Goal: Information Seeking & Learning: Check status

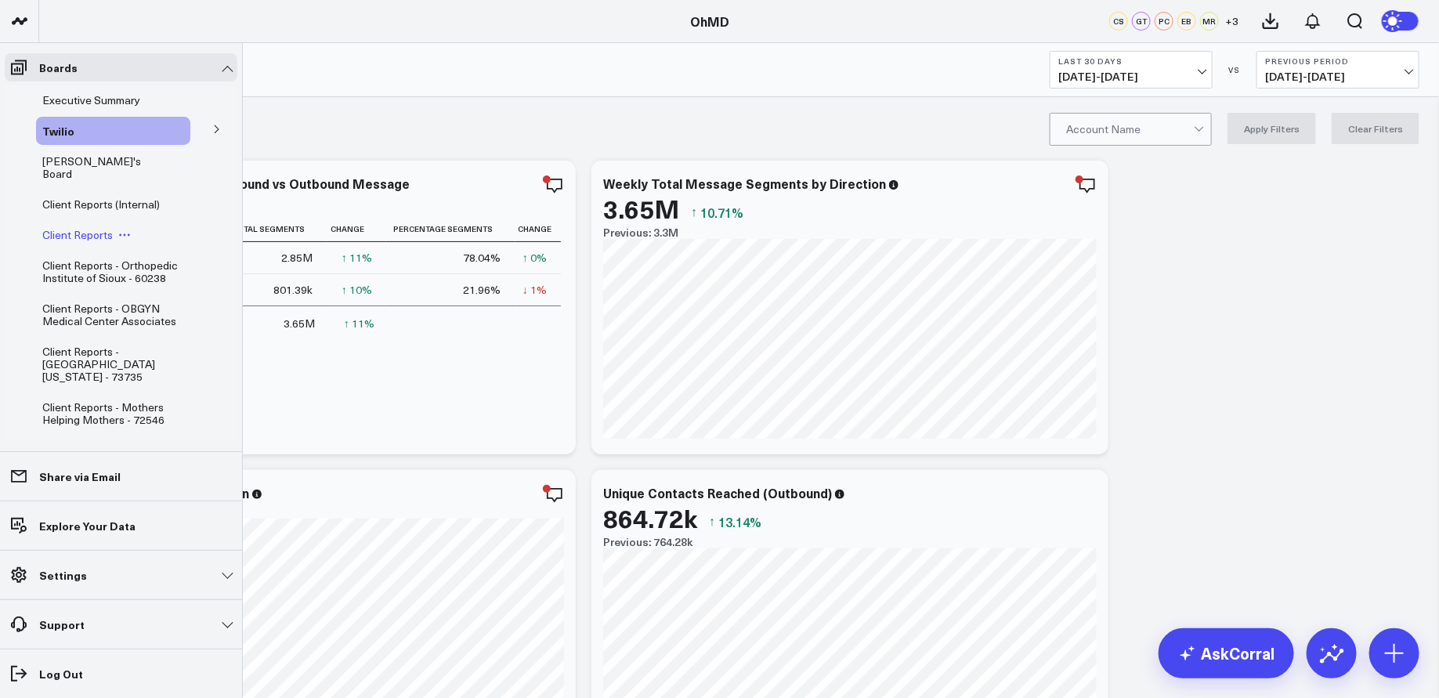
click at [96, 227] on span "Client Reports" at bounding box center [77, 234] width 71 height 15
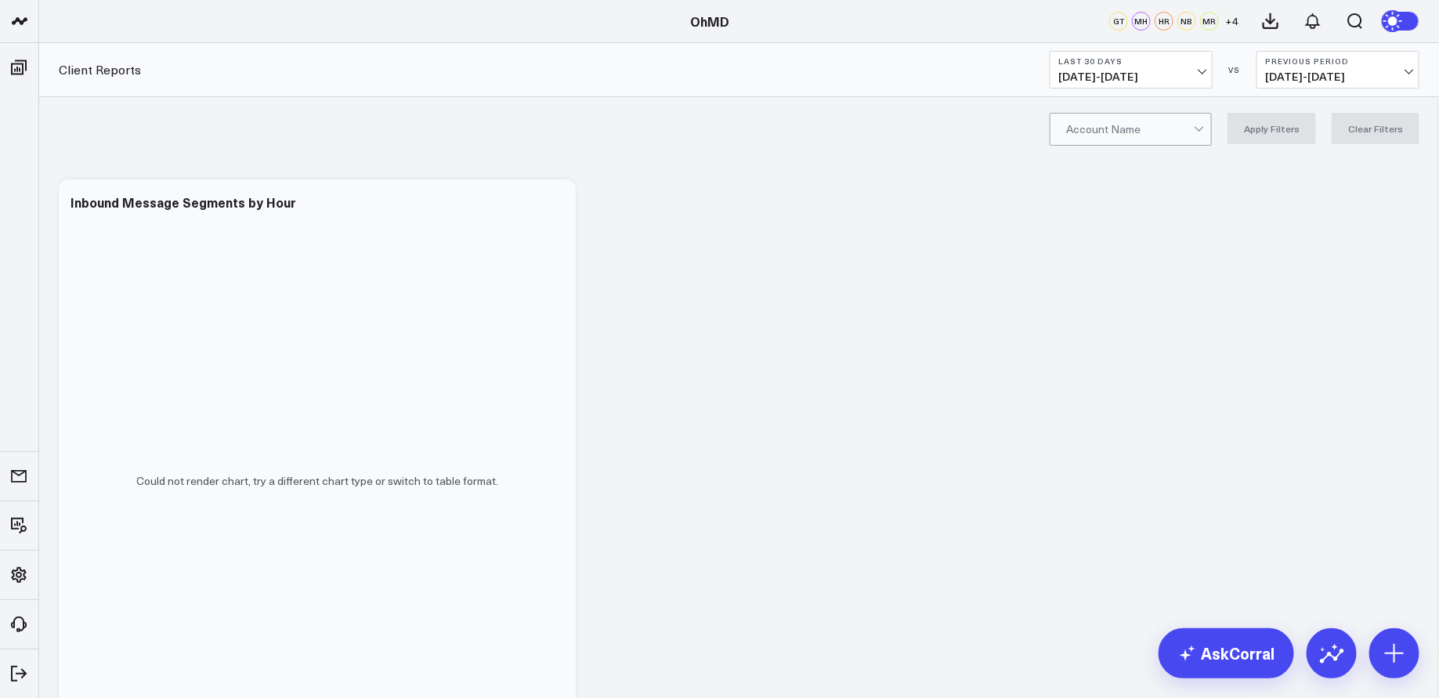
click at [1194, 128] on div at bounding box center [1130, 129] width 128 height 31
type input "new direction"
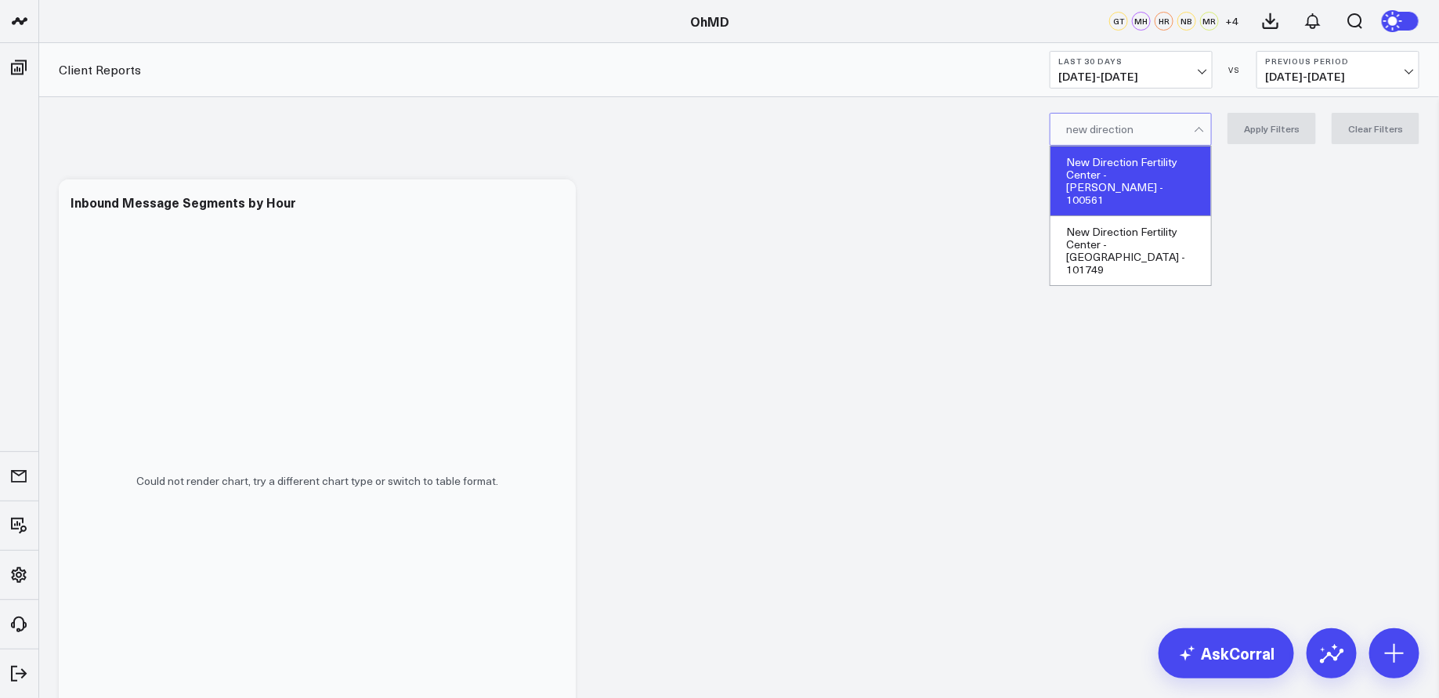
click at [1162, 163] on div "New Direction Fertility Center - [PERSON_NAME] - 100561" at bounding box center [1131, 182] width 161 height 70
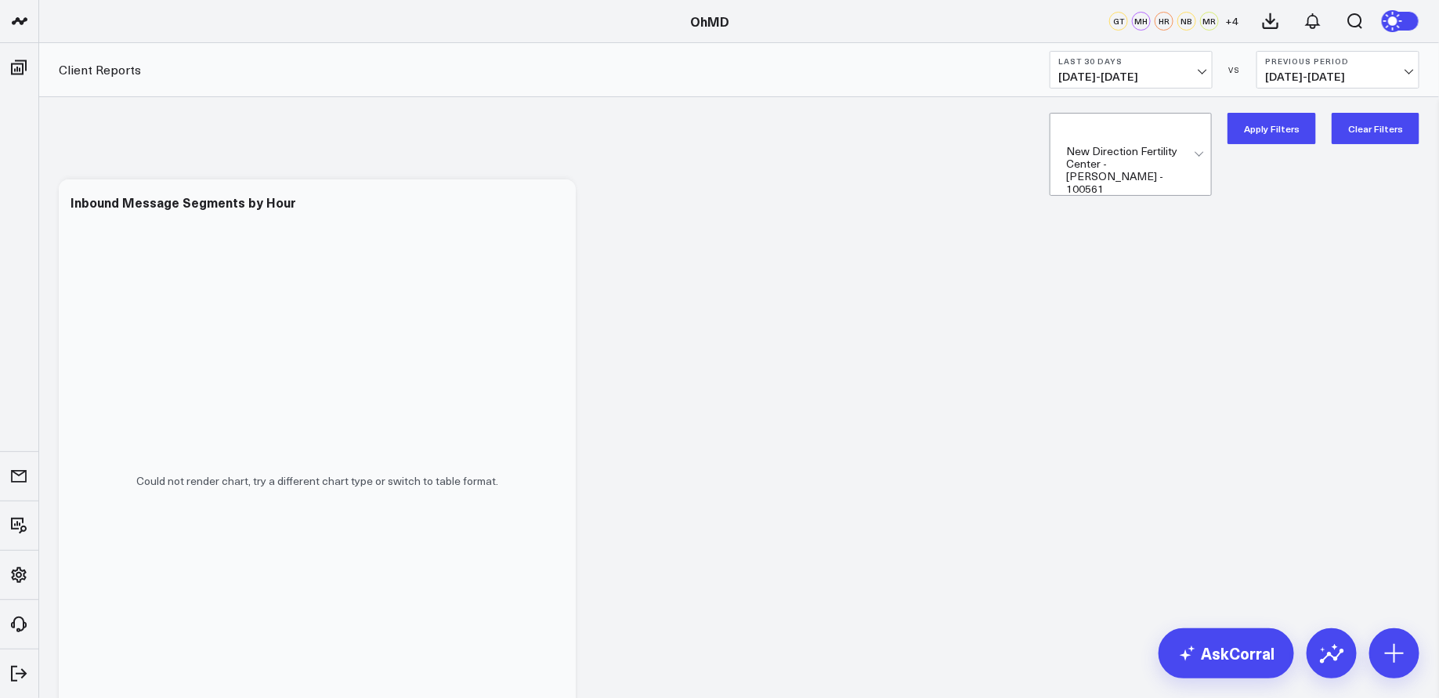
click at [1185, 67] on button "Last 30 Days [DATE] - [DATE]" at bounding box center [1131, 70] width 163 height 38
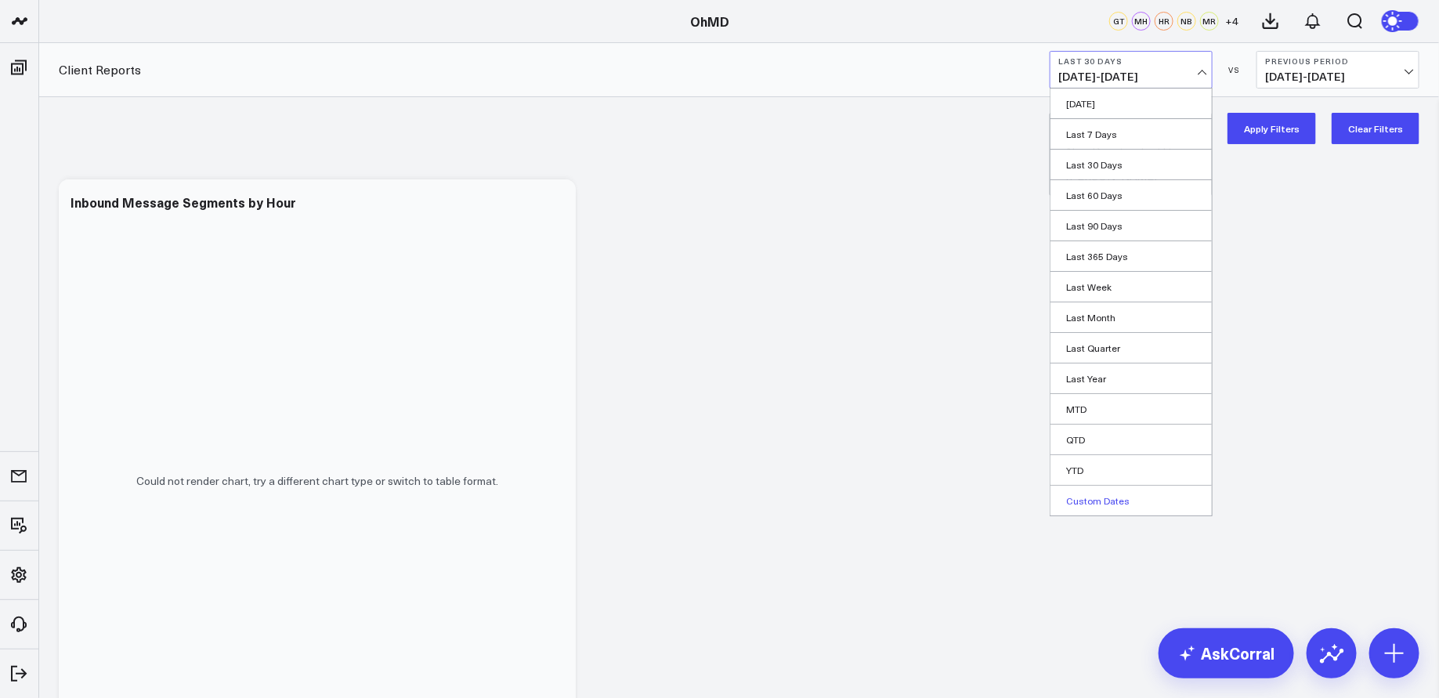
click at [1111, 496] on link "Custom Dates" at bounding box center [1131, 501] width 161 height 30
select select "8"
select select "2025"
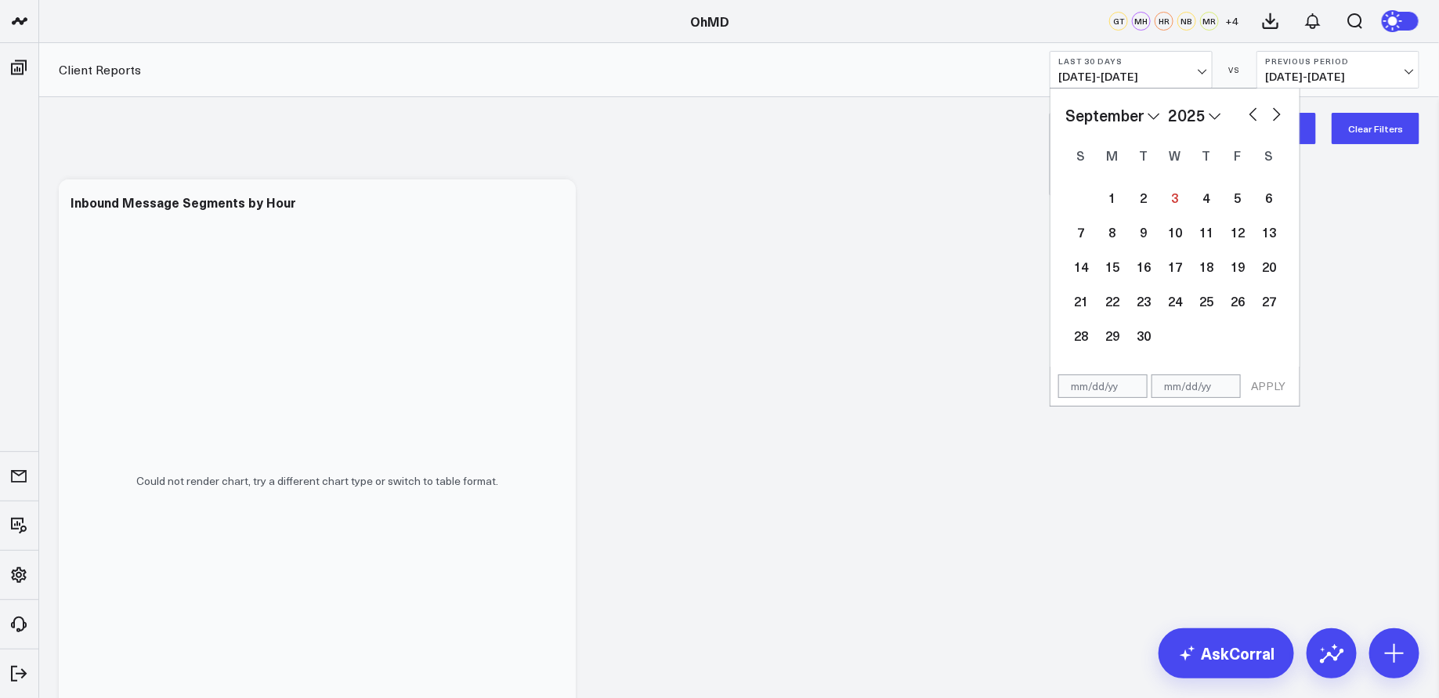
click at [1250, 116] on button "button" at bounding box center [1254, 112] width 16 height 19
select select "7"
select select "2025"
click at [1250, 116] on button "button" at bounding box center [1254, 112] width 16 height 19
select select "6"
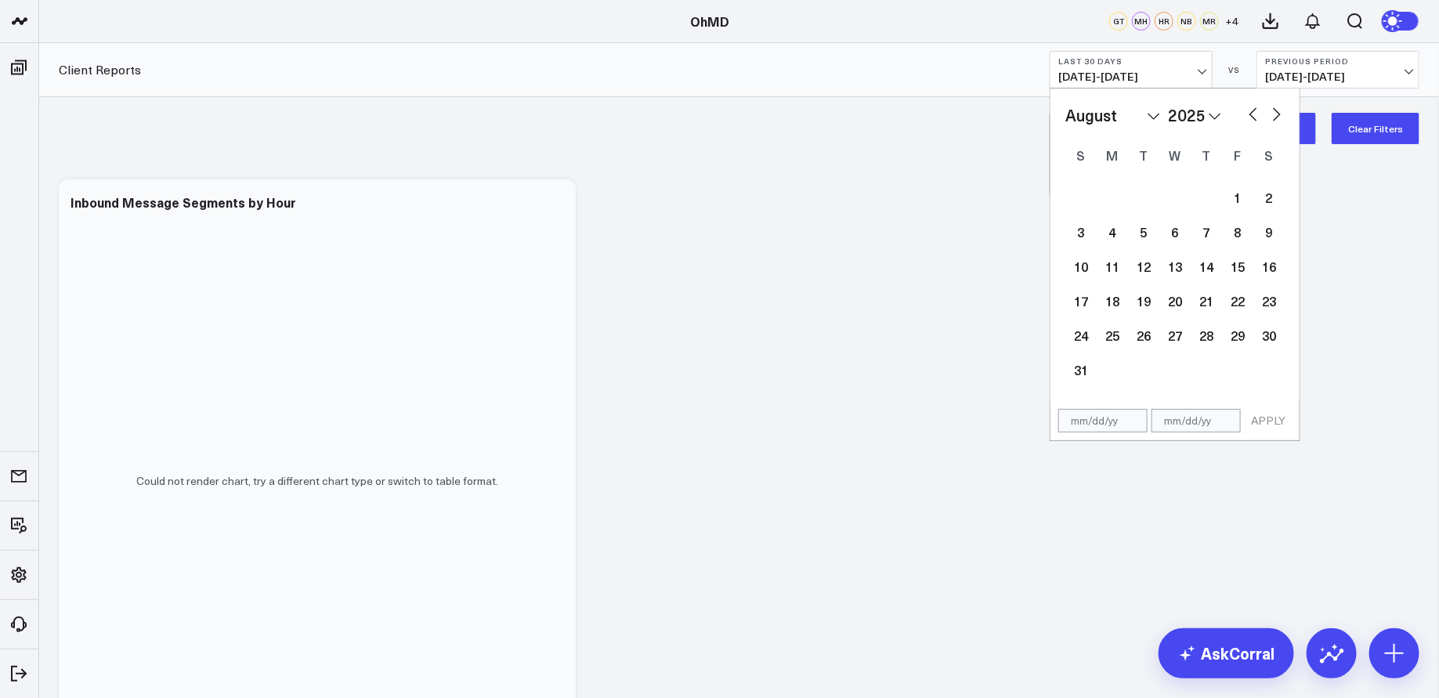
select select "2025"
click at [1137, 200] on div "1" at bounding box center [1143, 197] width 31 height 31
type input "[DATE]"
select select "6"
select select "2025"
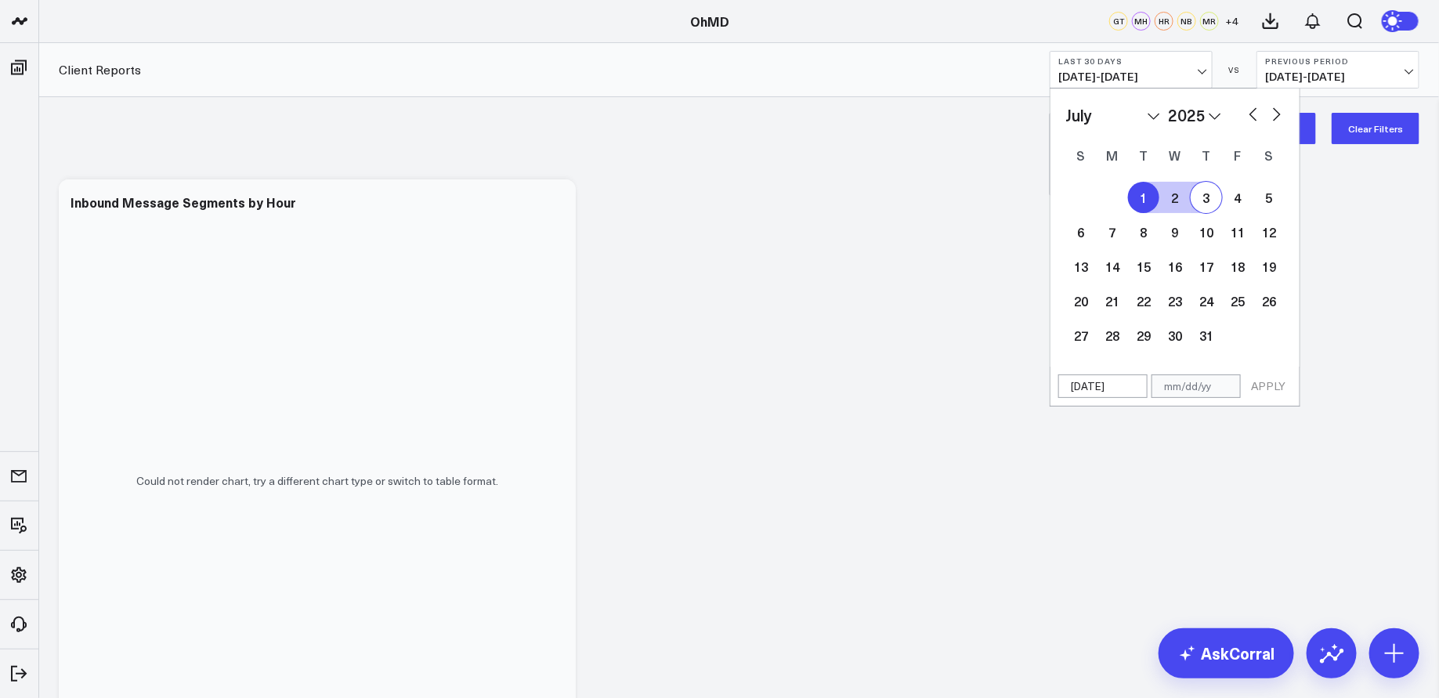
click at [1273, 111] on button "button" at bounding box center [1277, 112] width 16 height 19
select select "7"
select select "2025"
click at [1273, 111] on button "button" at bounding box center [1277, 112] width 16 height 19
select select "8"
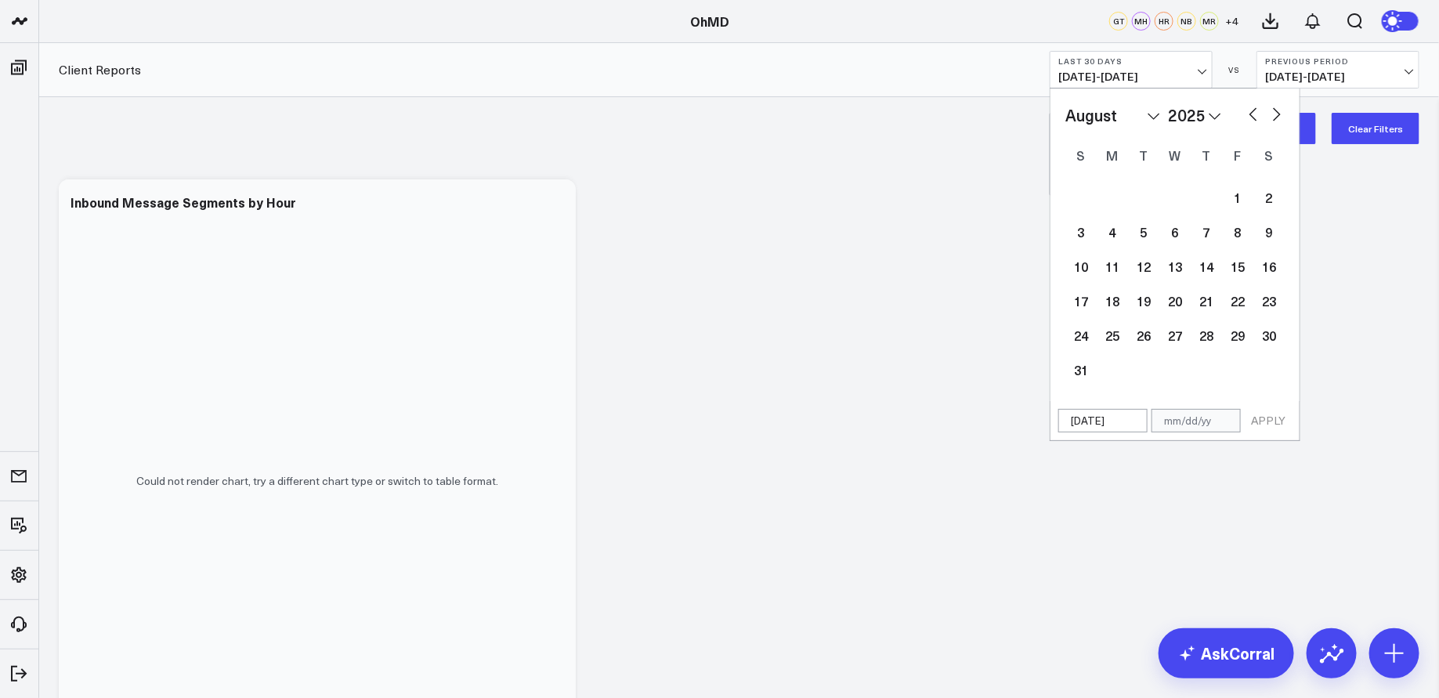
select select "2025"
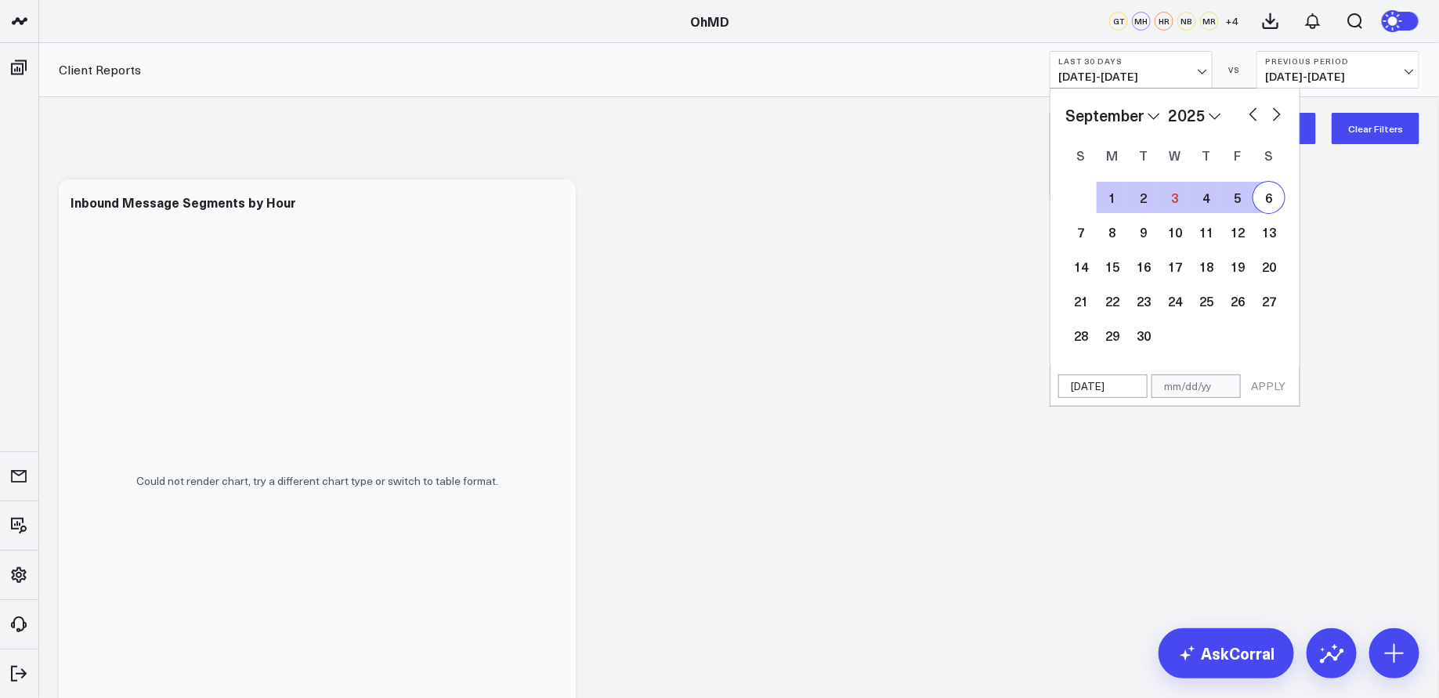
click at [1268, 194] on div "6" at bounding box center [1269, 197] width 31 height 31
type input "09/06/25"
select select "8"
select select "2025"
click at [1176, 197] on div "3" at bounding box center [1174, 197] width 31 height 31
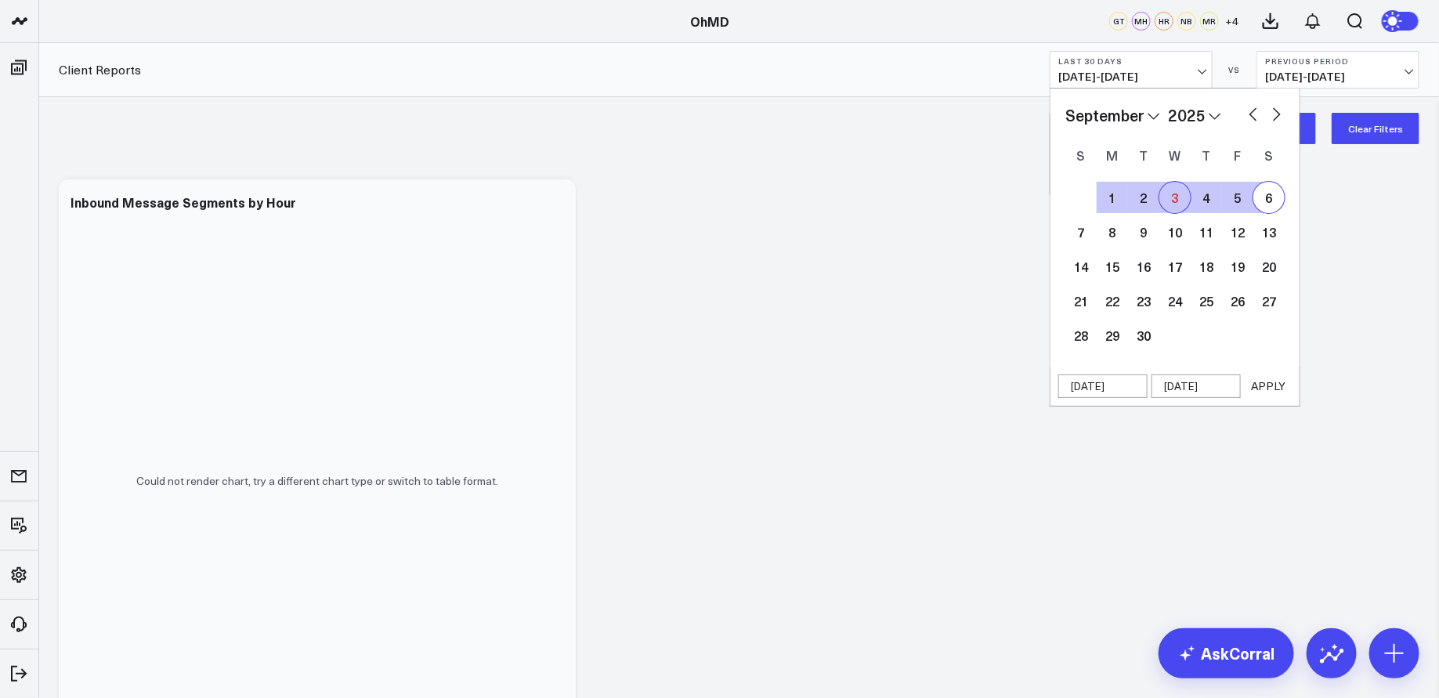
type input "[DATE]"
select select "8"
select select "2025"
click at [1246, 110] on button "button" at bounding box center [1254, 112] width 16 height 19
select select "7"
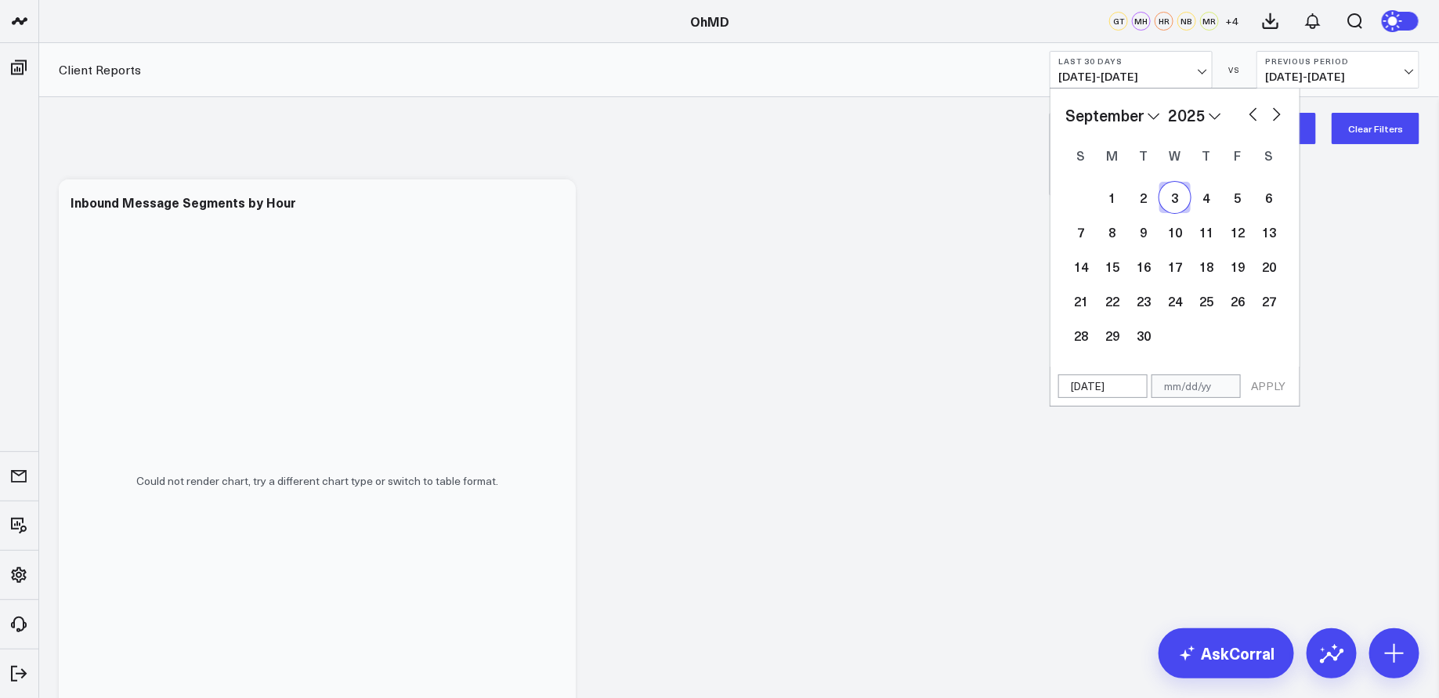
select select "2025"
click at [1246, 110] on button "button" at bounding box center [1254, 112] width 16 height 19
select select "6"
select select "2025"
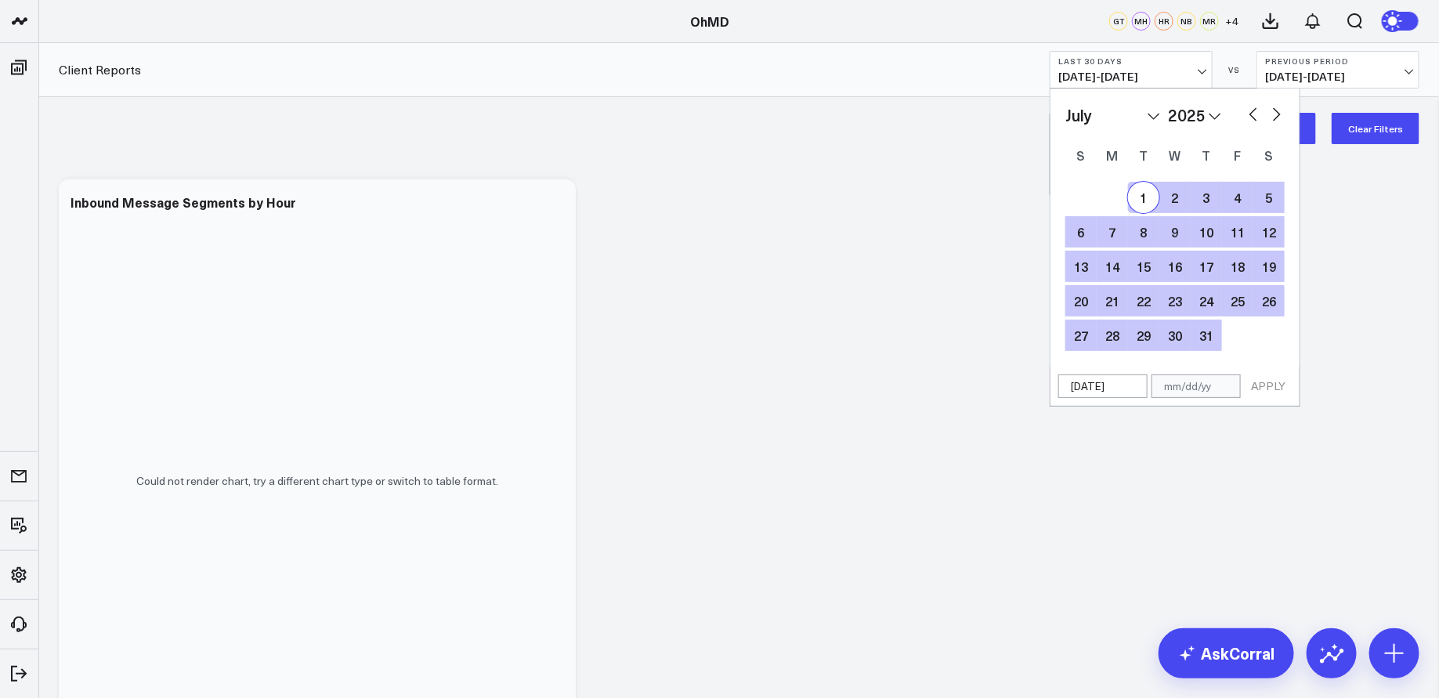
click at [1152, 190] on div "1" at bounding box center [1143, 197] width 31 height 31
type input "[DATE]"
select select "6"
select select "2025"
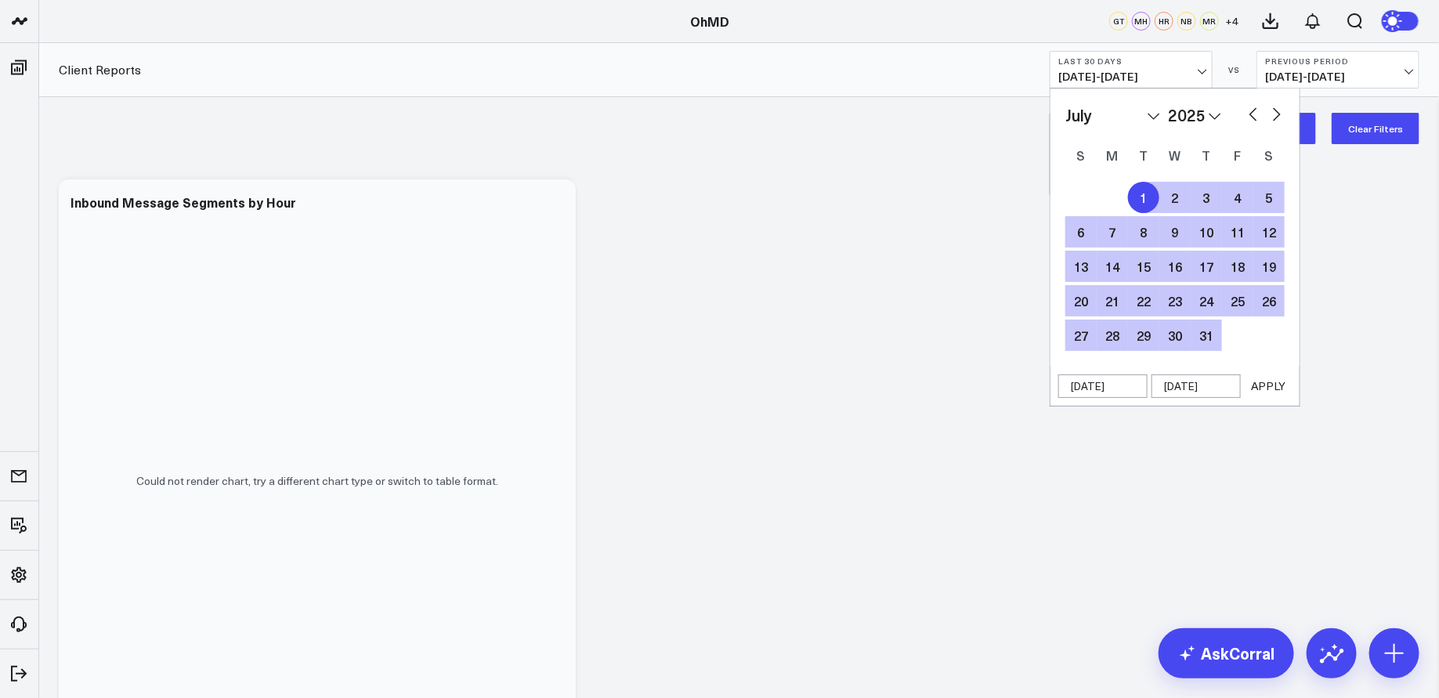
click at [1271, 379] on button "APPLY" at bounding box center [1268, 386] width 47 height 24
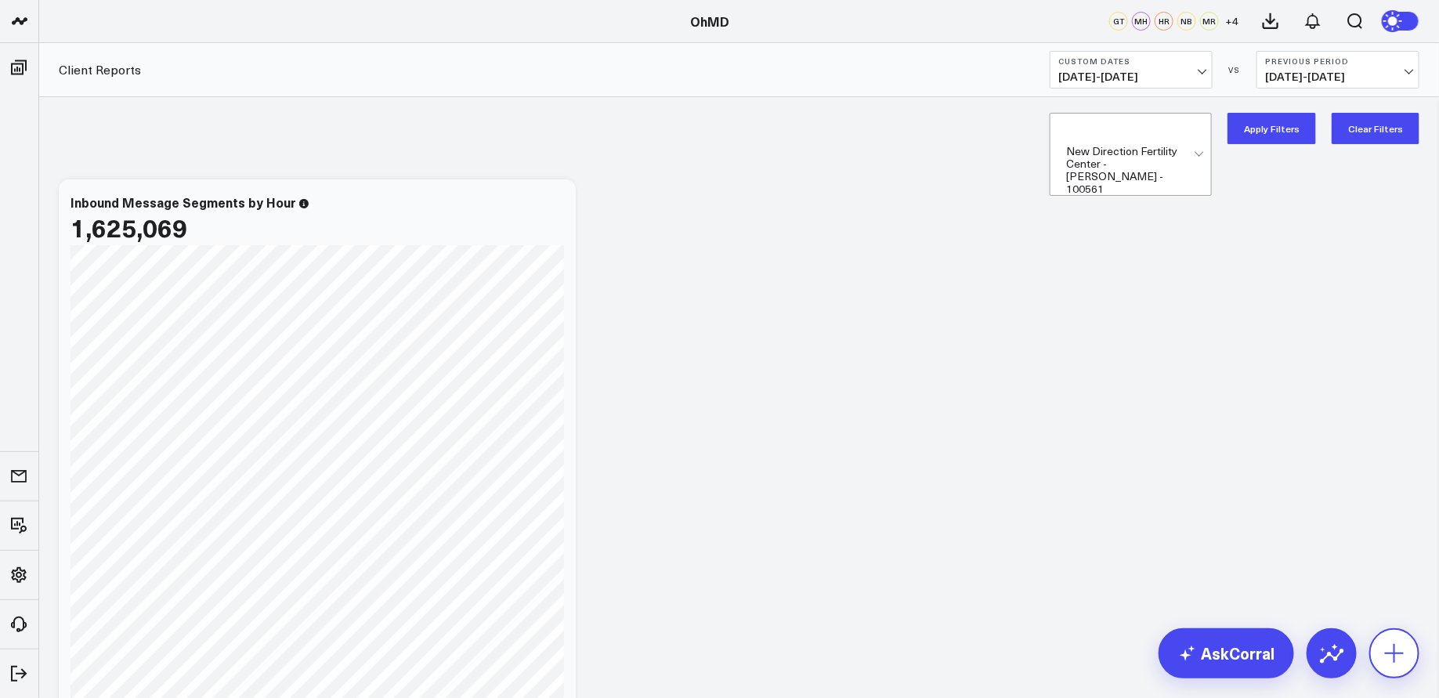
click at [1396, 660] on icon at bounding box center [1394, 653] width 25 height 25
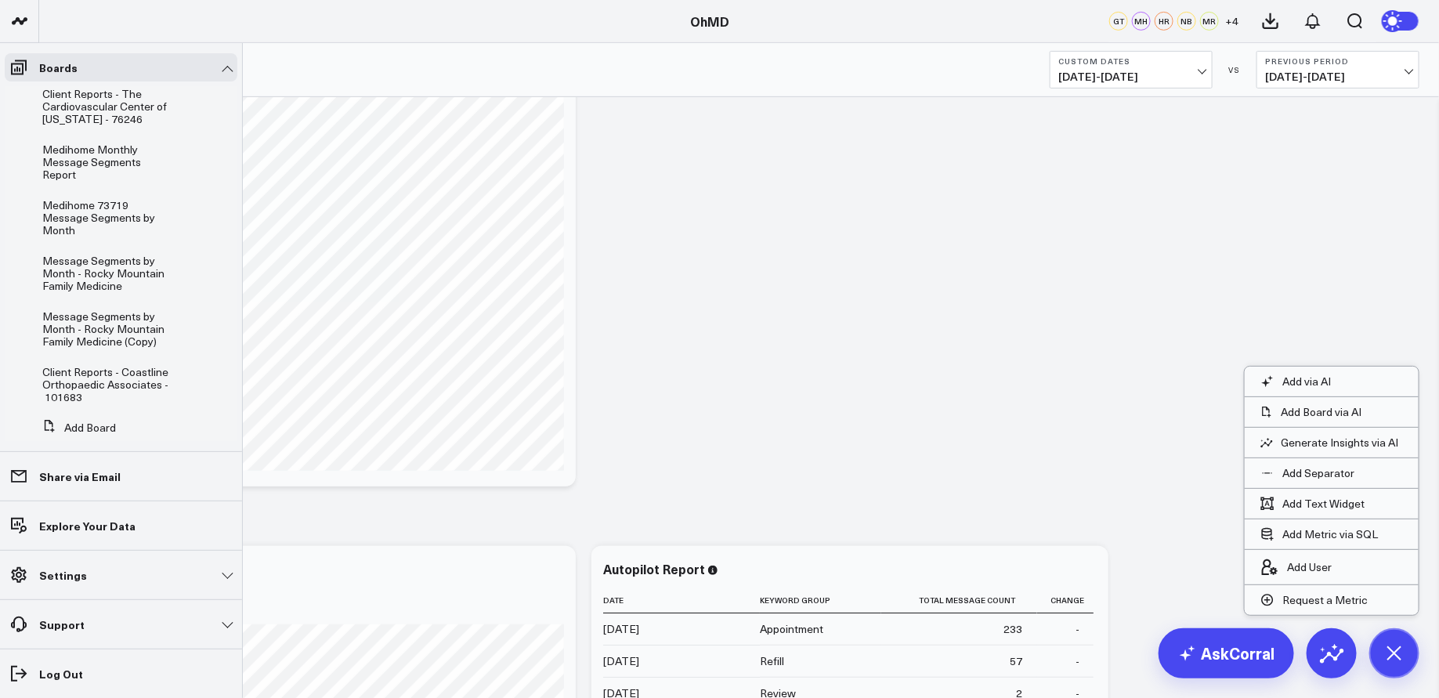
scroll to position [405, 0]
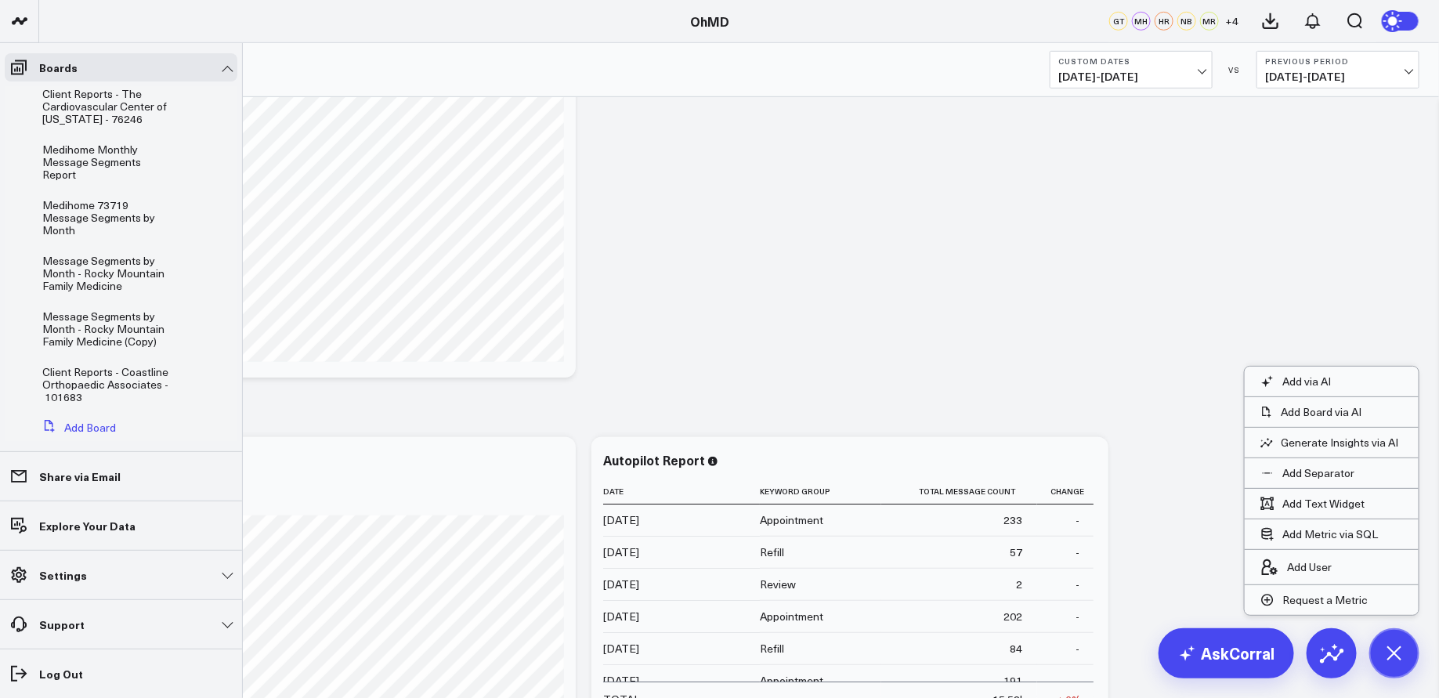
click at [104, 414] on button "Add Board" at bounding box center [76, 428] width 80 height 28
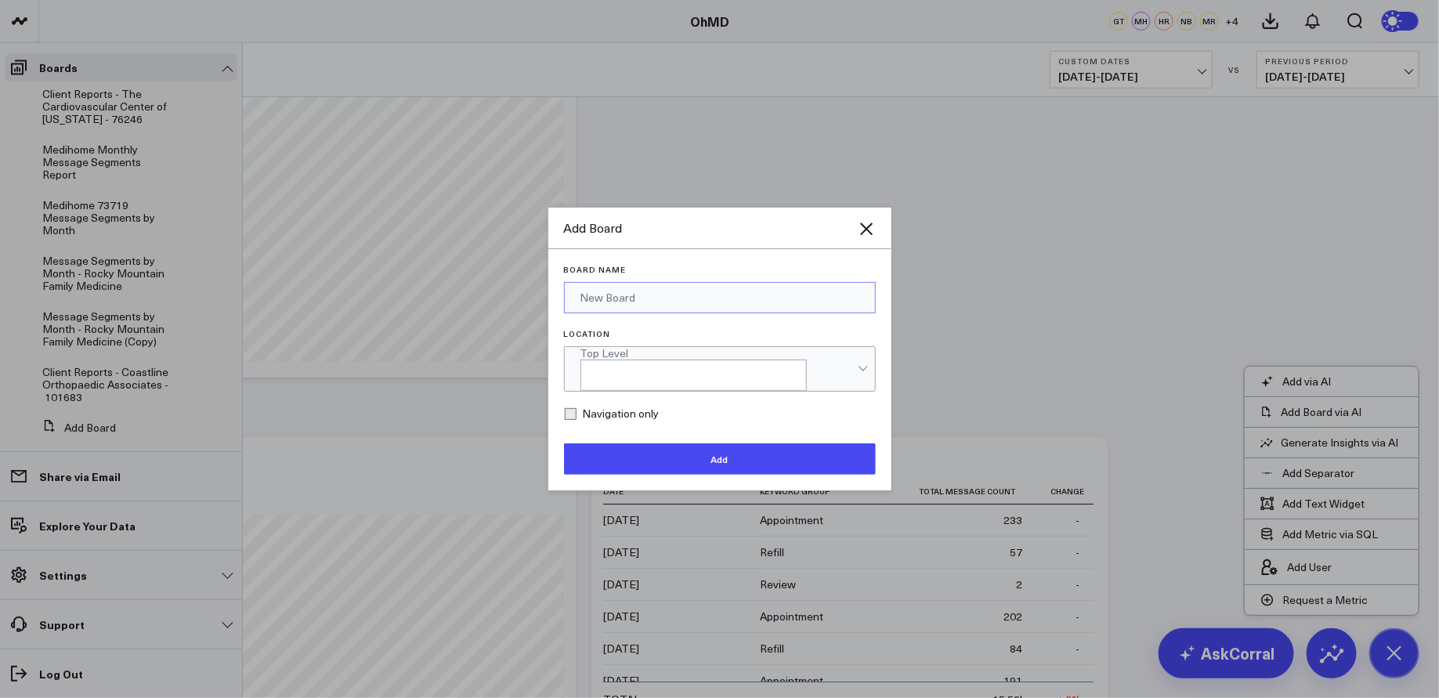
click at [656, 309] on input "Board Name" at bounding box center [720, 297] width 312 height 31
type input "C"
type input "M"
click at [870, 224] on div "Add Board" at bounding box center [719, 229] width 343 height 42
click at [868, 232] on icon "Close" at bounding box center [866, 228] width 19 height 19
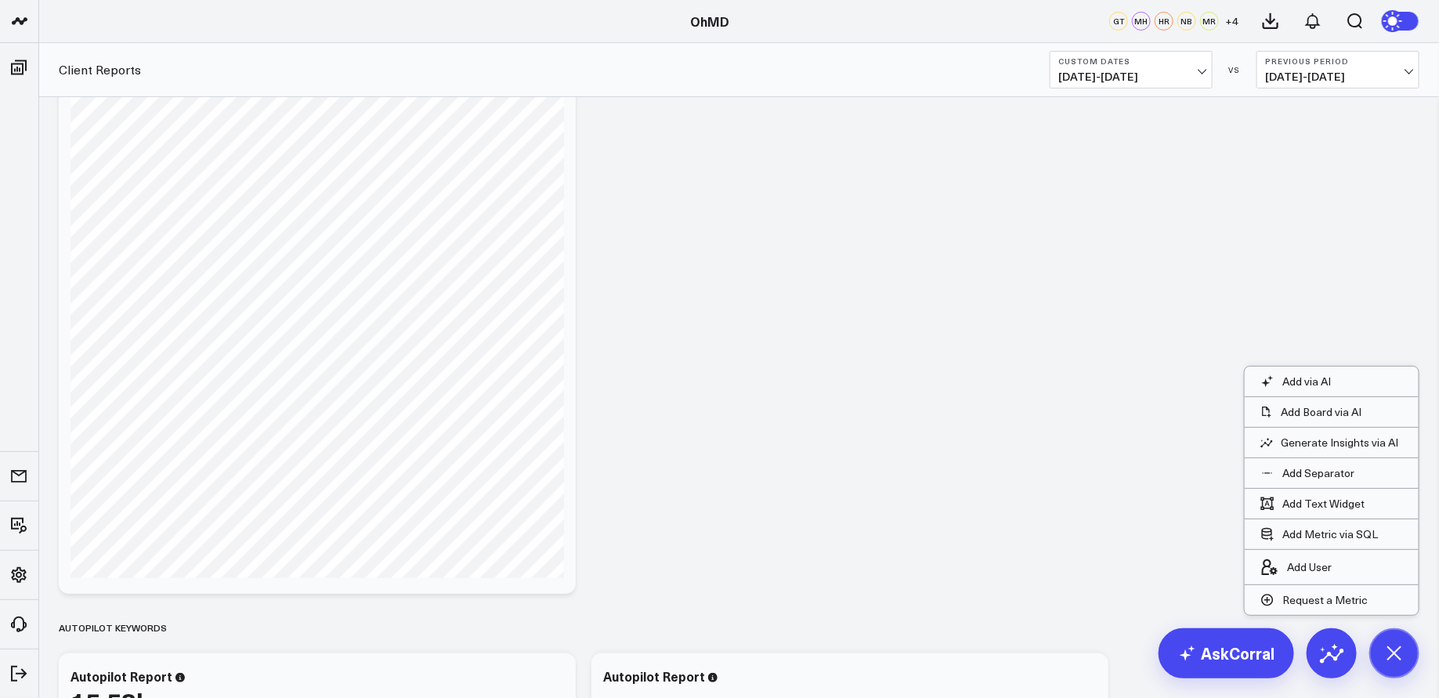
scroll to position [0, 0]
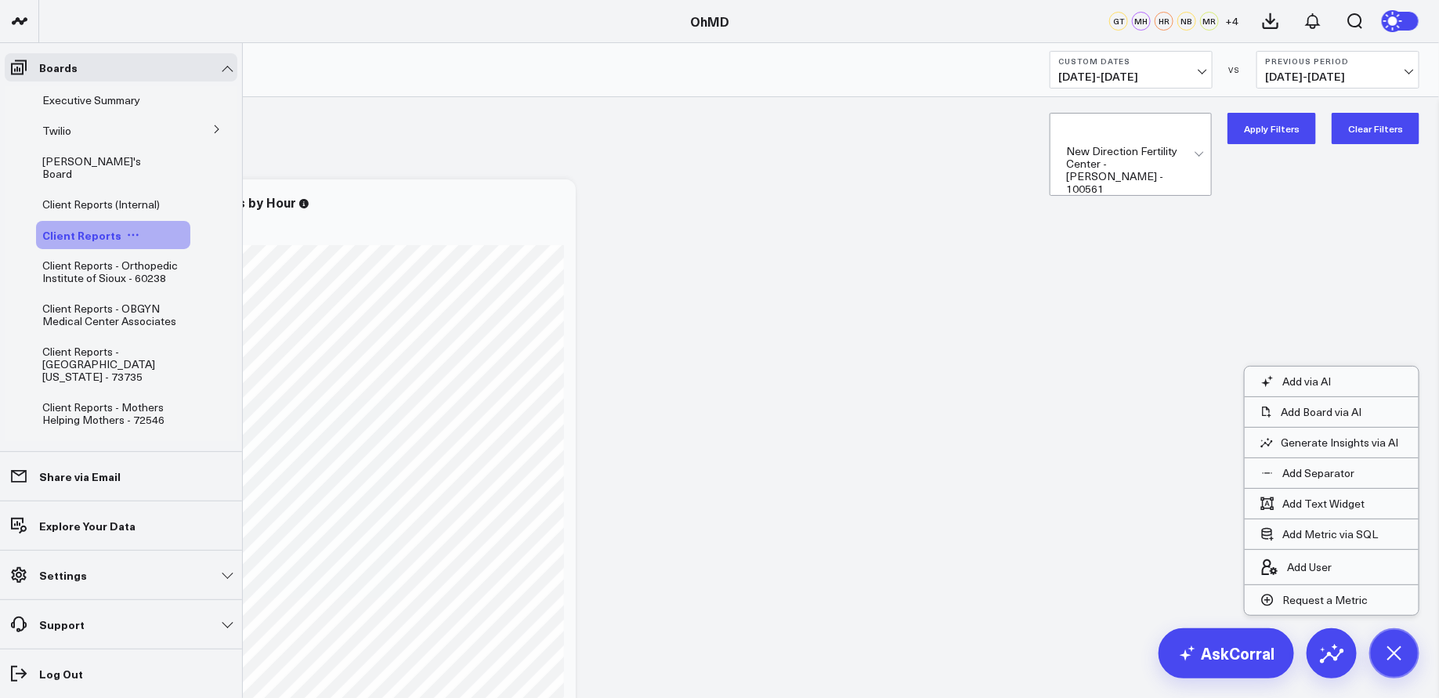
click at [128, 229] on icon at bounding box center [133, 235] width 13 height 13
click at [201, 304] on button "Duplicate Board" at bounding box center [200, 304] width 127 height 31
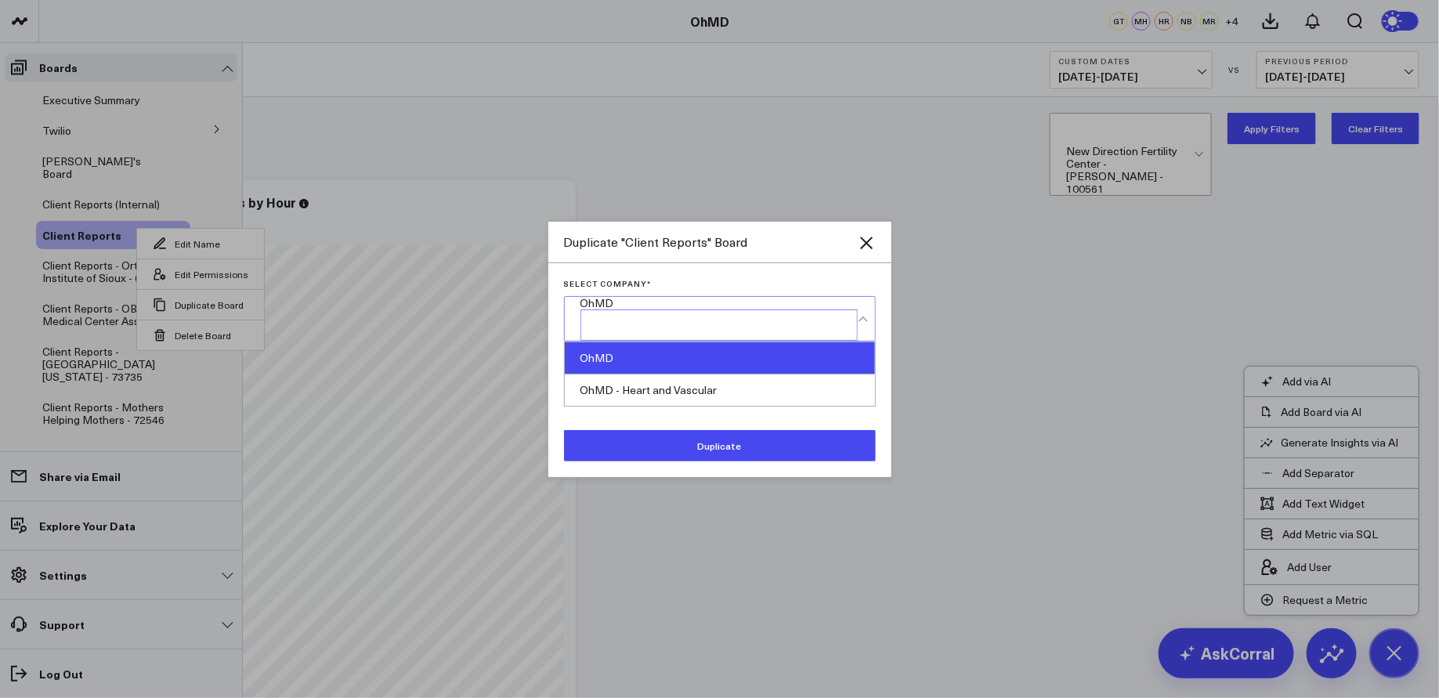
click at [689, 309] on div "OhMD" at bounding box center [719, 303] width 277 height 13
click at [684, 374] on div "OhMD" at bounding box center [720, 358] width 310 height 32
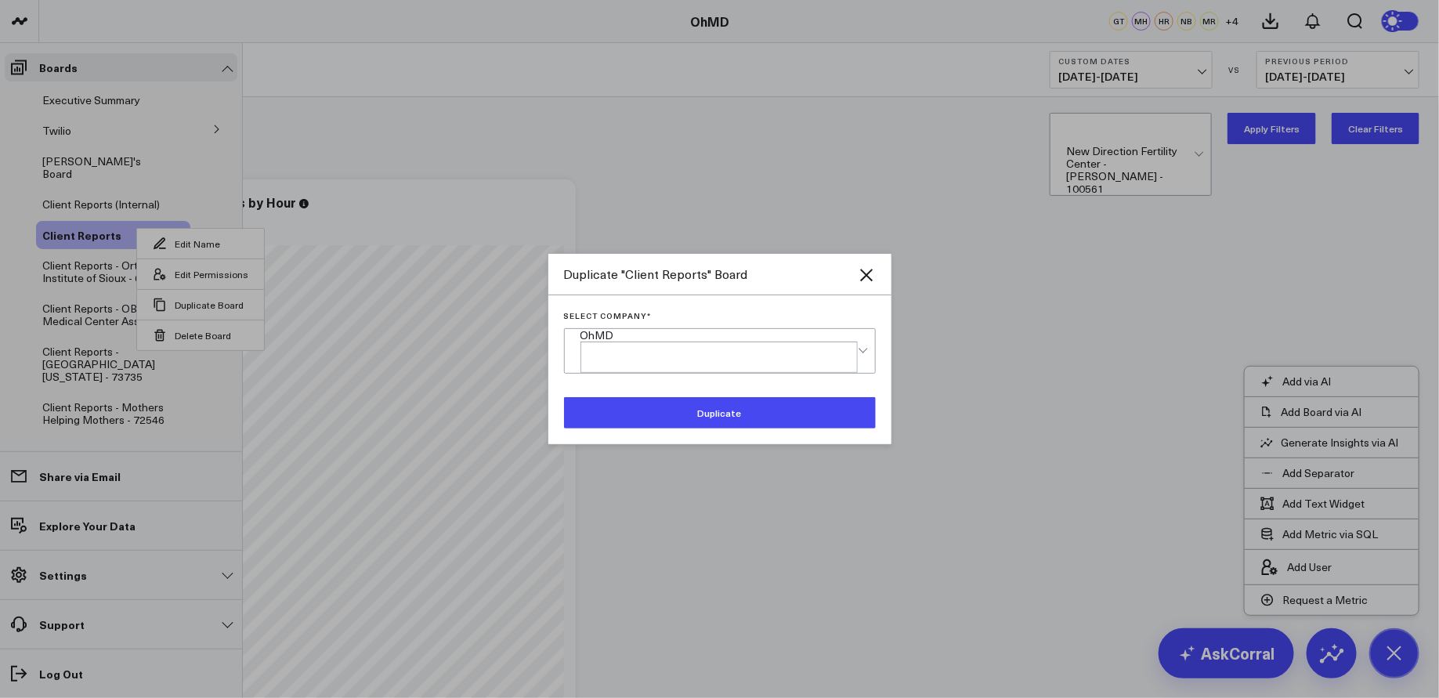
click at [684, 410] on button "Duplicate" at bounding box center [720, 412] width 312 height 31
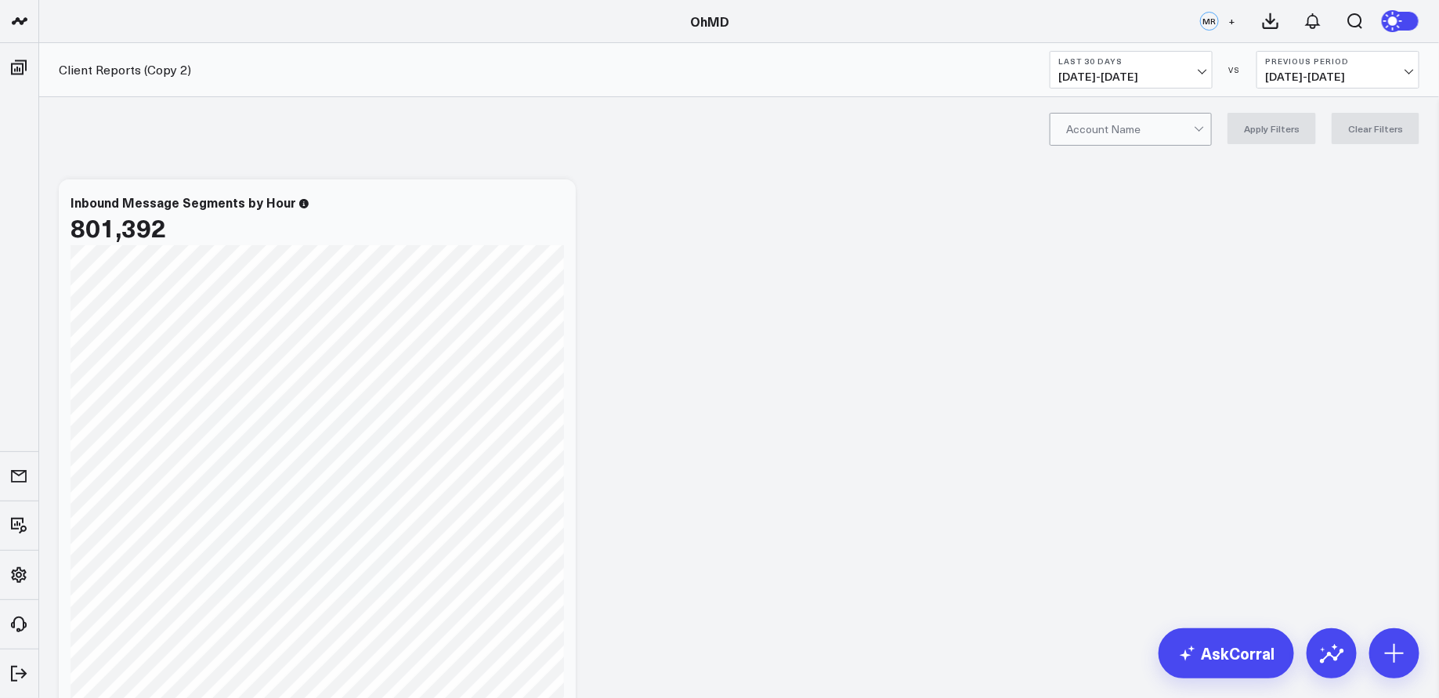
click at [1161, 130] on div at bounding box center [1130, 129] width 128 height 31
click at [1228, 657] on link "AskCorral" at bounding box center [1227, 653] width 136 height 50
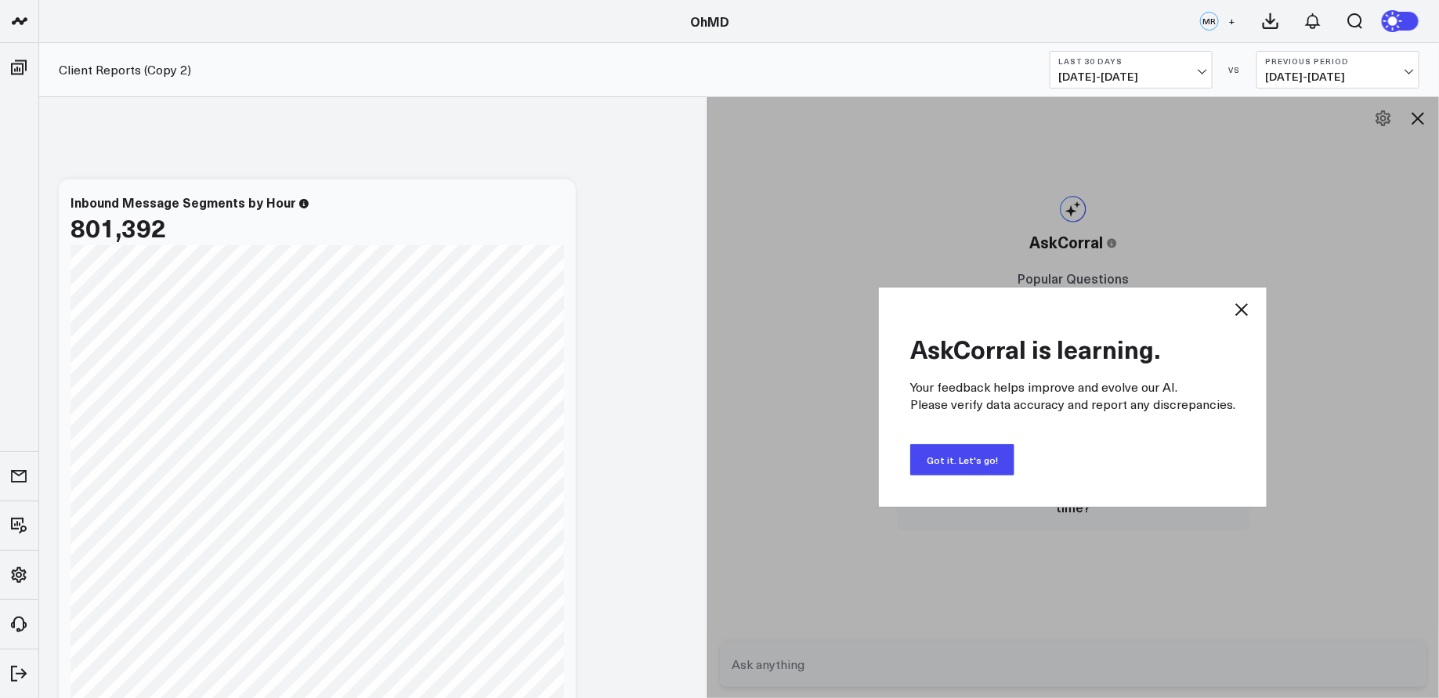
click at [1240, 311] on icon at bounding box center [1242, 309] width 13 height 13
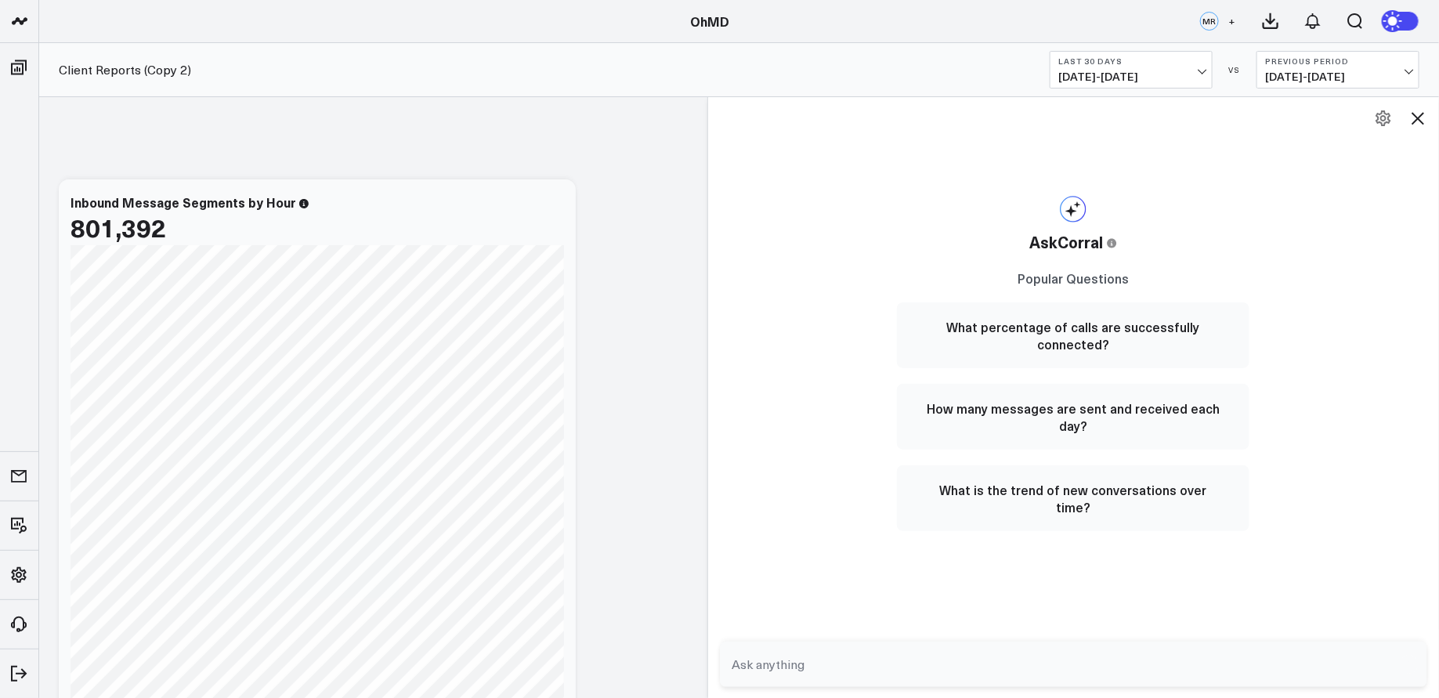
click at [1003, 674] on textarea at bounding box center [1061, 664] width 664 height 28
click at [1418, 120] on icon at bounding box center [1418, 118] width 19 height 19
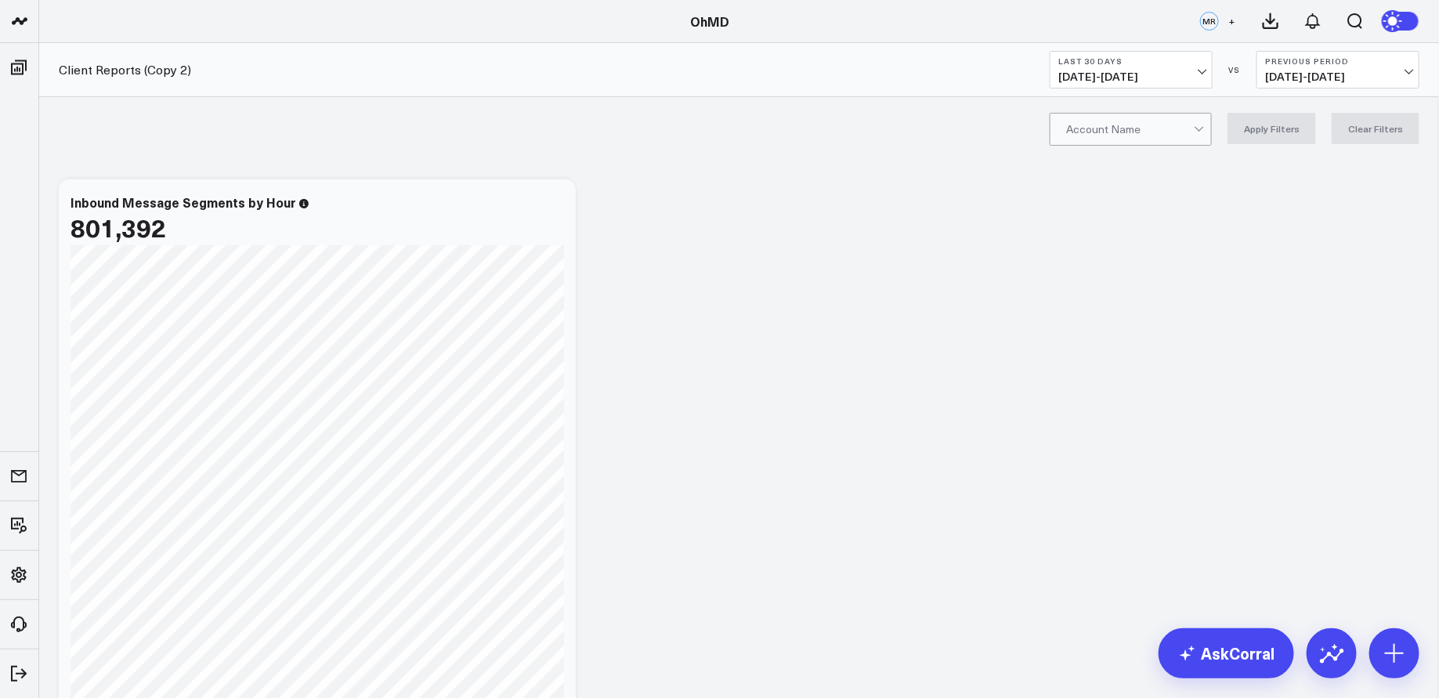
click at [1147, 135] on div at bounding box center [1130, 129] width 128 height 31
type input "new direction"
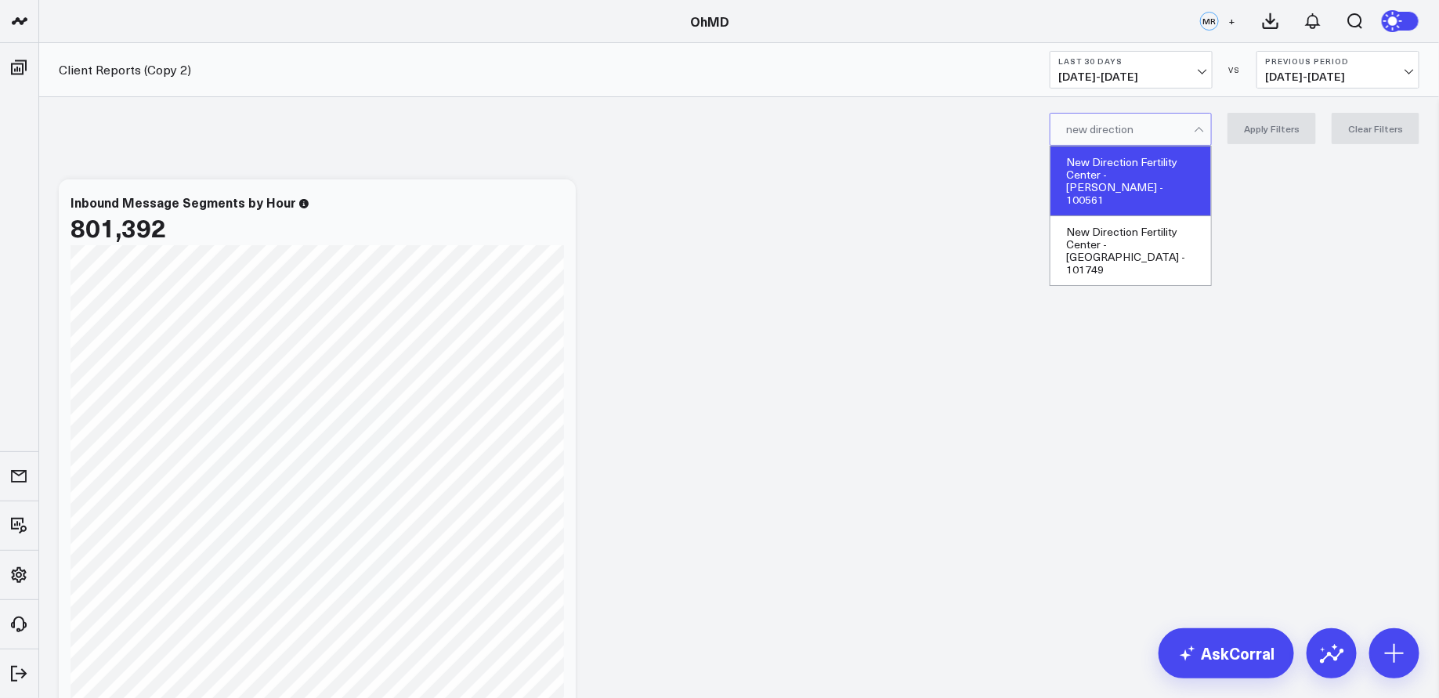
click at [1185, 168] on div "New Direction Fertility Center - [PERSON_NAME] - 100561" at bounding box center [1131, 182] width 161 height 70
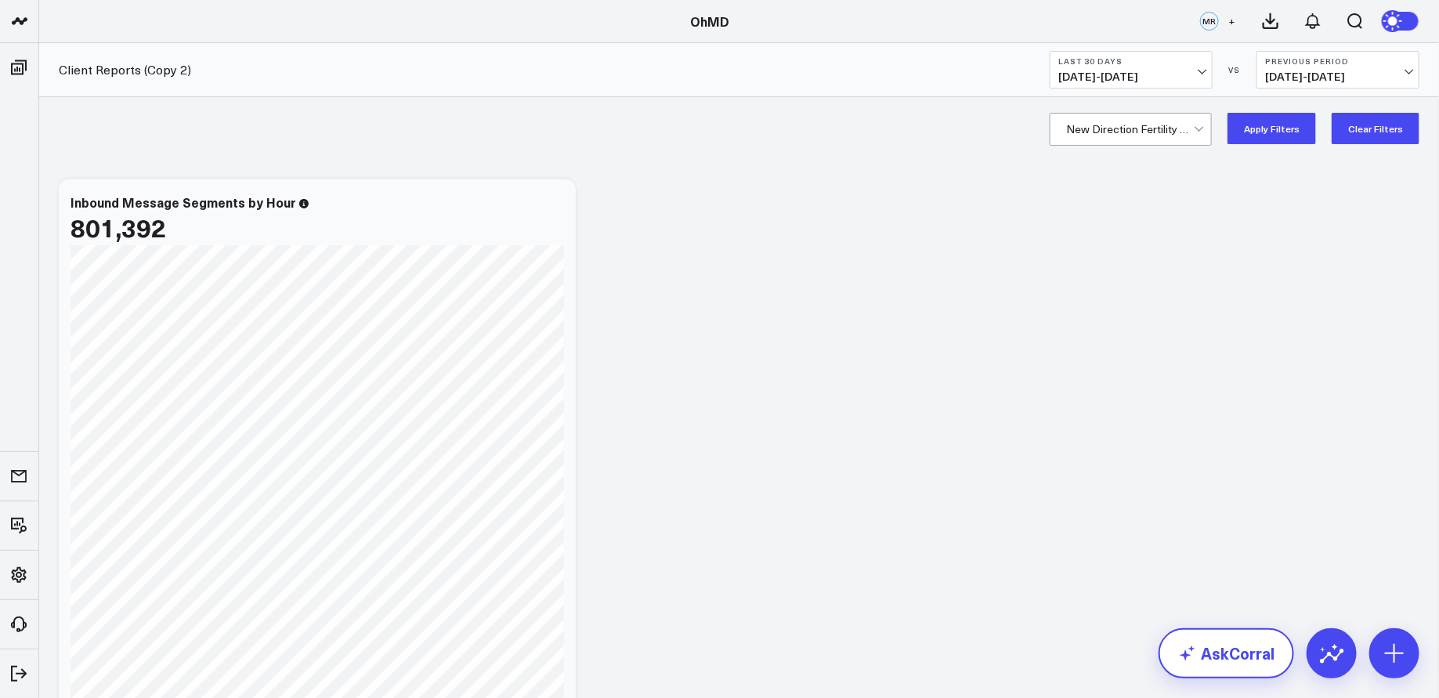
click at [1225, 649] on link "AskCorral" at bounding box center [1227, 653] width 136 height 50
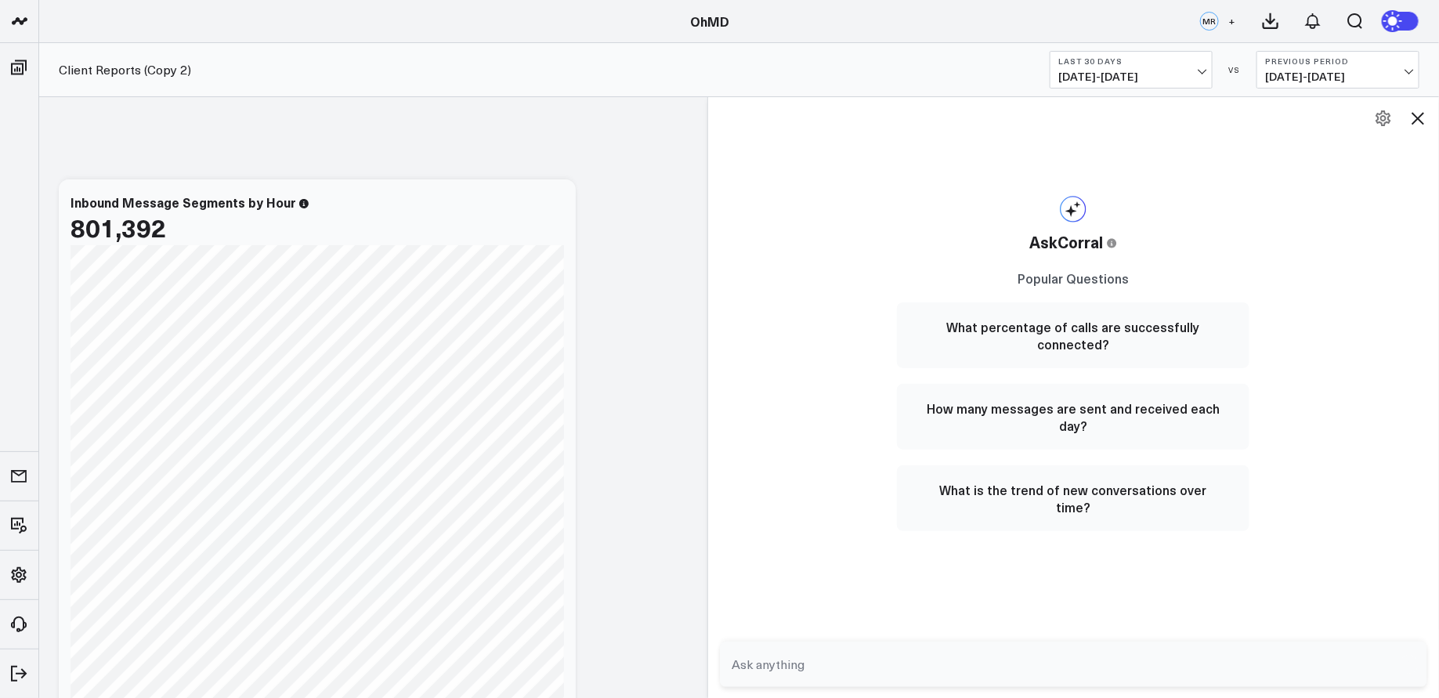
click at [916, 662] on textarea at bounding box center [1061, 664] width 664 height 28
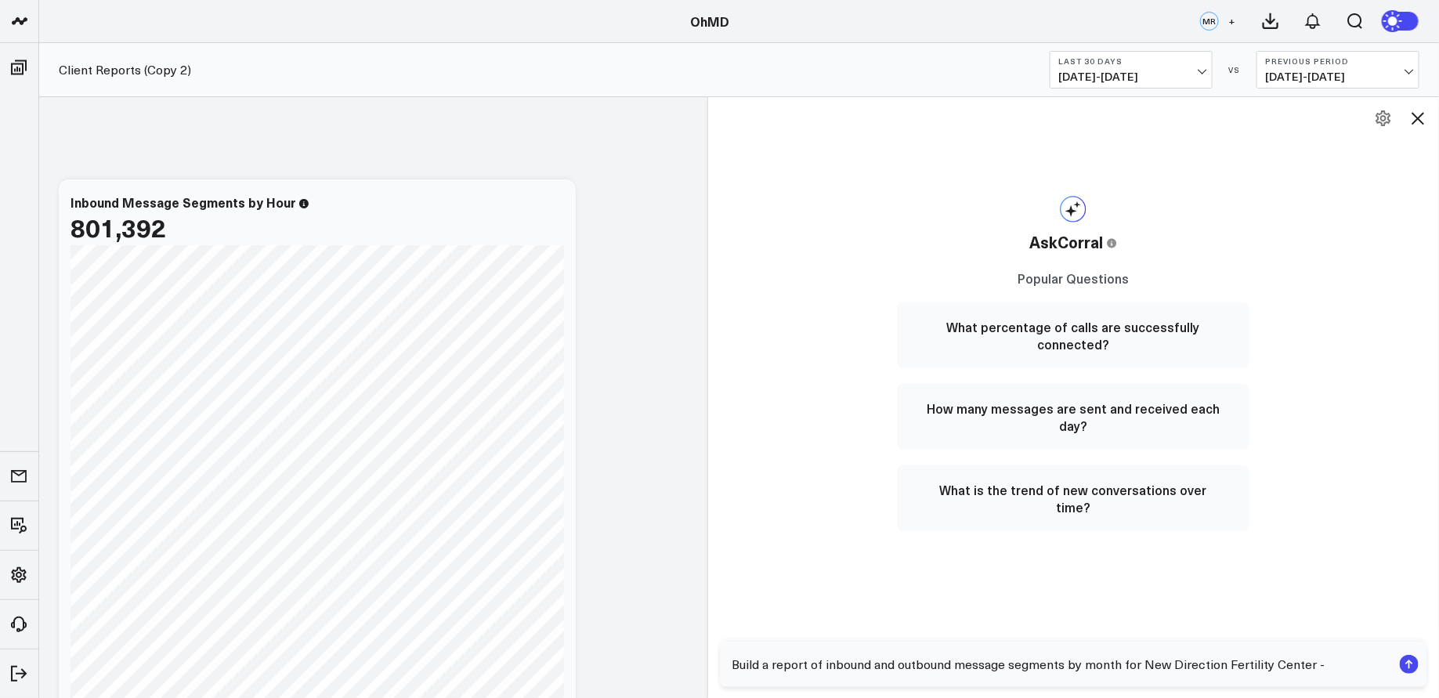
paste textarea "100561"
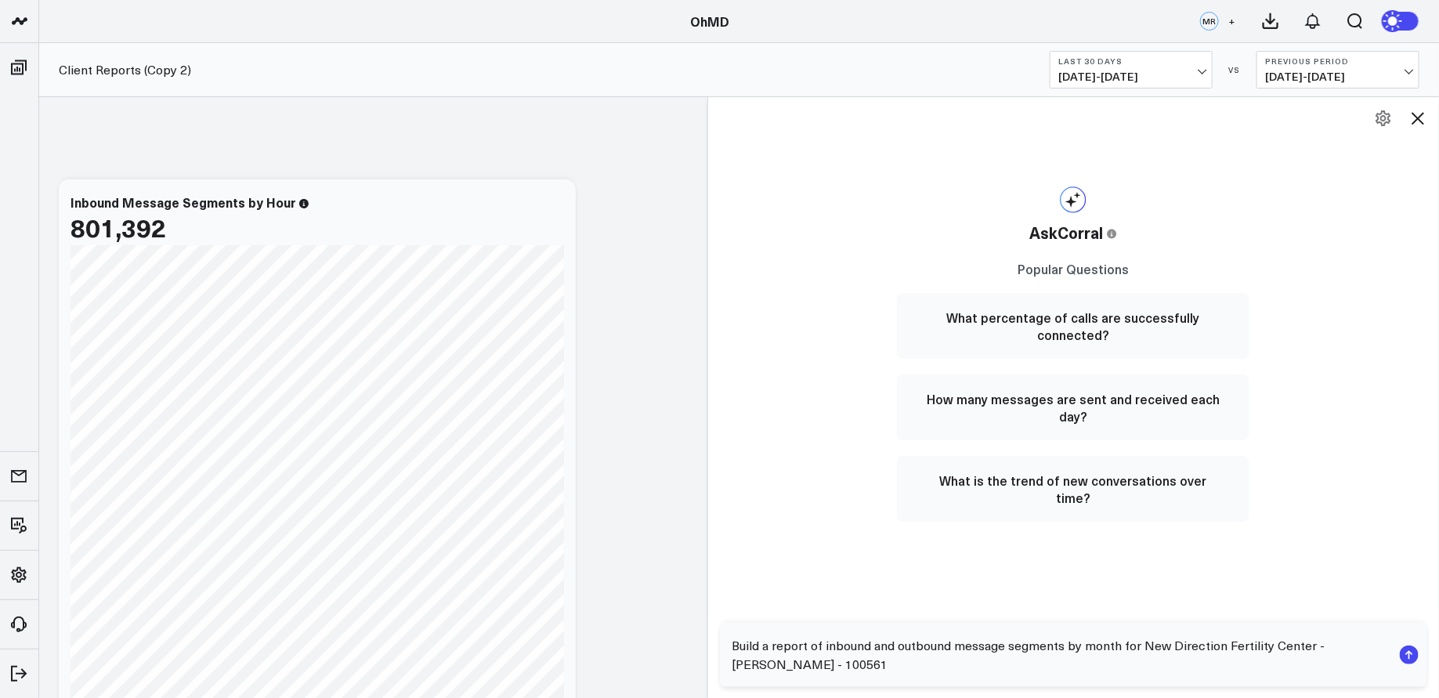
click at [1373, 649] on textarea "Build a report of inbound and outbound message segments by month for New Direct…" at bounding box center [1061, 654] width 664 height 47
type textarea "Build a report of inbound and outbound message segments by month for New Direct…"
click at [1408, 657] on rect "submit" at bounding box center [1409, 655] width 19 height 19
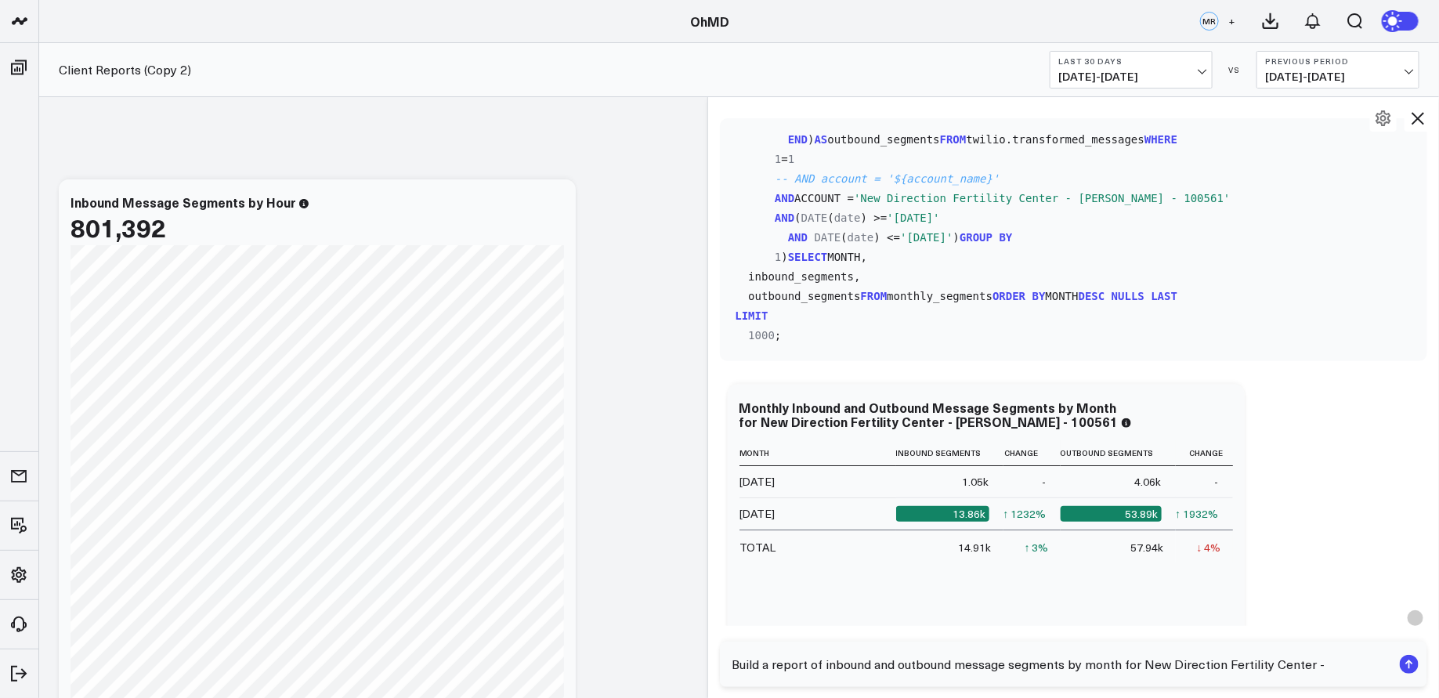
scroll to position [302, 0]
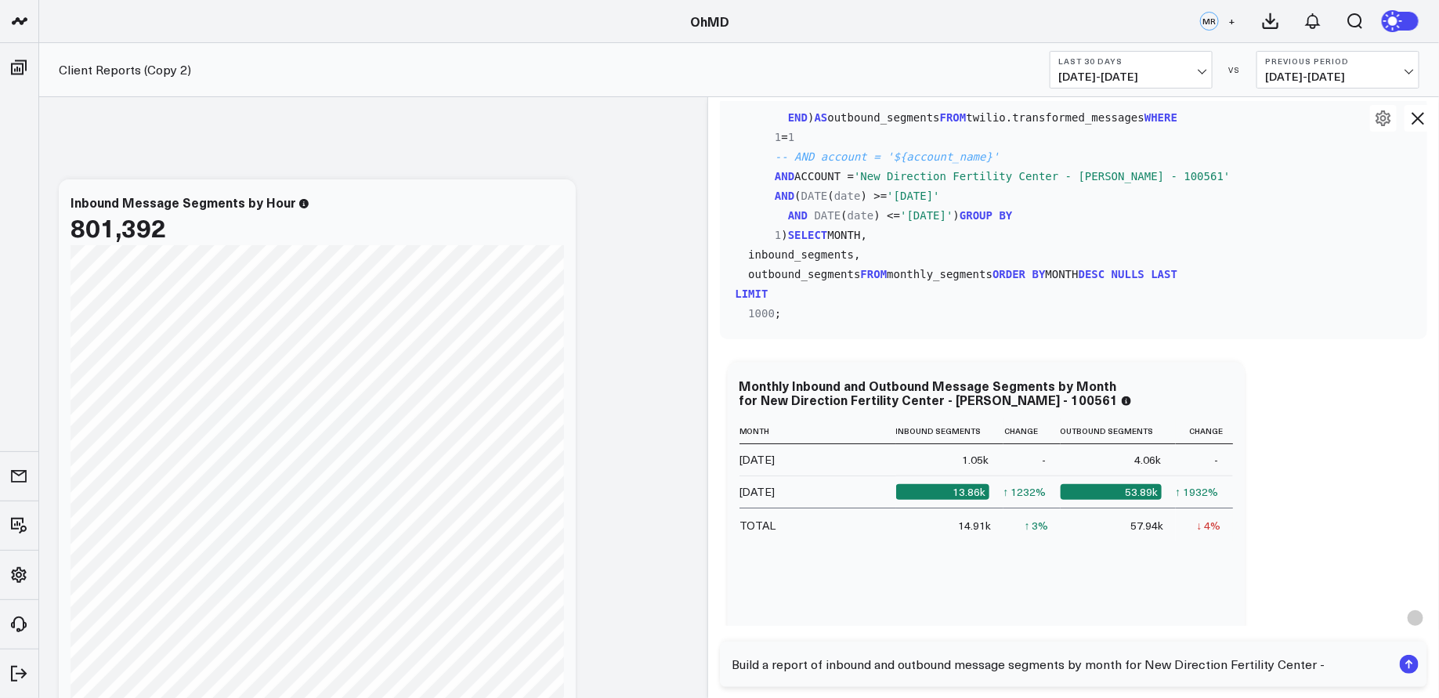
click at [1203, 77] on span "[DATE] - [DATE]" at bounding box center [1131, 77] width 146 height 13
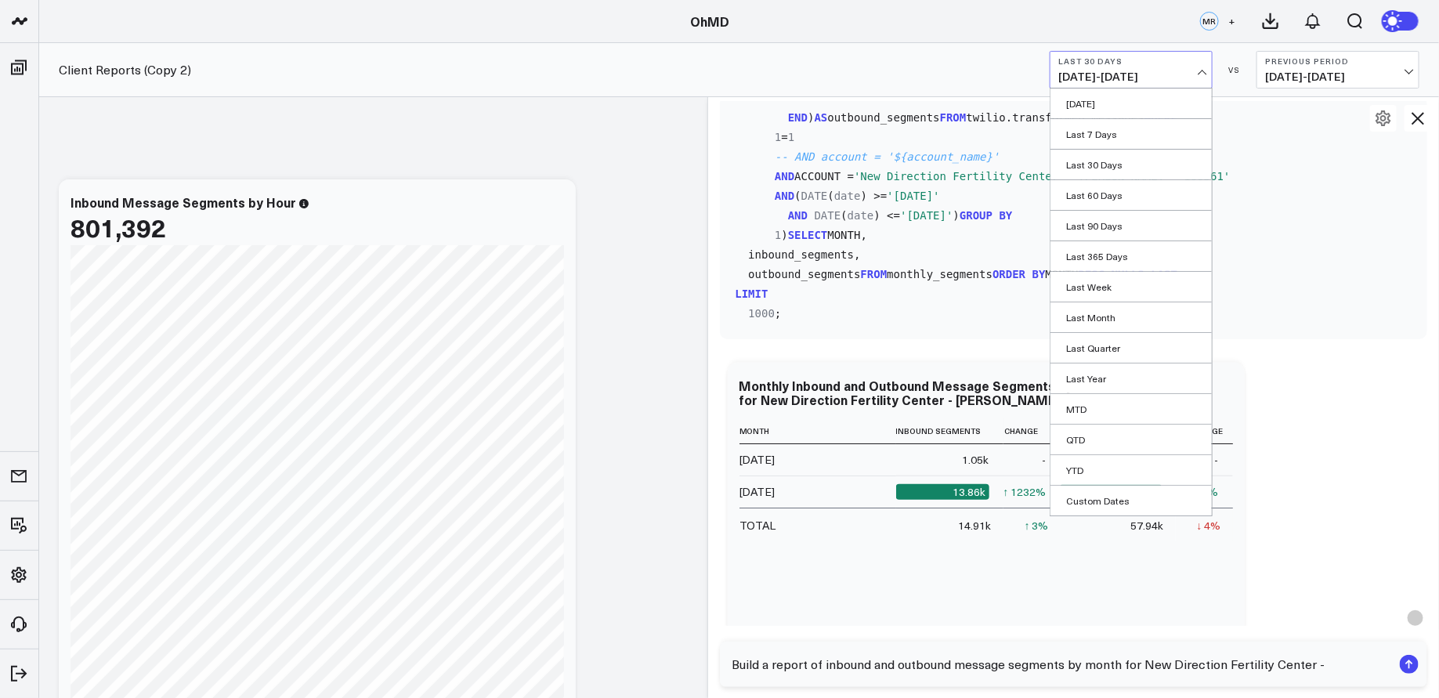
click at [1322, 478] on div "Add To Board Executive Summary Twilio [PERSON_NAME]'s Board [PERSON_NAME]'s Boa…" at bounding box center [1074, 546] width 708 height 382
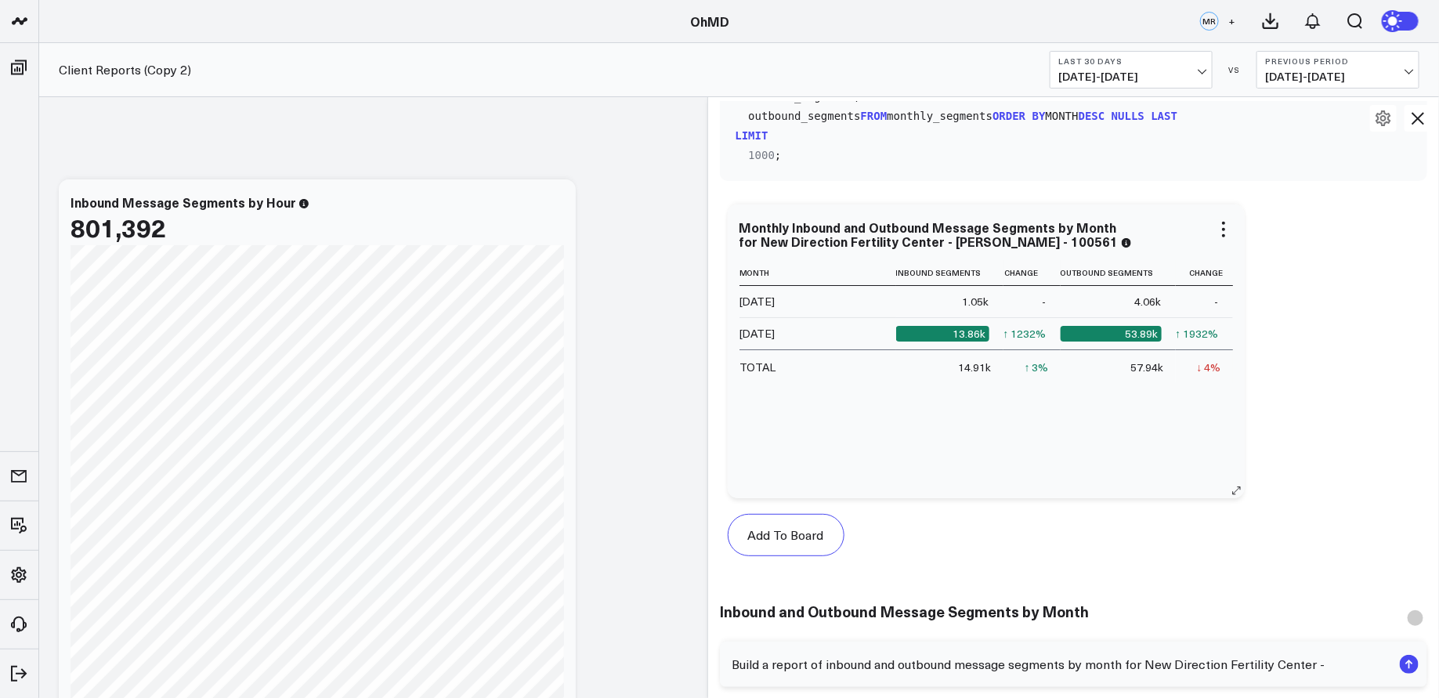
scroll to position [468, 0]
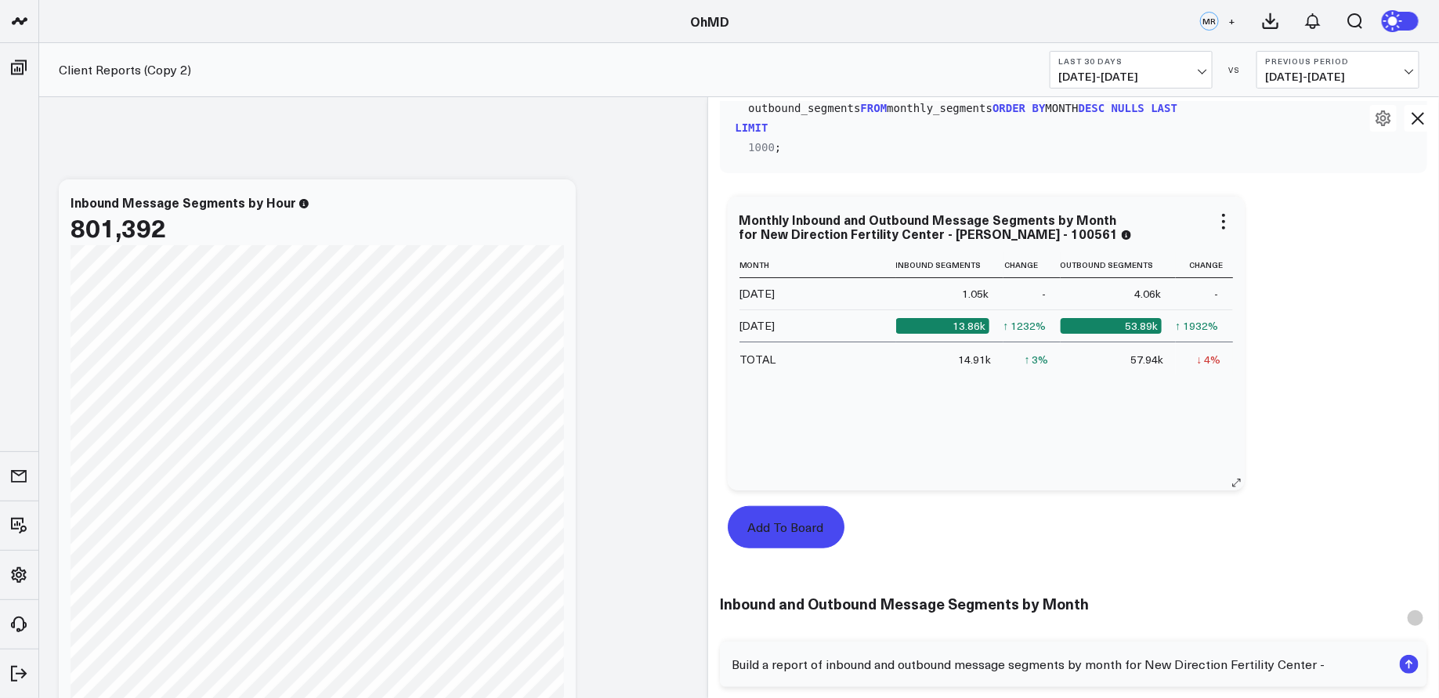
click at [819, 524] on button "Add To Board" at bounding box center [786, 527] width 117 height 42
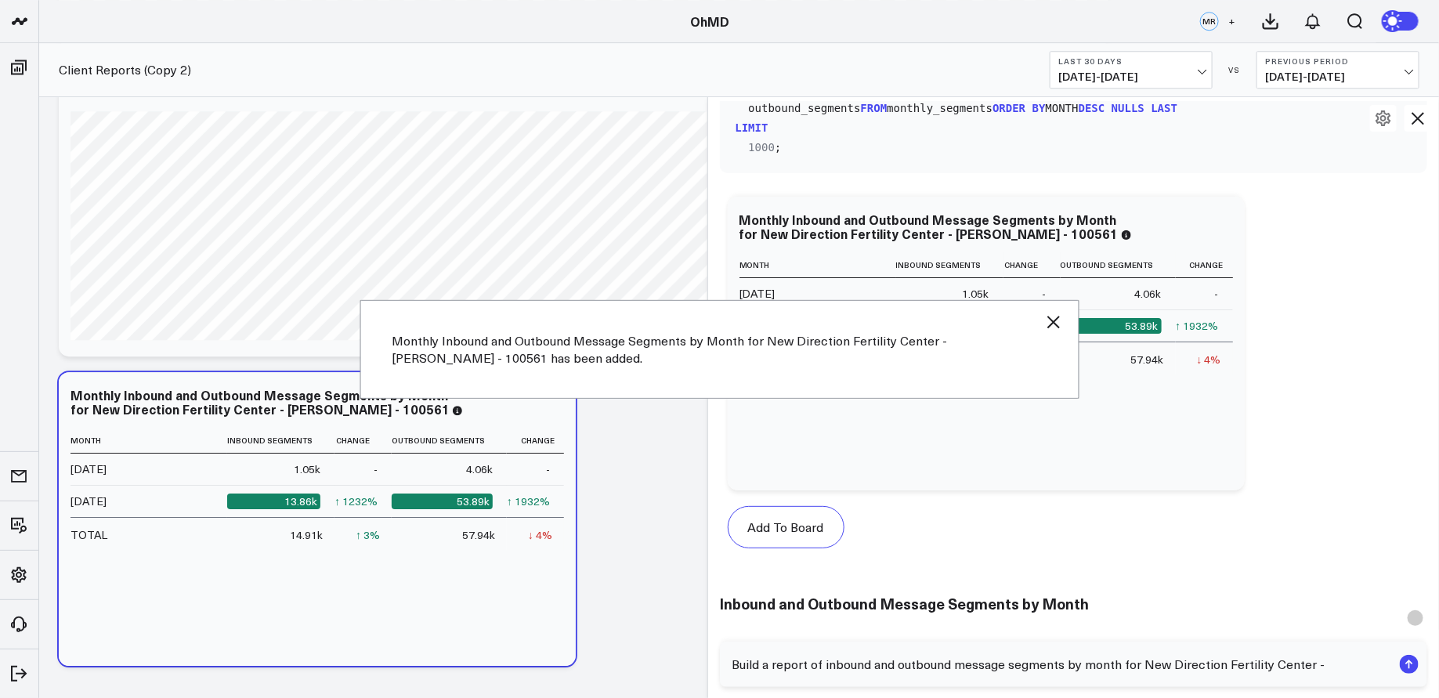
scroll to position [5003, 0]
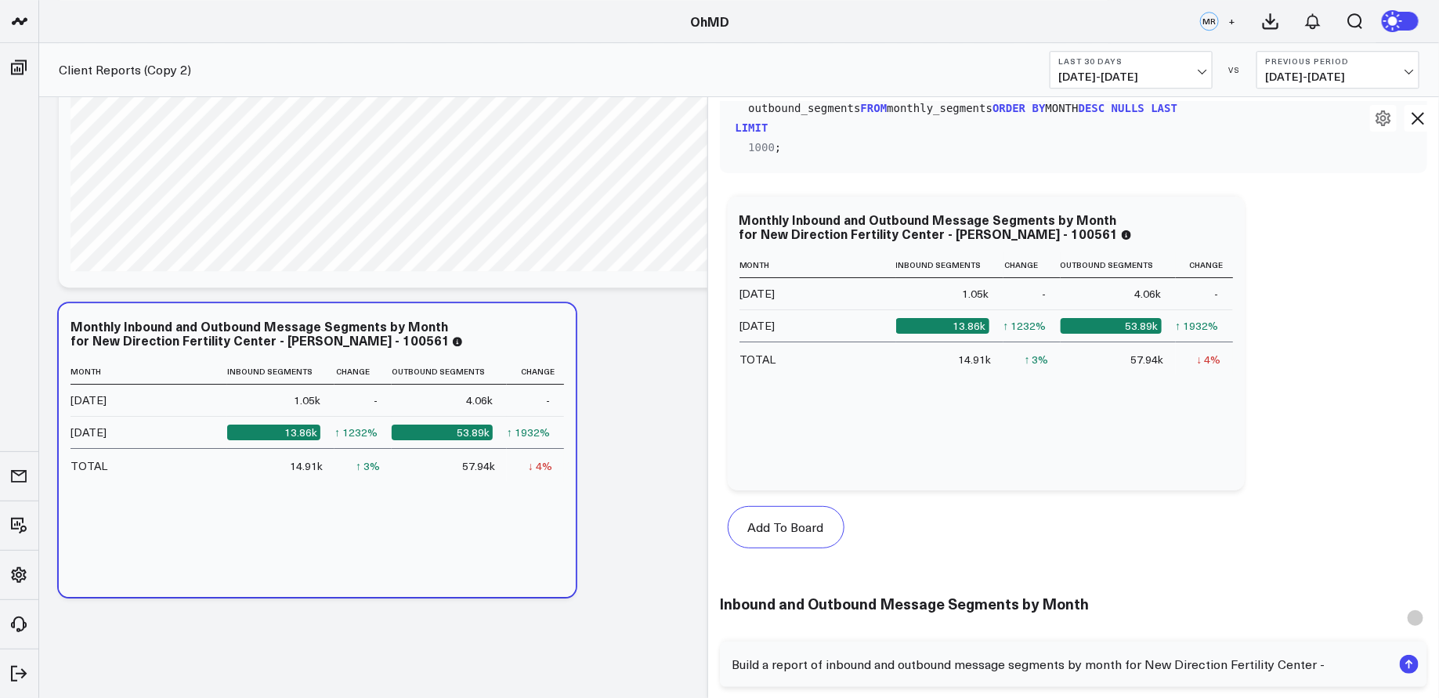
click at [1180, 69] on button "Last 30 Days [DATE] - [DATE]" at bounding box center [1131, 70] width 163 height 38
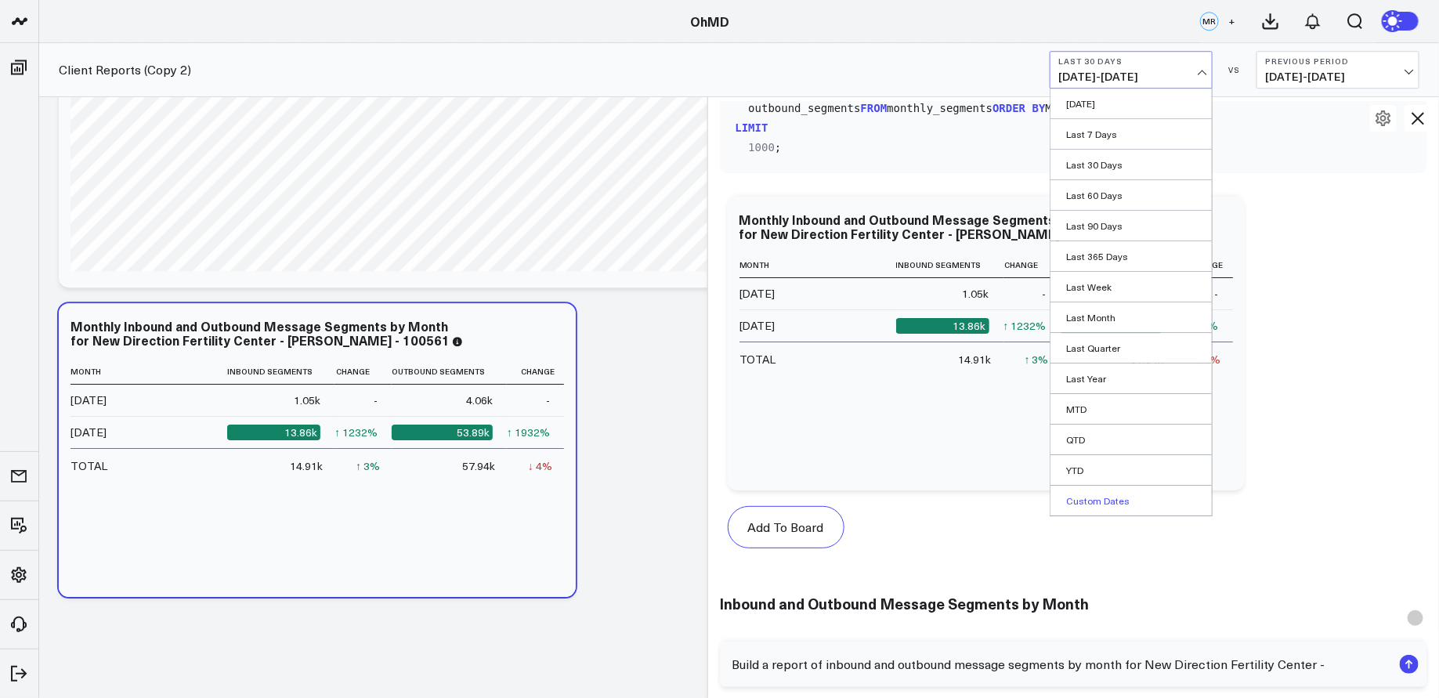
click at [1097, 498] on link "Custom Dates" at bounding box center [1131, 501] width 161 height 30
select select "8"
select select "2025"
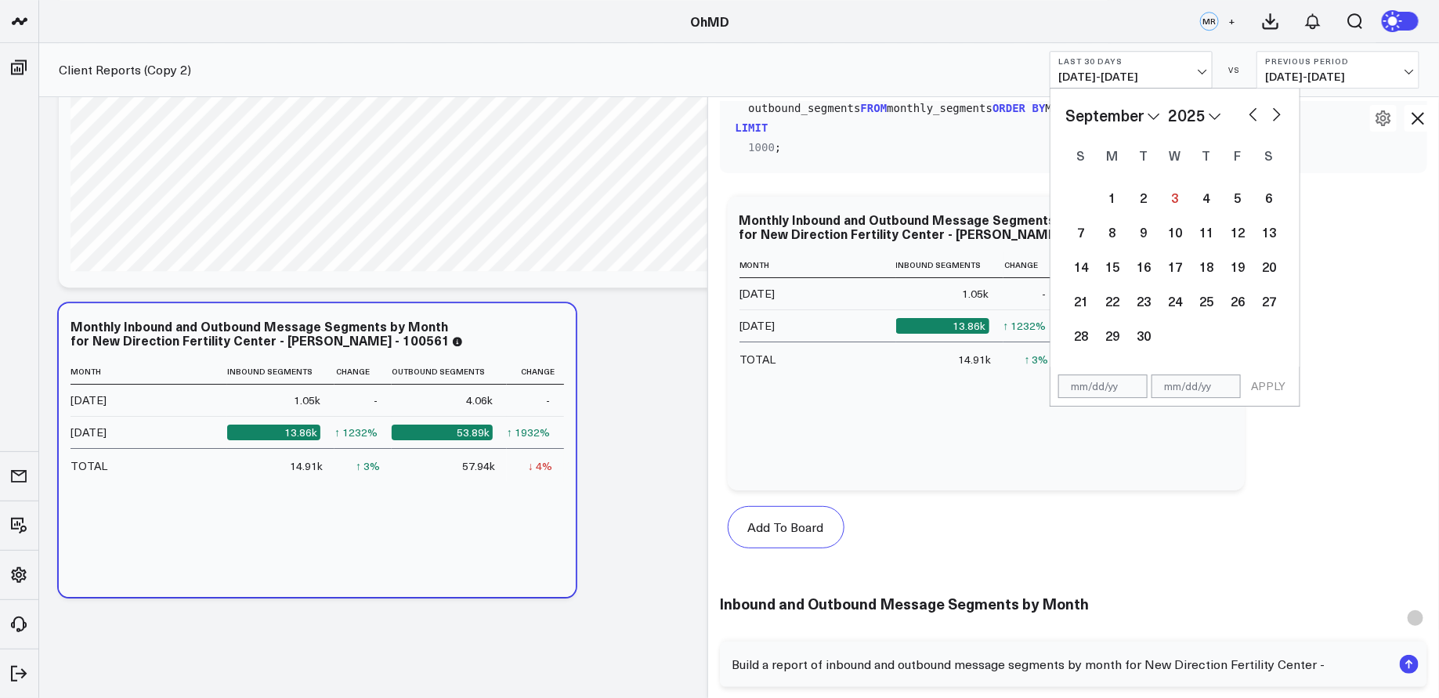
click at [1253, 114] on button "button" at bounding box center [1254, 112] width 16 height 19
select select "7"
select select "2025"
click at [1254, 111] on button "button" at bounding box center [1254, 112] width 16 height 19
select select "6"
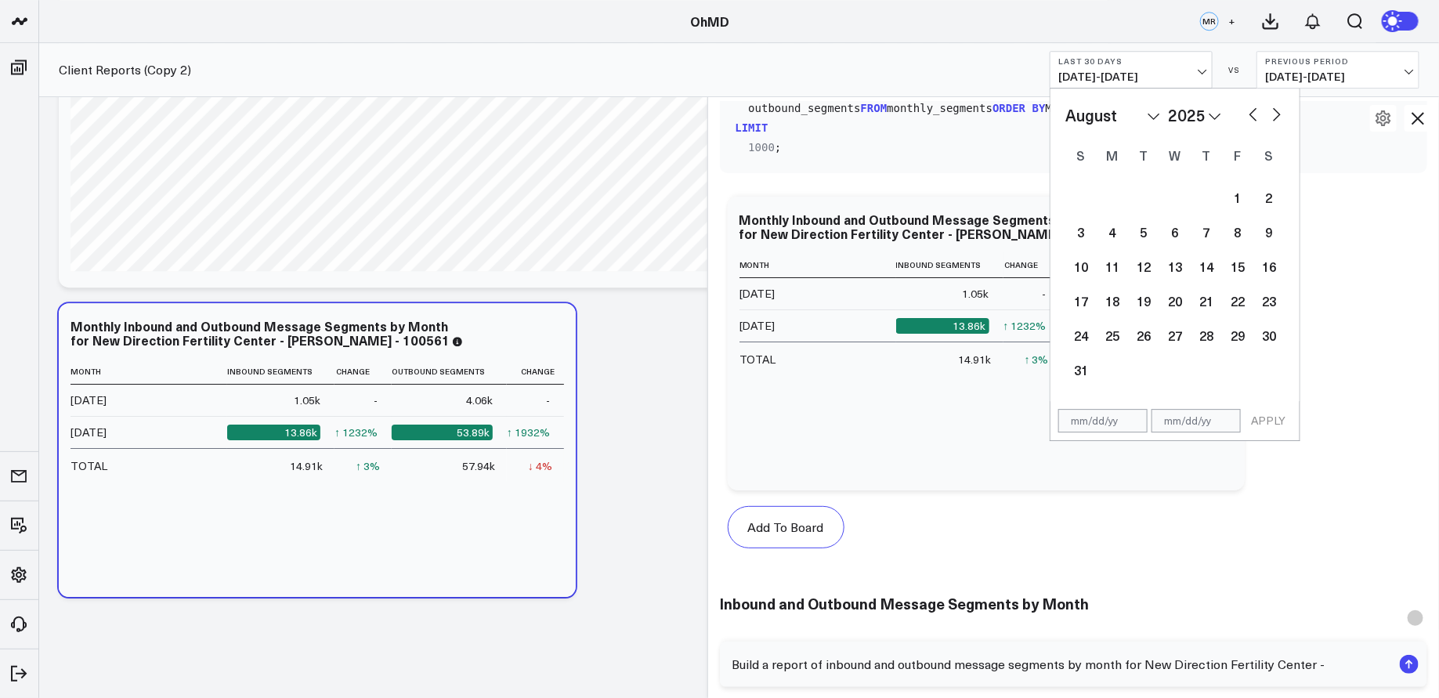
select select "2025"
click at [1146, 198] on div "1" at bounding box center [1143, 197] width 31 height 31
type input "[DATE]"
select select "6"
select select "2025"
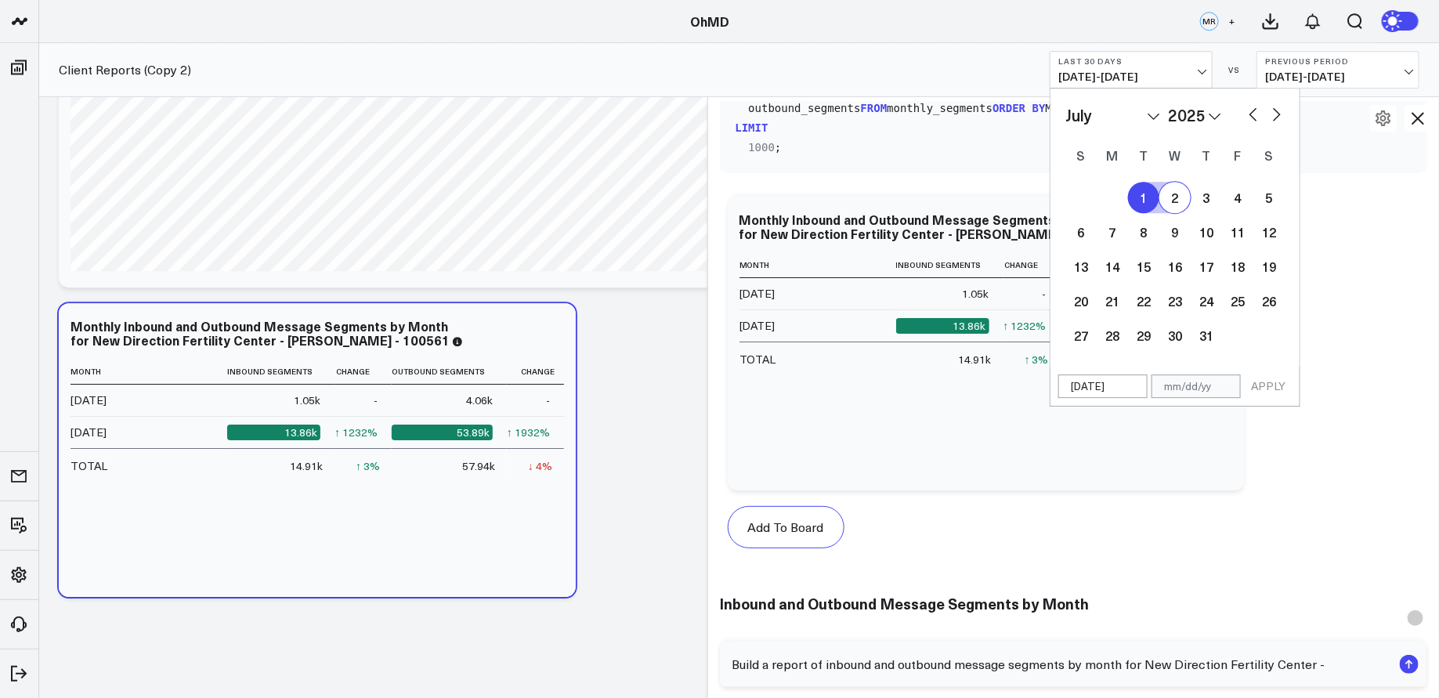
click at [1282, 114] on button "button" at bounding box center [1277, 112] width 16 height 19
select select "7"
select select "2025"
click at [1279, 114] on button "button" at bounding box center [1277, 112] width 16 height 19
select select "8"
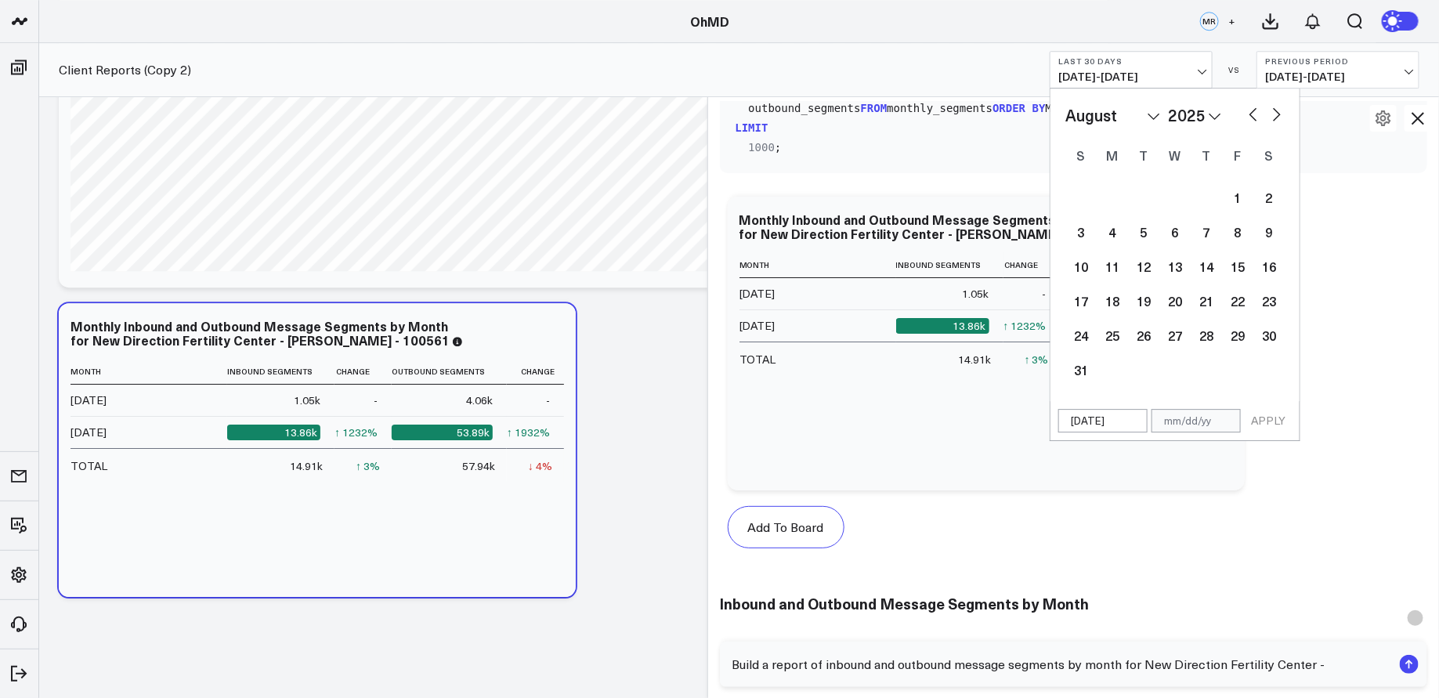
select select "2025"
click at [1178, 205] on div "3" at bounding box center [1174, 197] width 31 height 31
type input "[DATE]"
select select "8"
select select "2025"
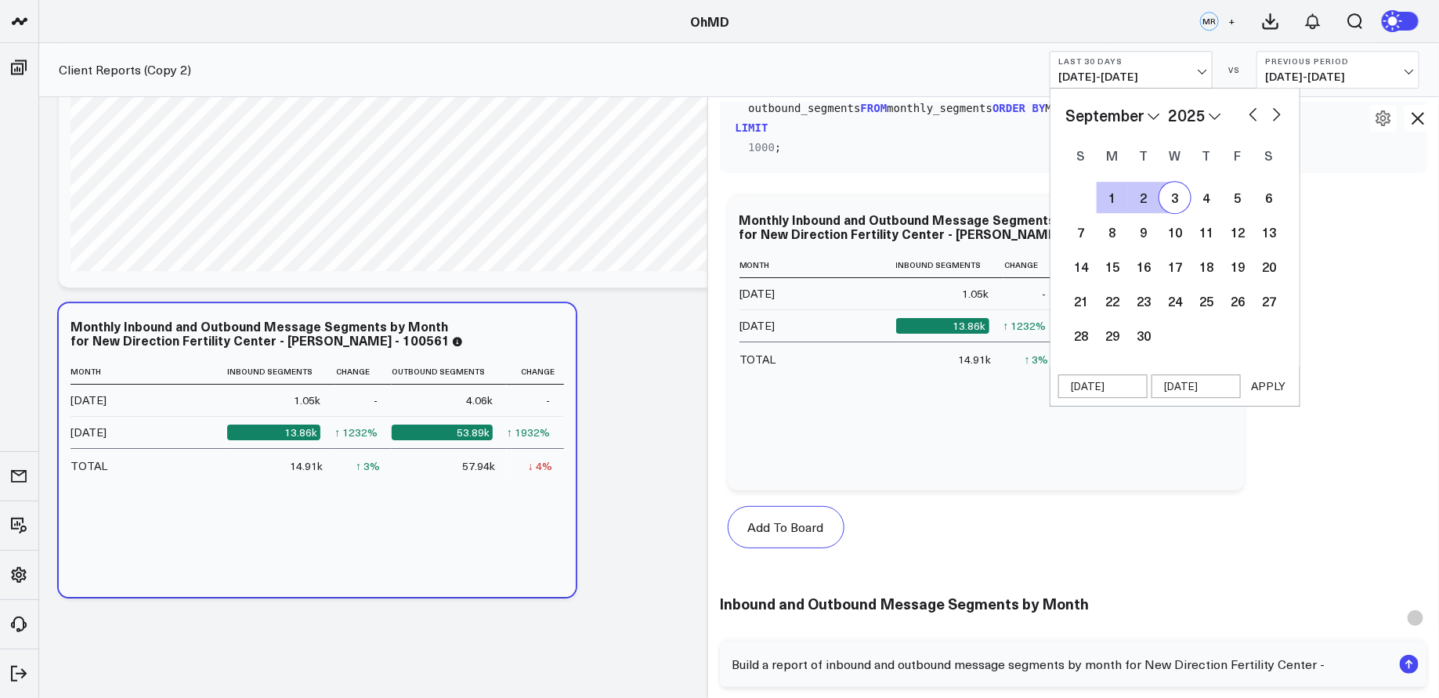
click at [1265, 385] on button "APPLY" at bounding box center [1268, 386] width 47 height 24
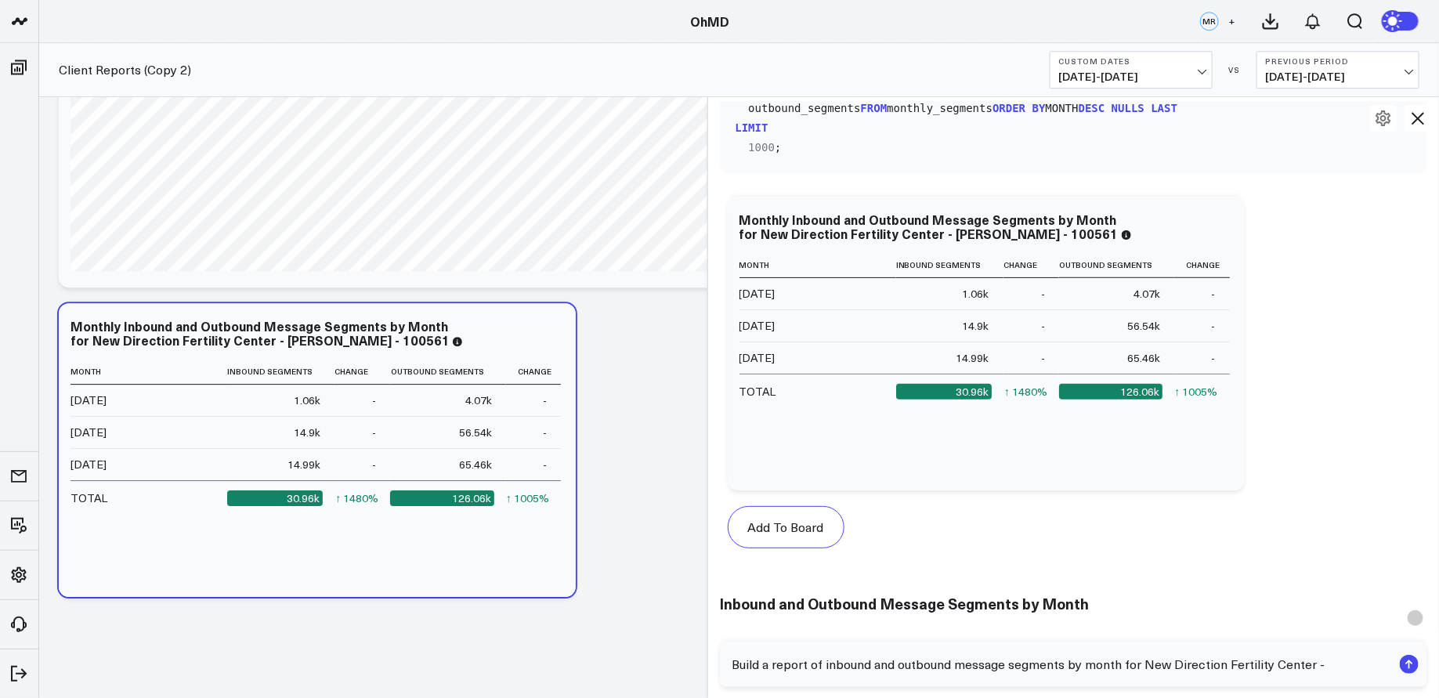
click at [1418, 119] on icon at bounding box center [1418, 118] width 13 height 13
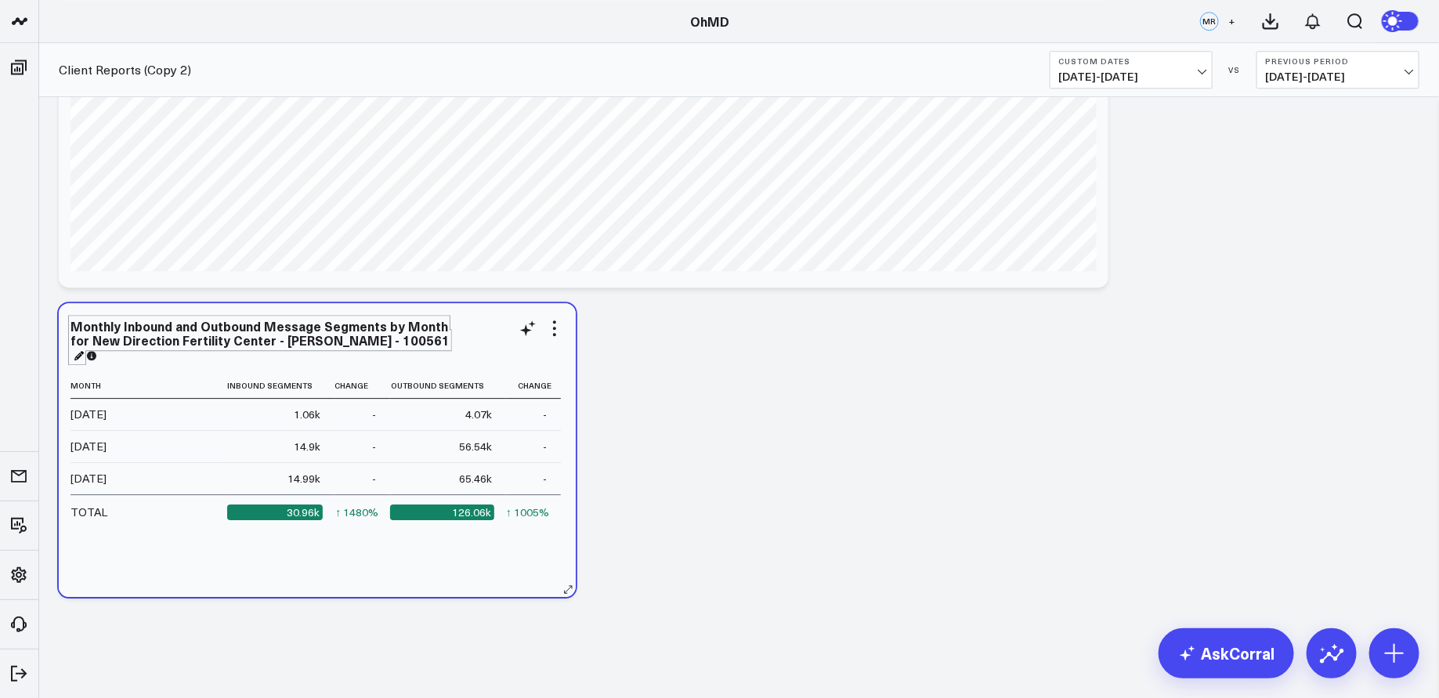
click at [359, 342] on div "Monthly Inbound and Outbound Message Segments by Month for New Direction Fertil…" at bounding box center [260, 339] width 379 height 45
click at [555, 329] on icon at bounding box center [554, 328] width 19 height 19
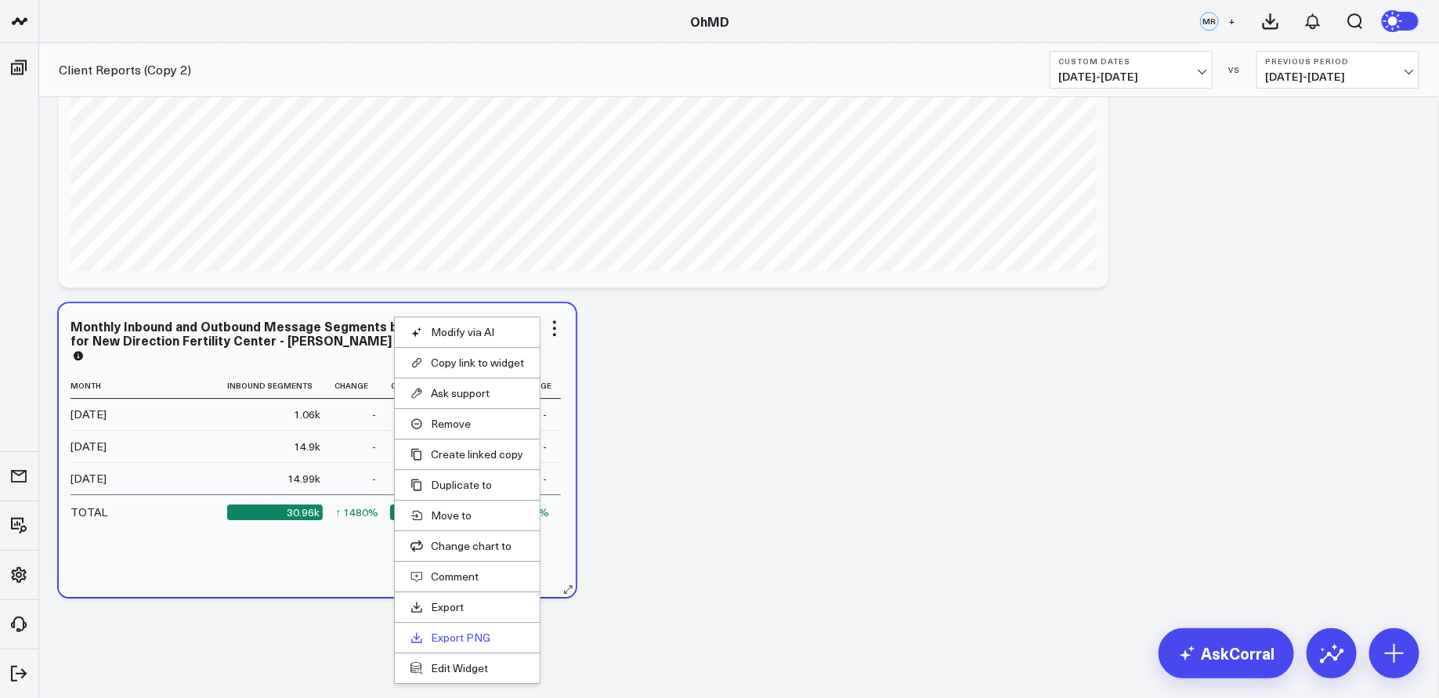
click at [479, 632] on link "Export PNG" at bounding box center [468, 638] width 114 height 14
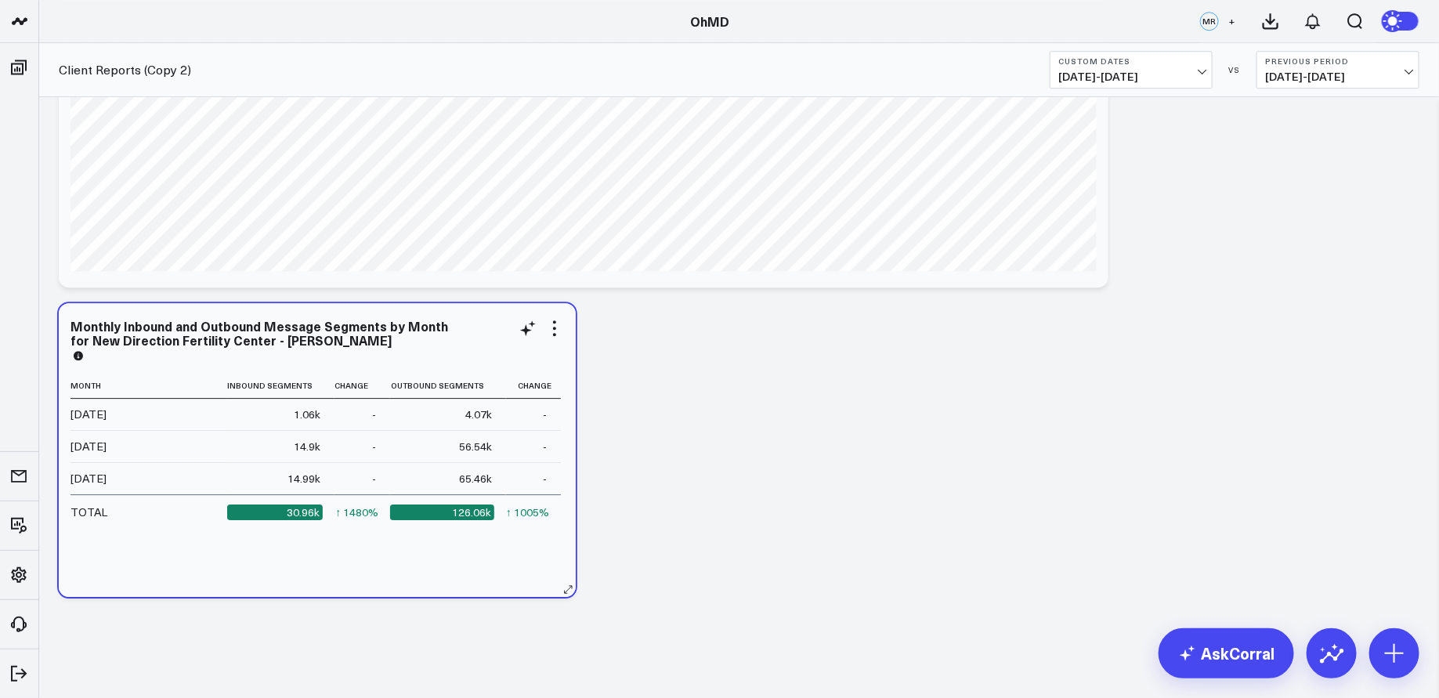
click at [298, 338] on div "Monthly Inbound and Outbound Message Segments by Month for New Direction Fertil…" at bounding box center [318, 340] width 494 height 42
click at [259, 337] on div "Monthly Inbound and Outbound Message Segments by Month for New Direction Fertil…" at bounding box center [260, 339] width 378 height 45
click at [78, 359] on div "Monthly Inbound and Outbound Message Segments by Month for New Direction Fertil…" at bounding box center [260, 339] width 378 height 45
click at [147, 335] on div "Monthly Inbound and Outbound Message Segments by Month for New Direction Fertil…" at bounding box center [260, 339] width 378 height 45
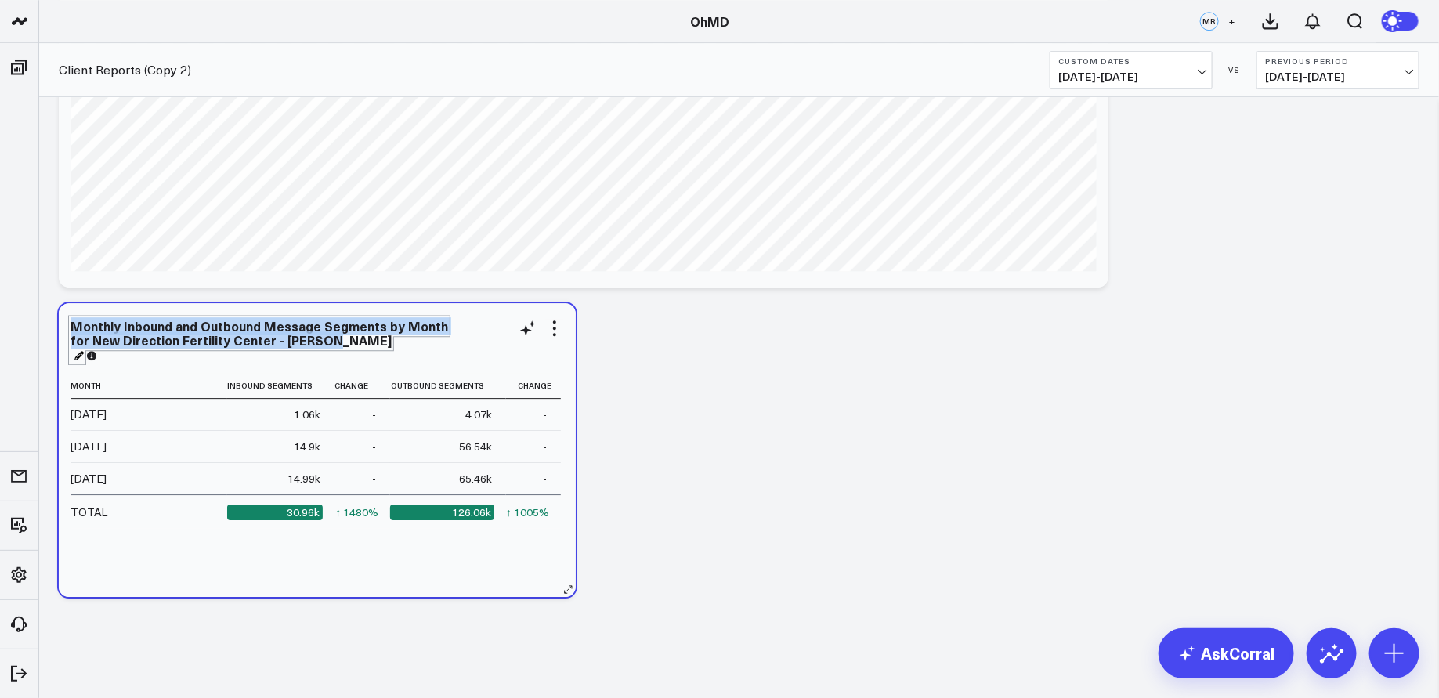
click at [147, 335] on div "Monthly Inbound and Outbound Message Segments by Month for New Direction Fertil…" at bounding box center [260, 339] width 378 height 45
copy div "Monthly Inbound and Outbound Message Segments by Month for New Direction Fertil…"
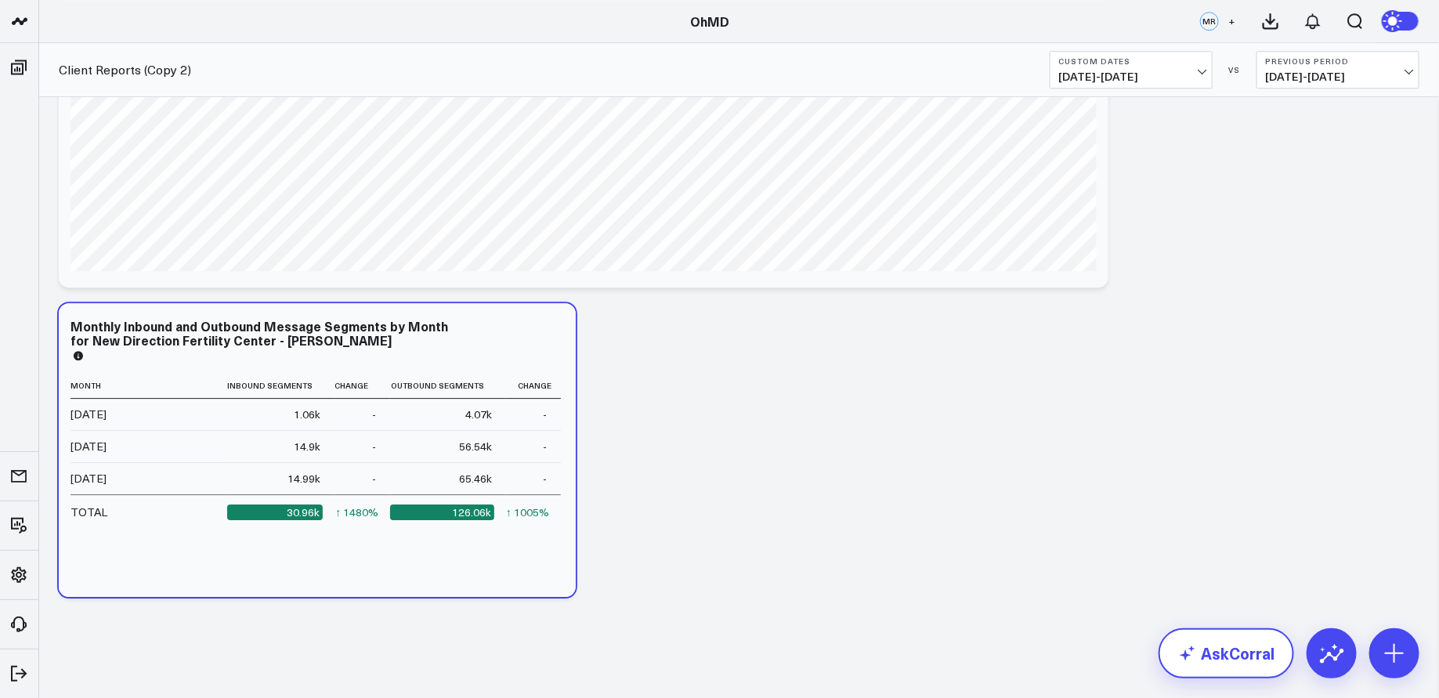
click at [1224, 649] on link "AskCorral" at bounding box center [1227, 653] width 136 height 50
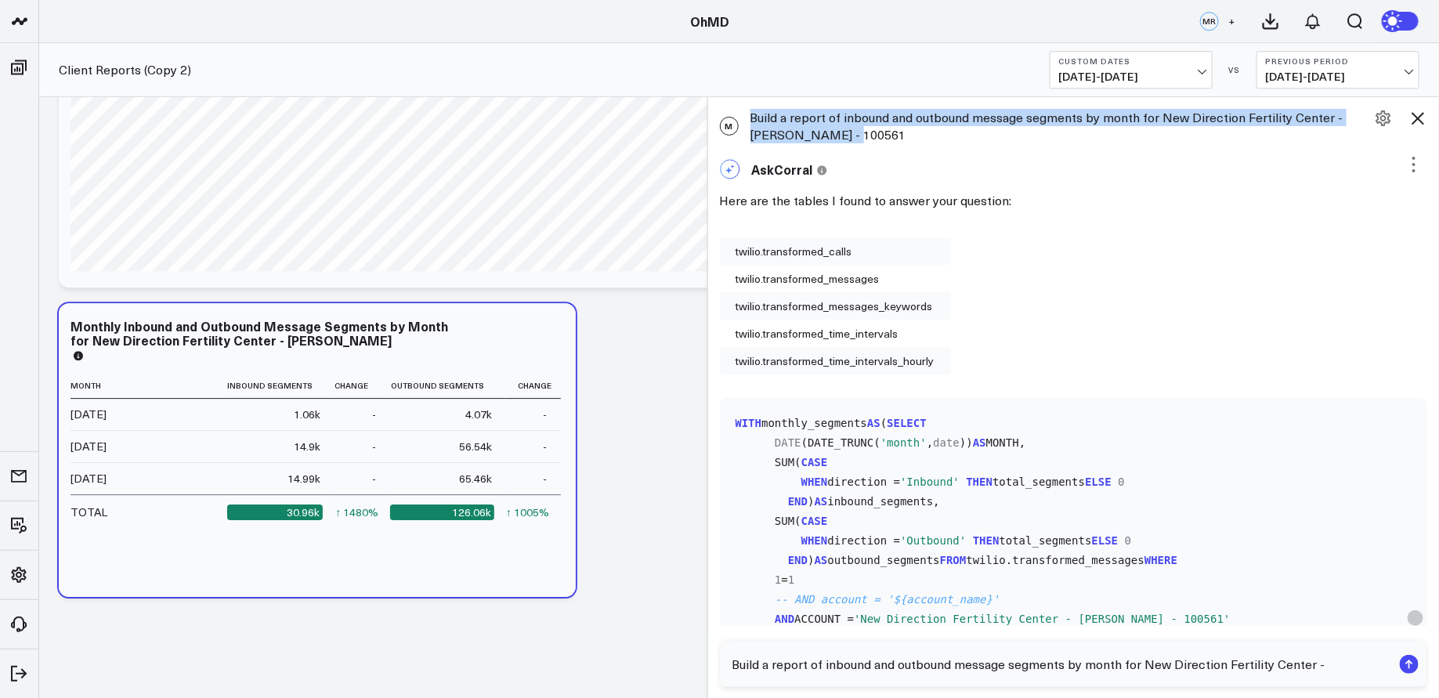
drag, startPoint x: 855, startPoint y: 132, endPoint x: 841, endPoint y: 138, distance: 15.4
click at [841, 138] on div "M Build a report of inbound and outbound message segments by month for New Dire…" at bounding box center [1074, 126] width 732 height 50
copy div "Build a report of inbound and outbound message segments by month for New Direct…"
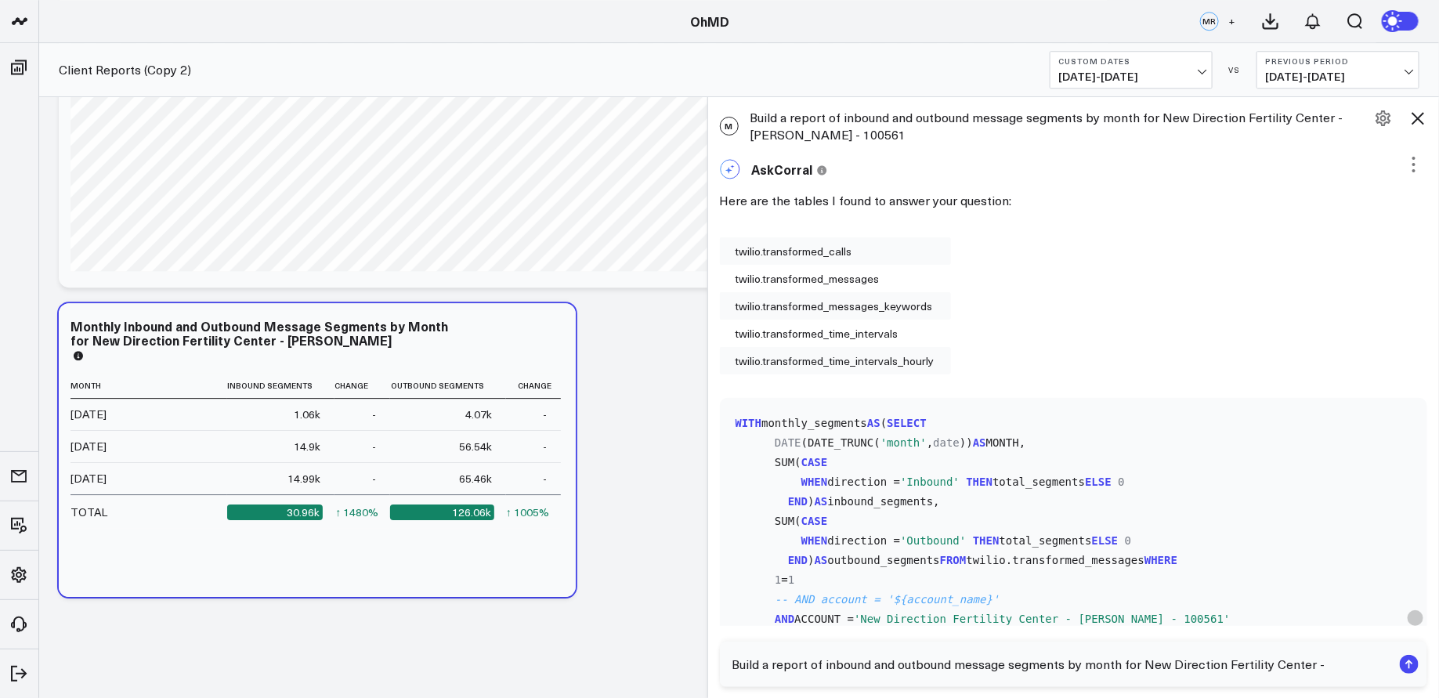
click at [847, 670] on textarea "Build a report of inbound and outbound message segments by month for New Direct…" at bounding box center [1061, 664] width 664 height 28
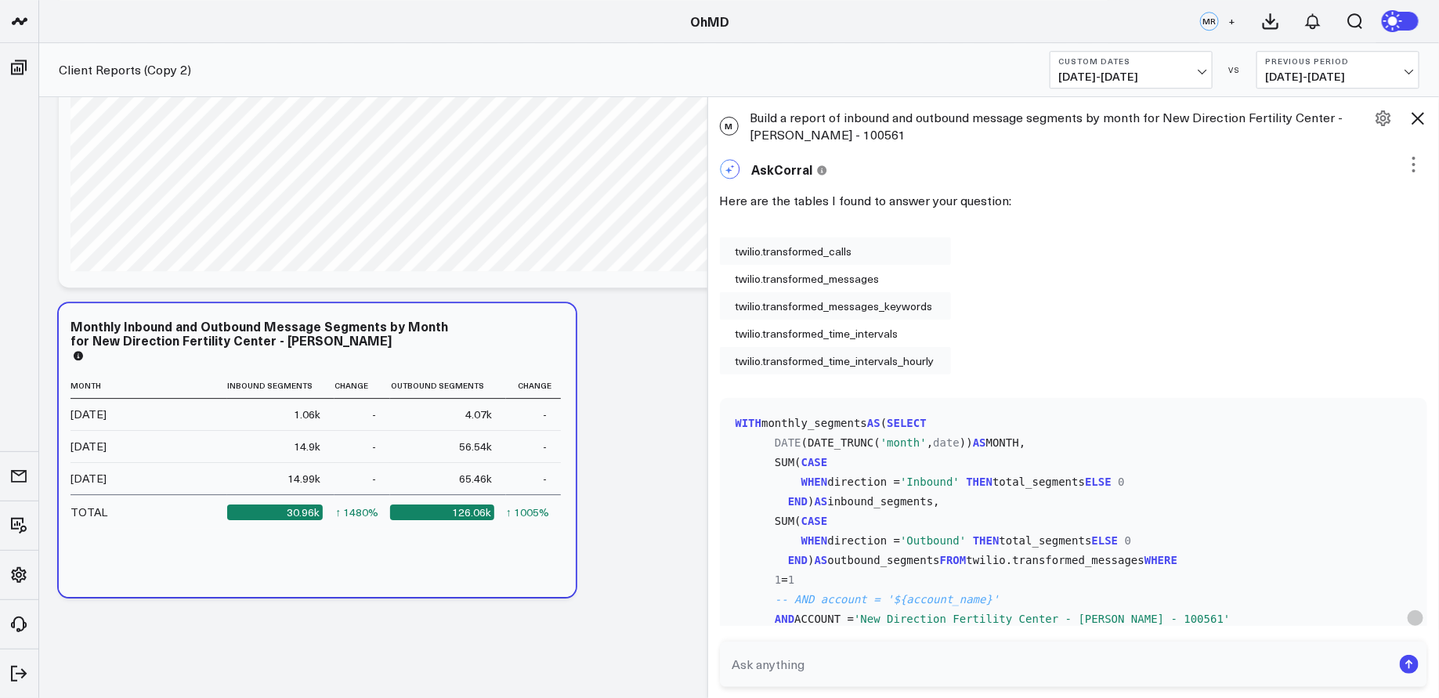
paste textarea "Build a report of inbound and outbound message segments by month for New Direct…"
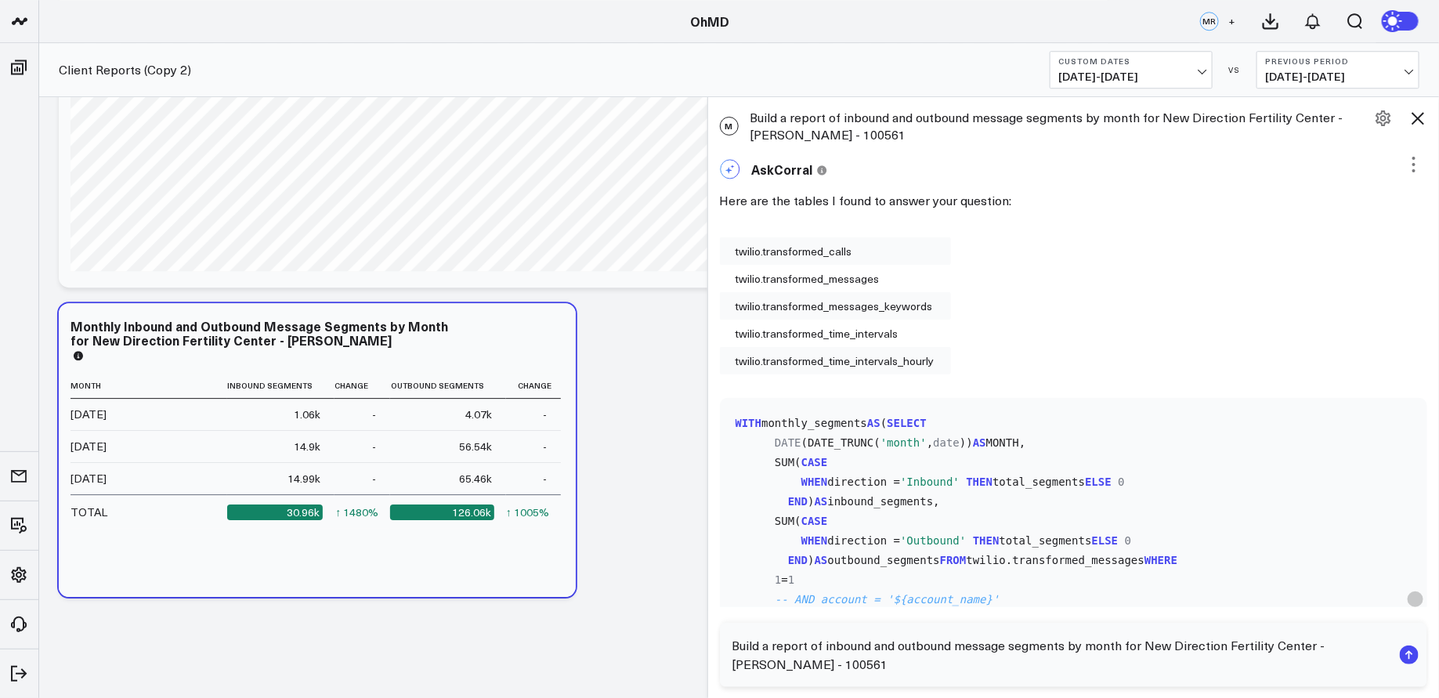
click at [1334, 644] on textarea "Build a report of inbound and outbound message segments by month for New Direct…" at bounding box center [1061, 654] width 664 height 47
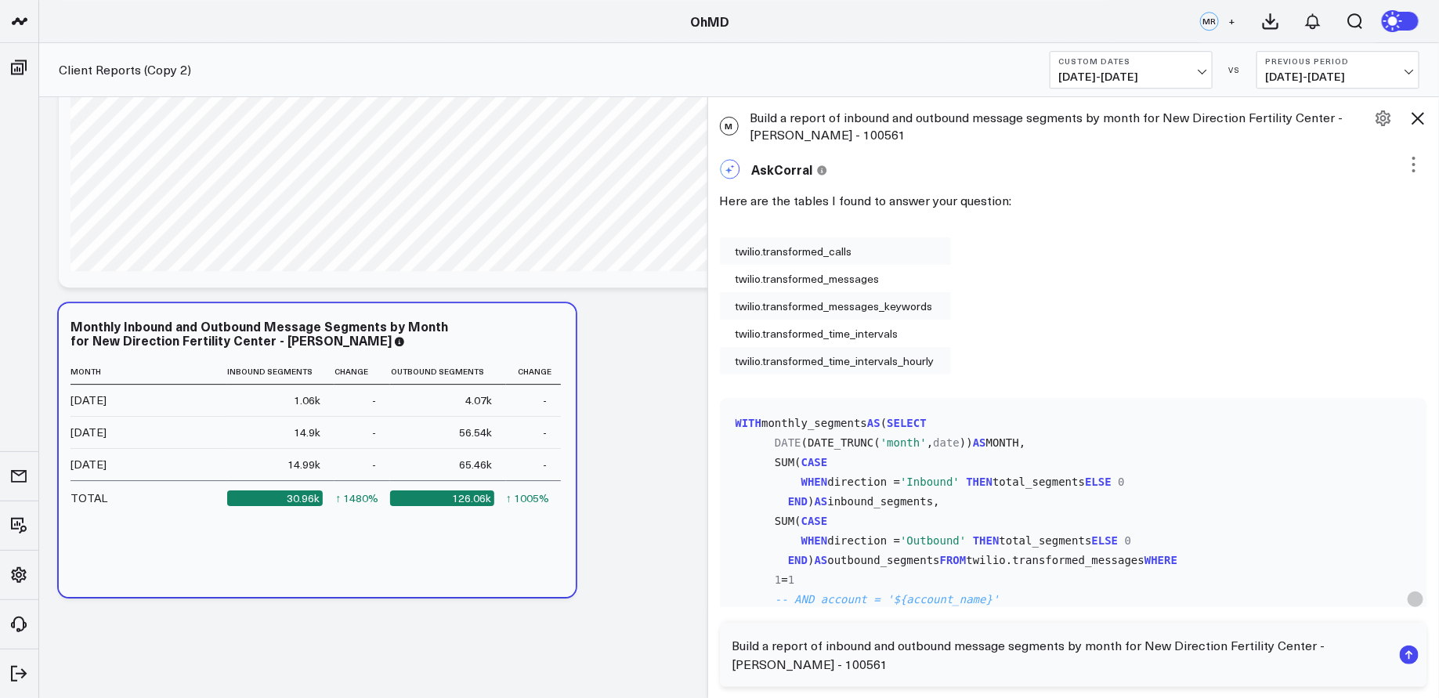
paste textarea "101749"
click at [1333, 647] on textarea "Build a report of inbound and outbound message segments by month for New Direct…" at bounding box center [1061, 654] width 664 height 47
drag, startPoint x: 860, startPoint y: 671, endPoint x: 692, endPoint y: 671, distance: 168.4
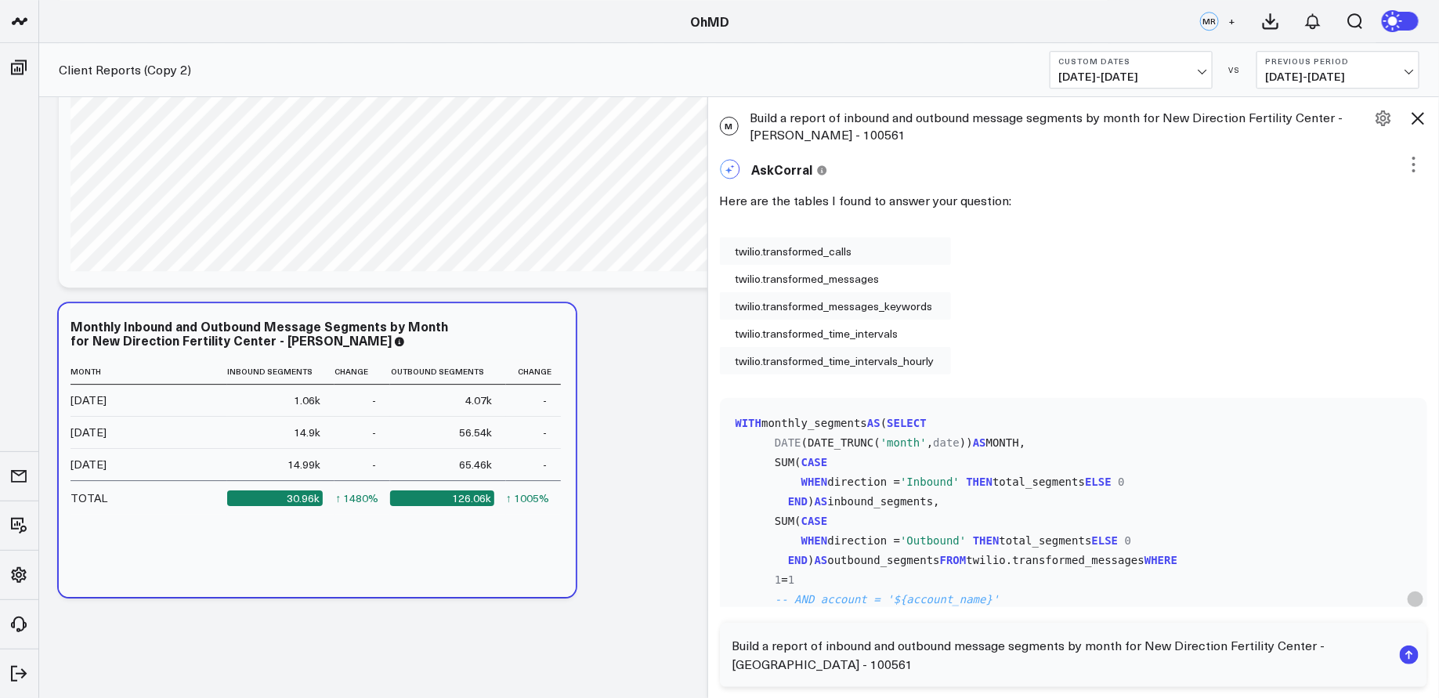
paste textarea "1749"
type textarea "Build a report of inbound and outbound message segments by month for New Direct…"
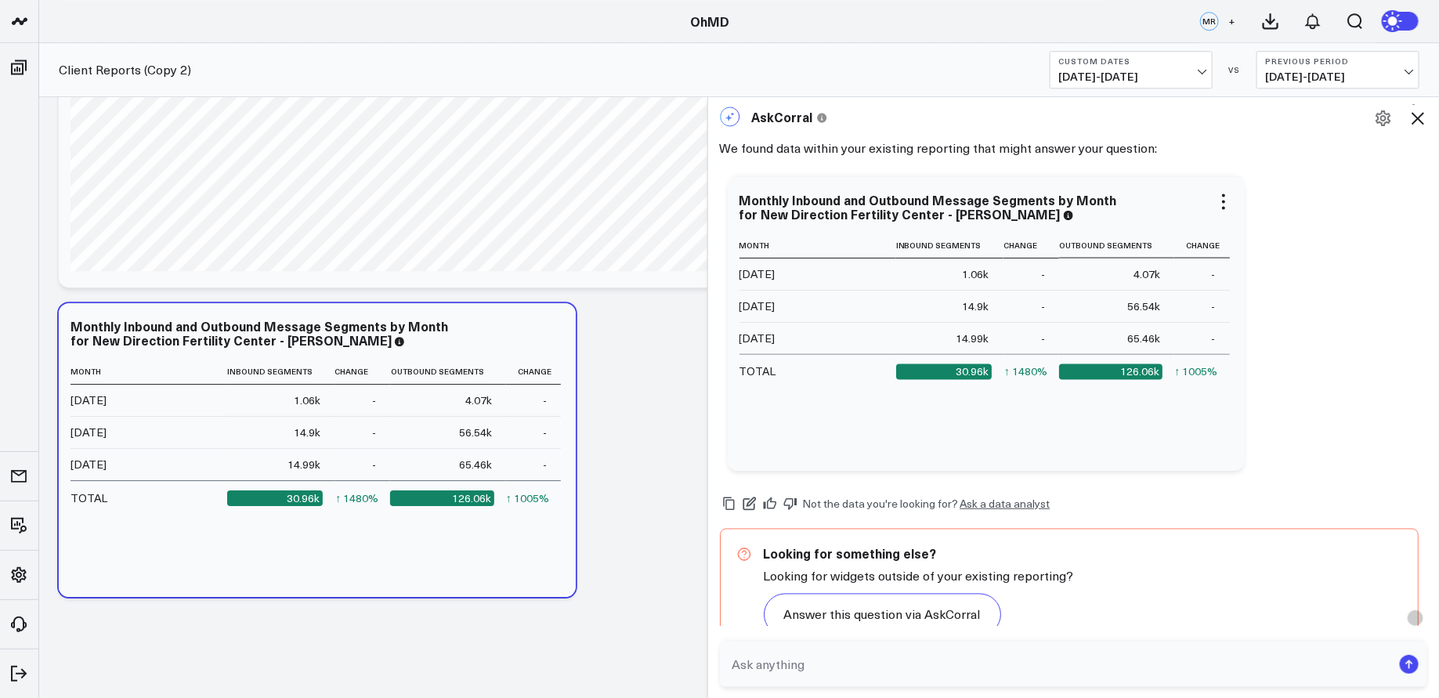
scroll to position [1096, 0]
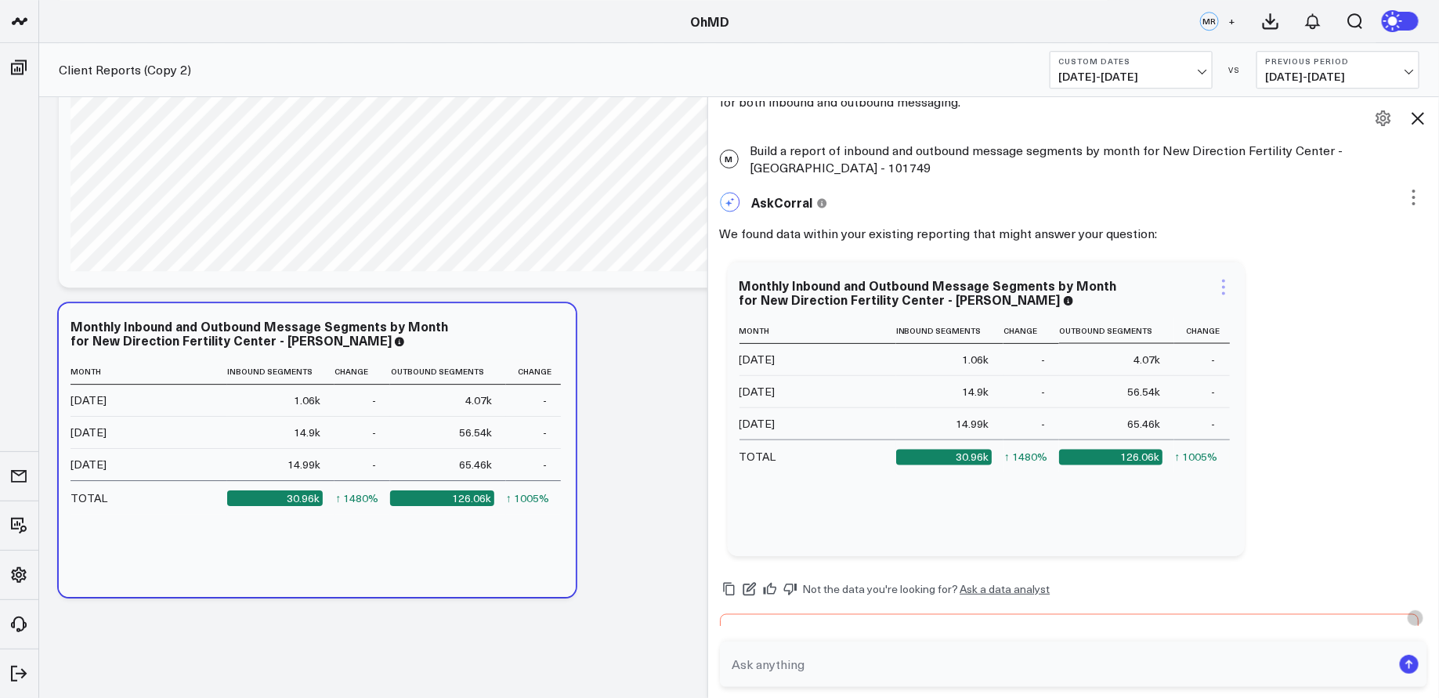
click at [1222, 283] on icon at bounding box center [1223, 287] width 19 height 19
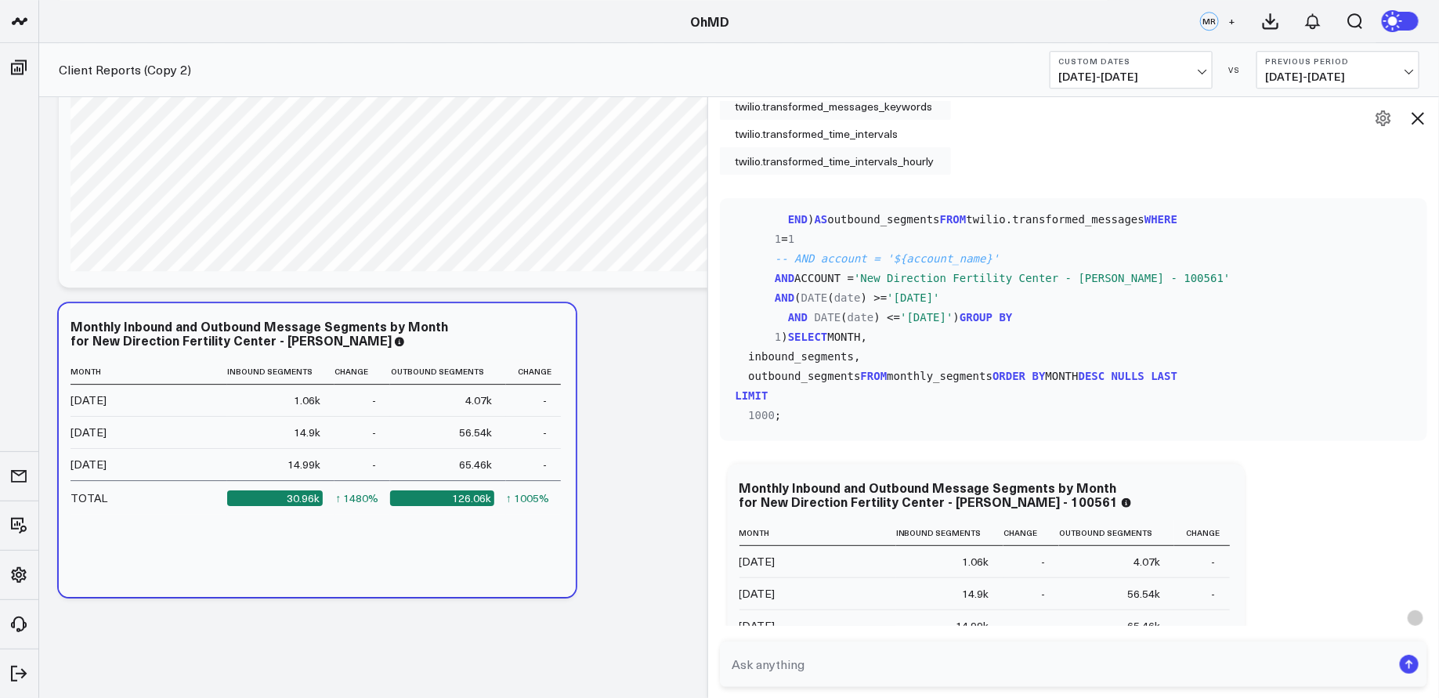
scroll to position [0, 0]
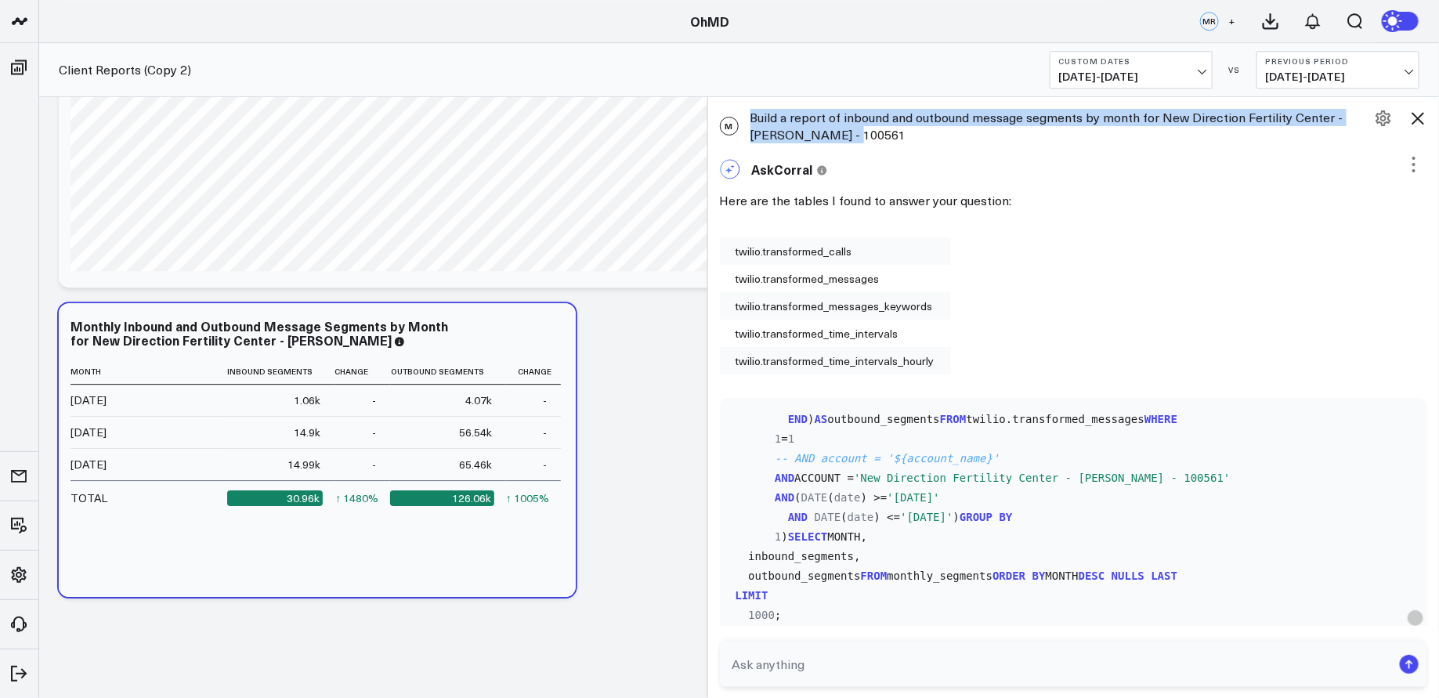
drag, startPoint x: 859, startPoint y: 135, endPoint x: 845, endPoint y: 140, distance: 15.1
click at [845, 140] on div "M Build a report of inbound and outbound message segments by month for New Dire…" at bounding box center [1074, 126] width 732 height 50
copy div "Build a report of inbound and outbound message segments by month for New Direct…"
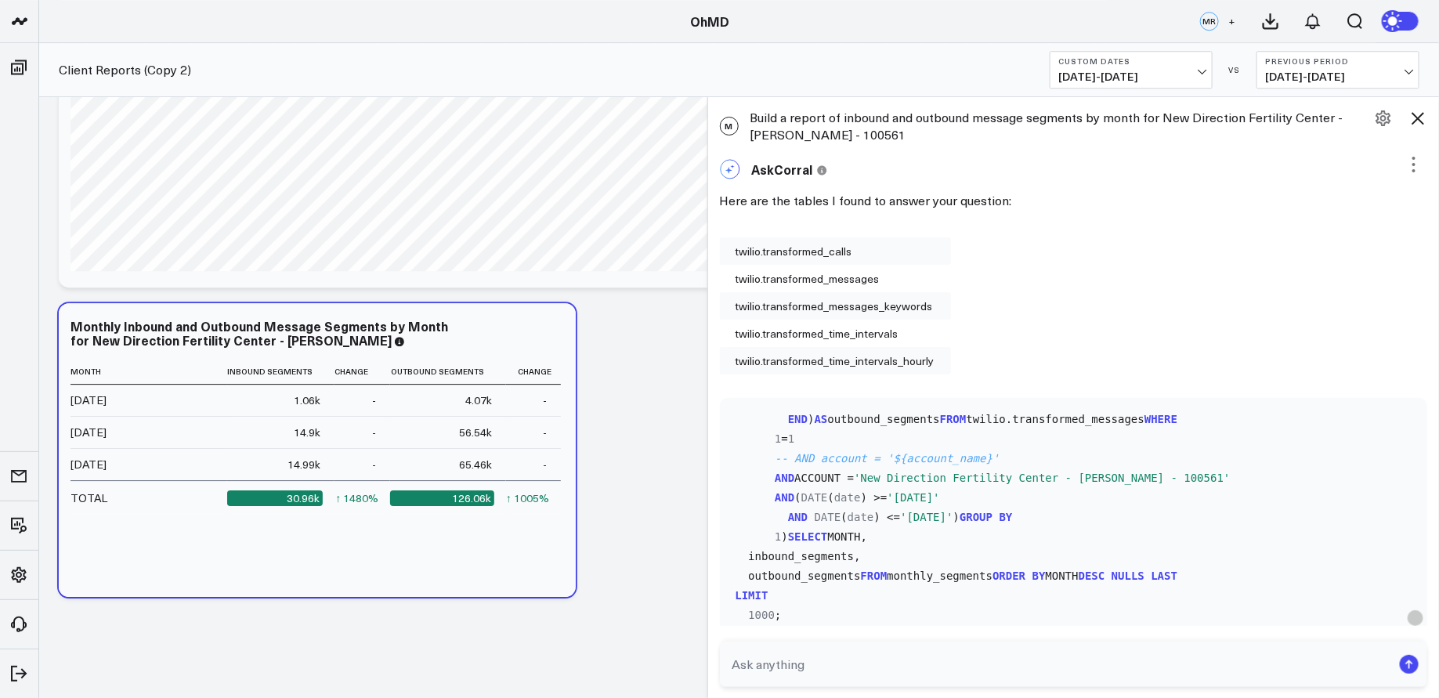
click at [857, 656] on textarea at bounding box center [1061, 664] width 664 height 28
paste textarea "Build a report of inbound and outbound message segments by month for New Direct…"
click at [1338, 649] on textarea "Build a report of inbound and outbound message segments by month for New Direct…" at bounding box center [1061, 654] width 664 height 47
paste textarea "101749"
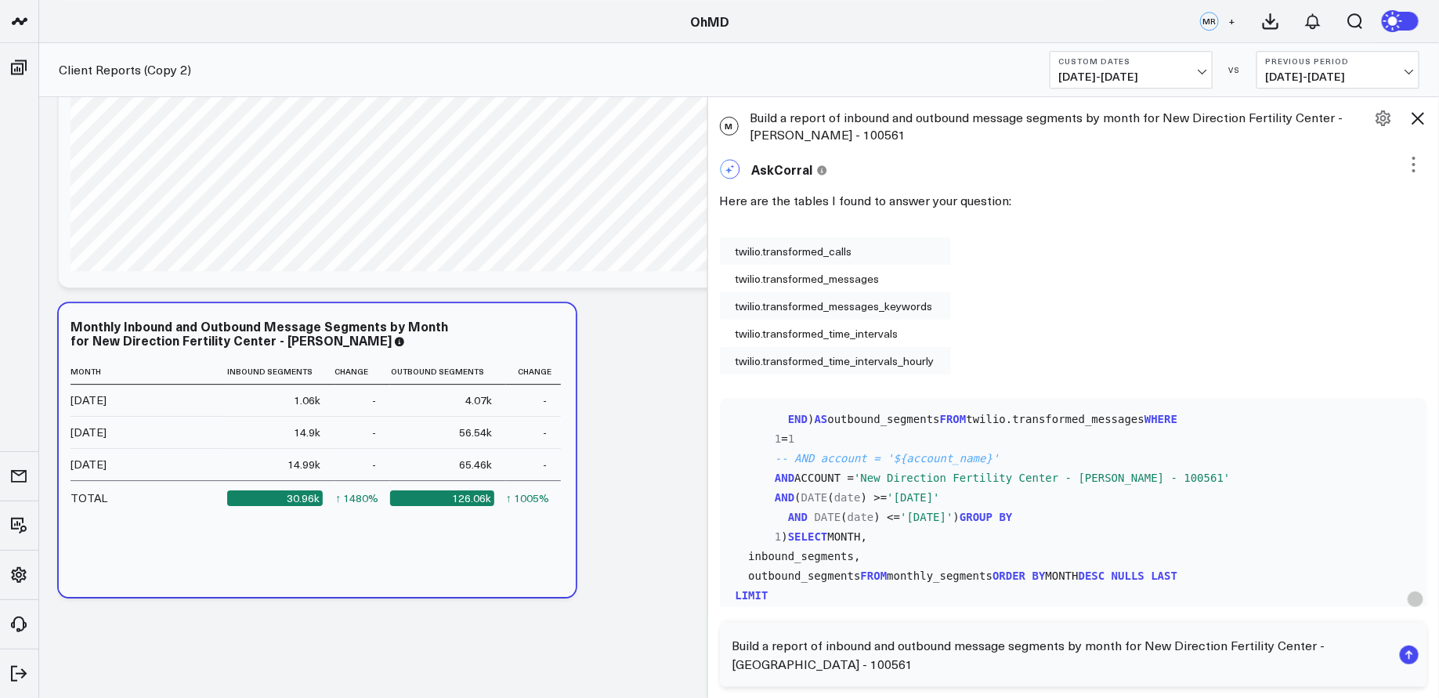
drag, startPoint x: 796, startPoint y: 666, endPoint x: 689, endPoint y: 666, distance: 106.5
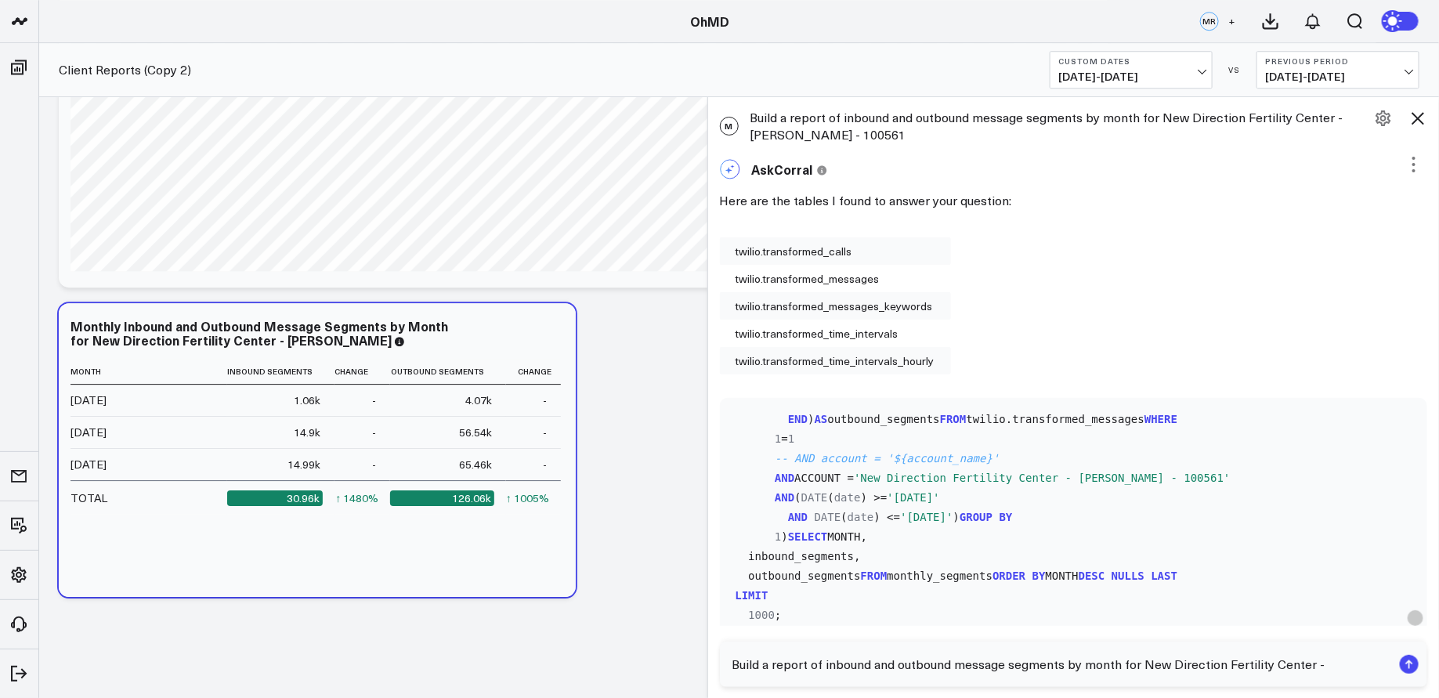
paste textarea "101749"
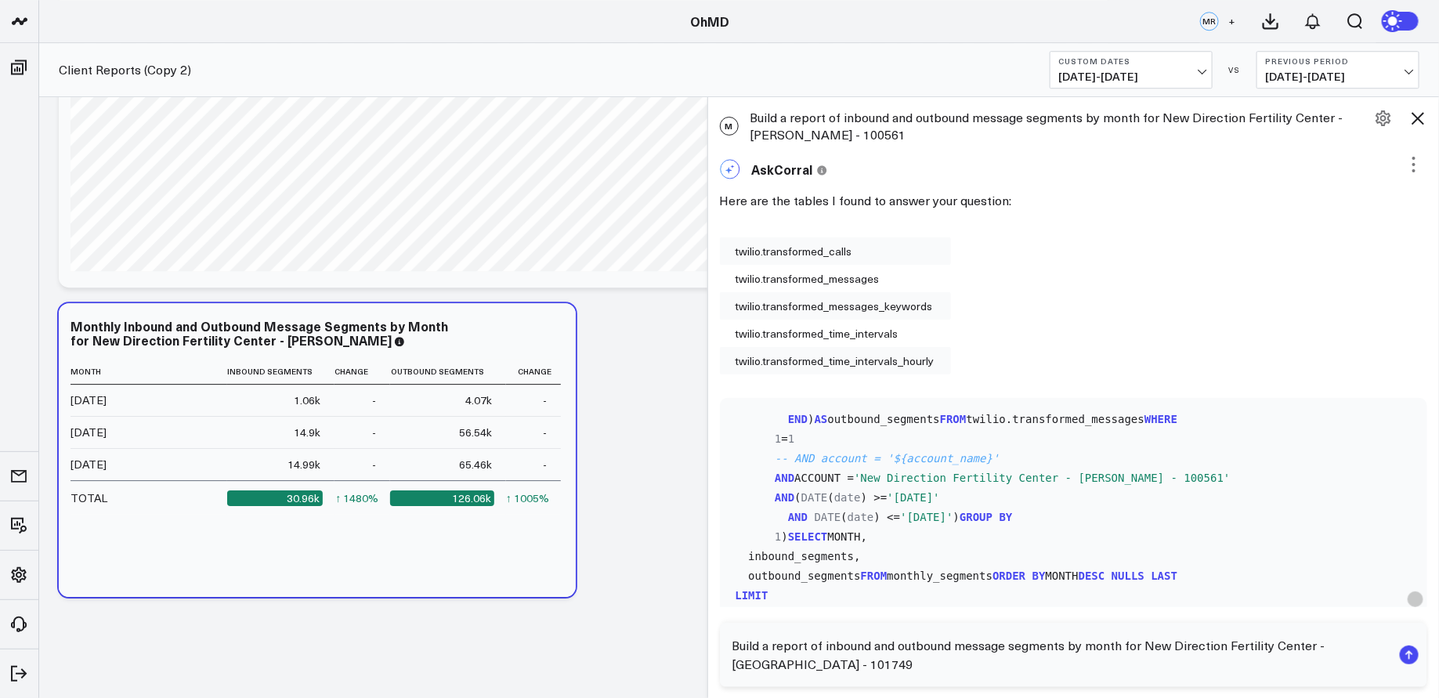
type textarea "Build a report of inbound and outbound message segments by month for New Direct…"
click at [1411, 654] on rect "submit" at bounding box center [1409, 655] width 19 height 19
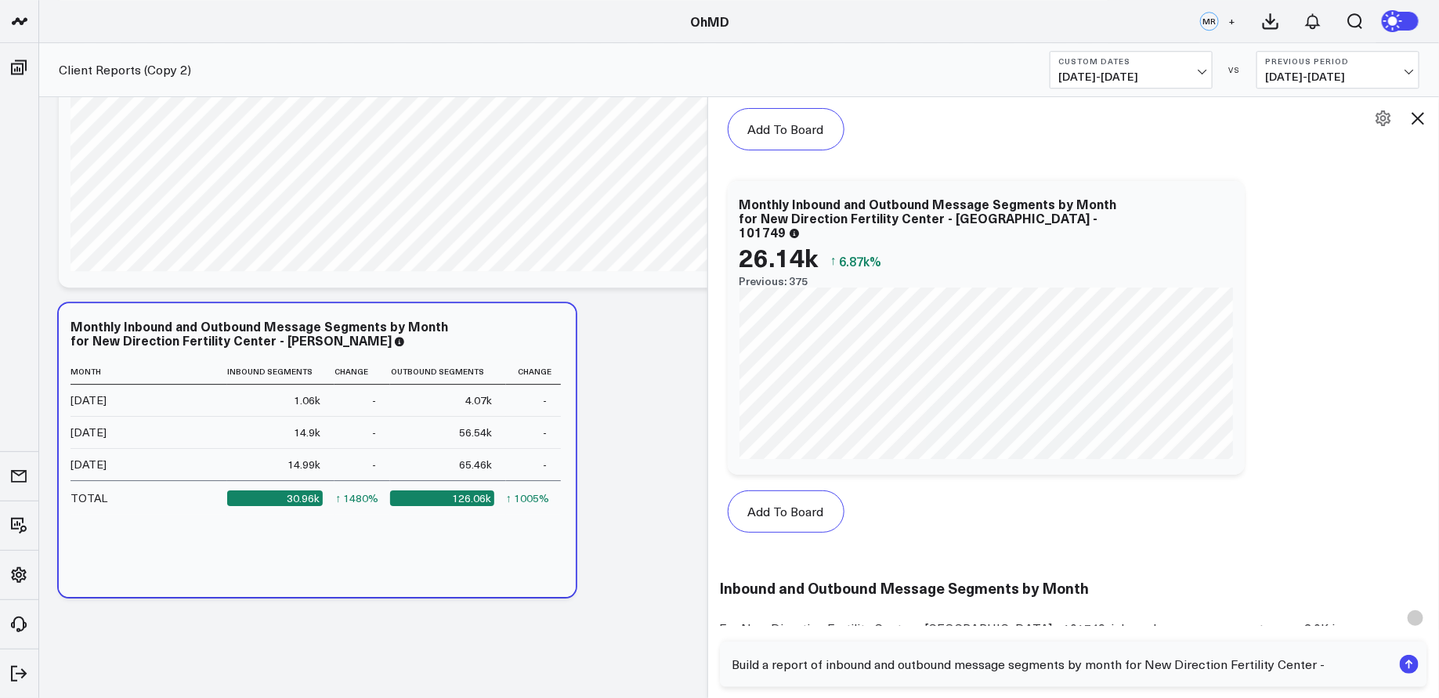
scroll to position [2829, 0]
click at [1223, 207] on icon at bounding box center [1223, 207] width 3 height 3
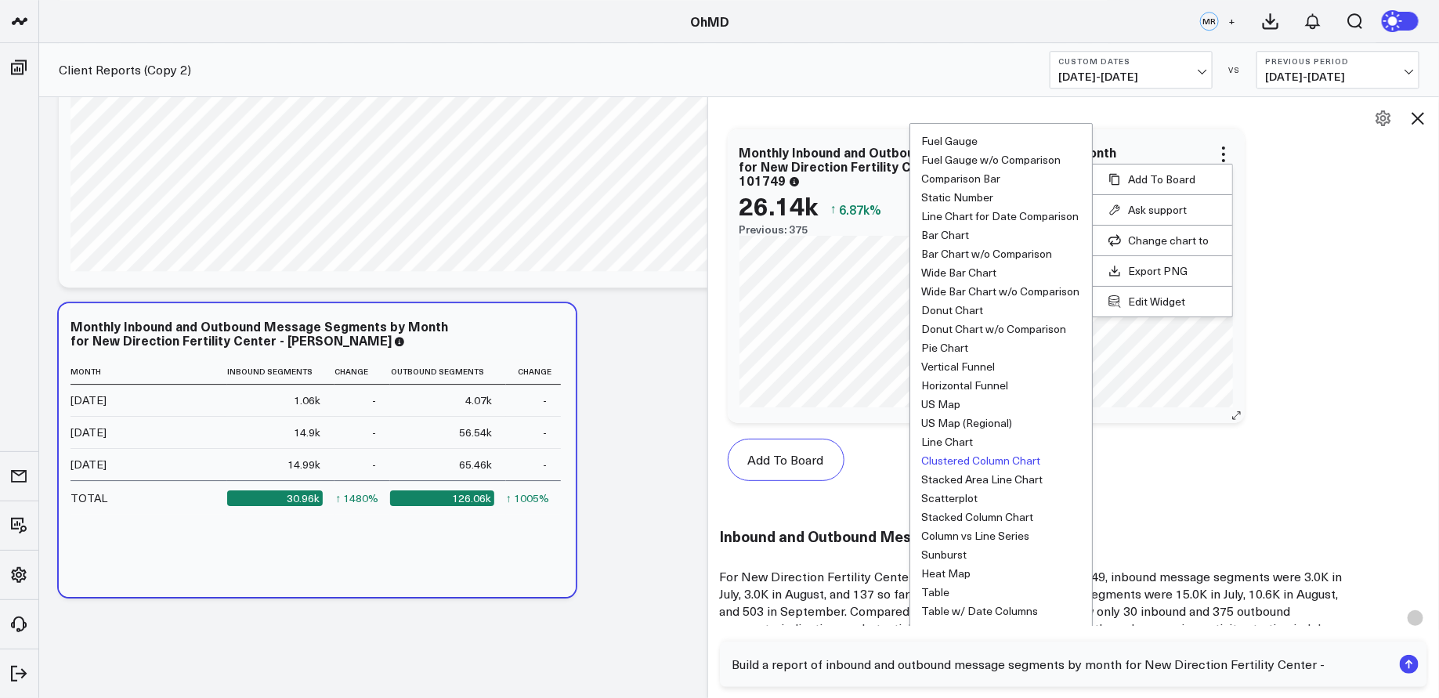
scroll to position [2894, 0]
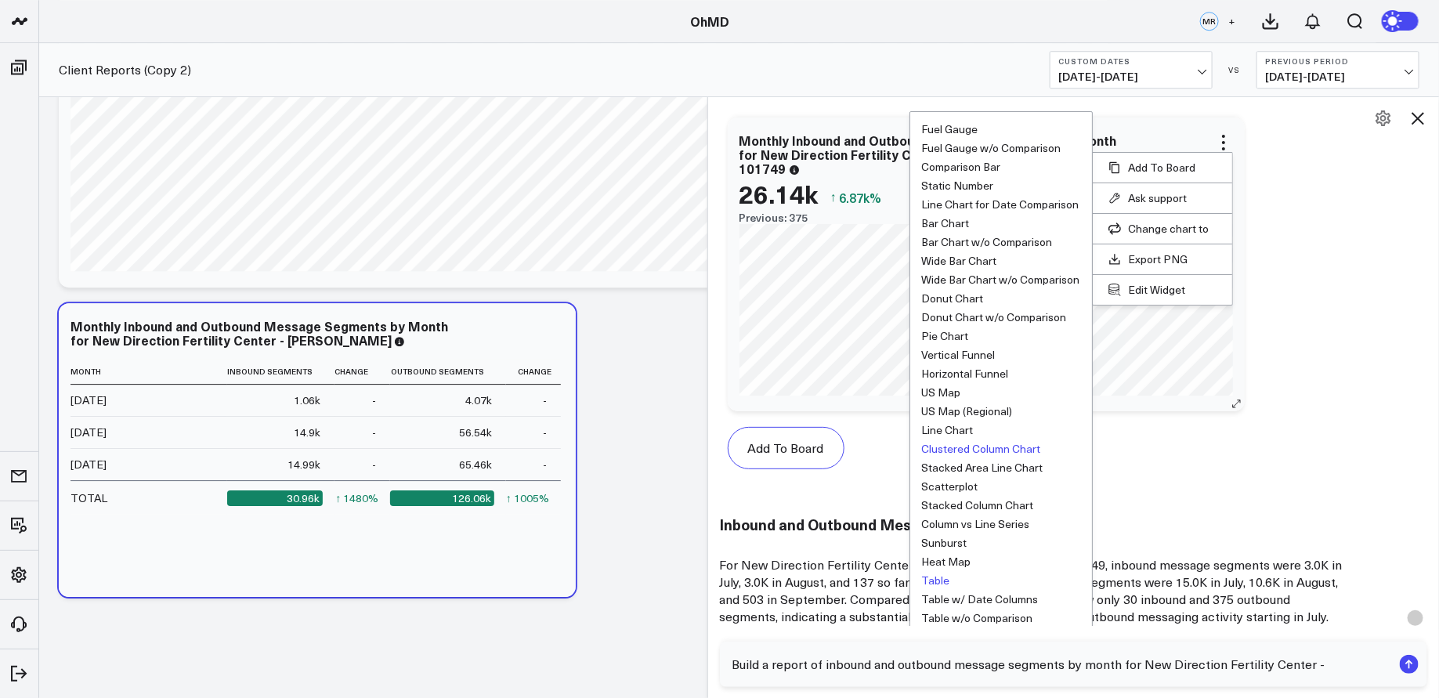
click at [944, 576] on button "Table" at bounding box center [936, 580] width 28 height 11
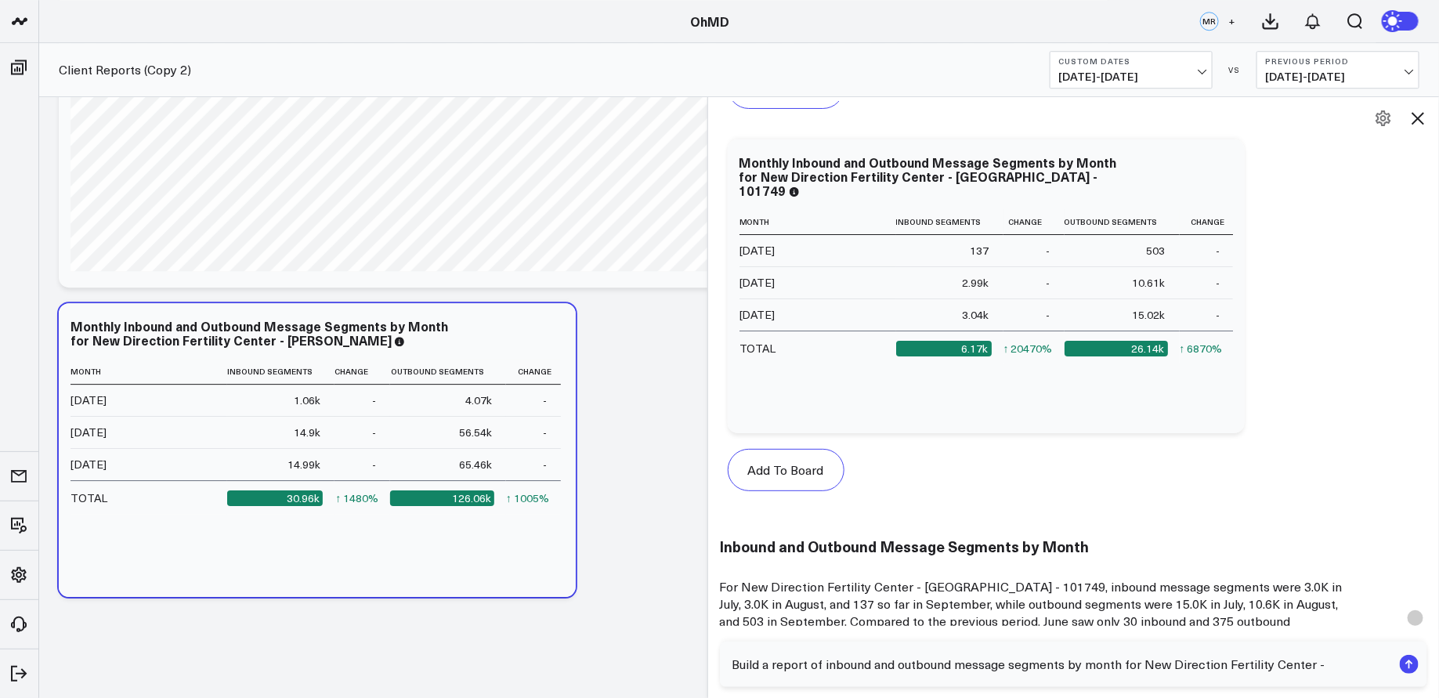
scroll to position [2858, 0]
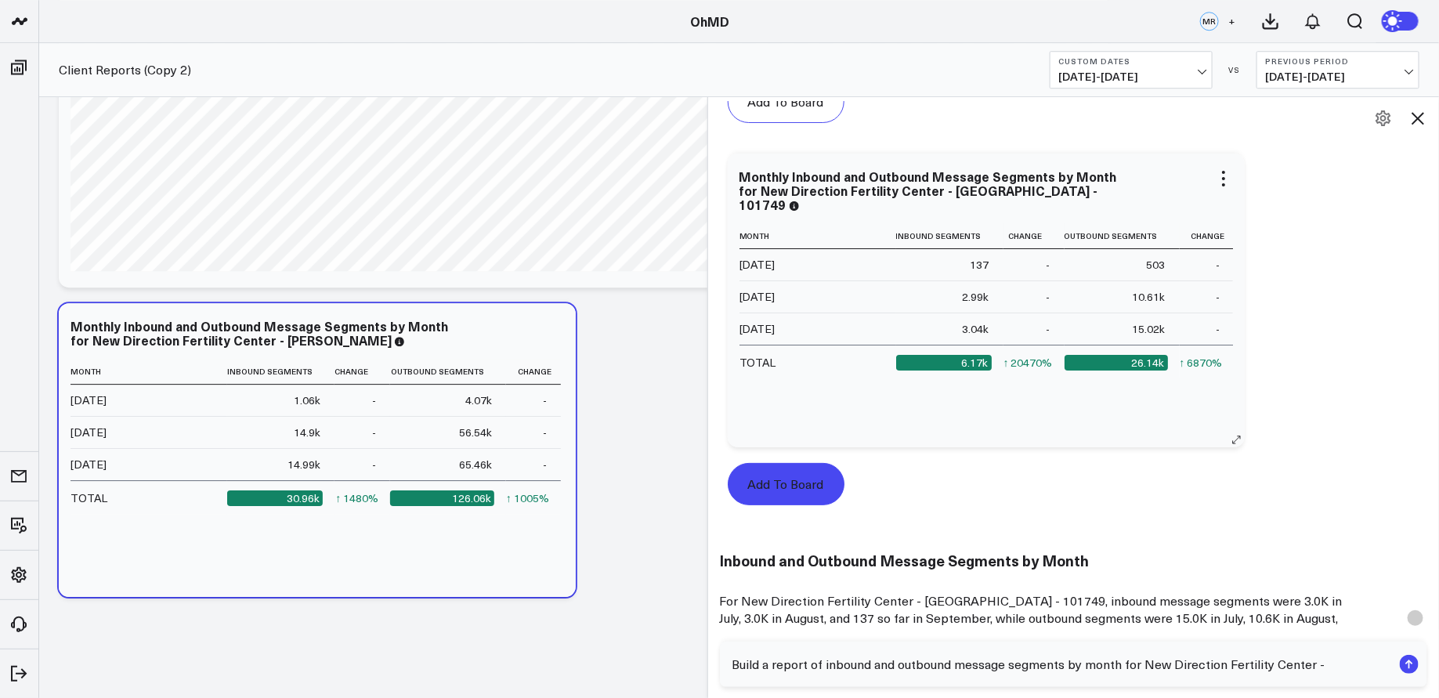
click at [816, 479] on button "Add To Board" at bounding box center [786, 484] width 117 height 42
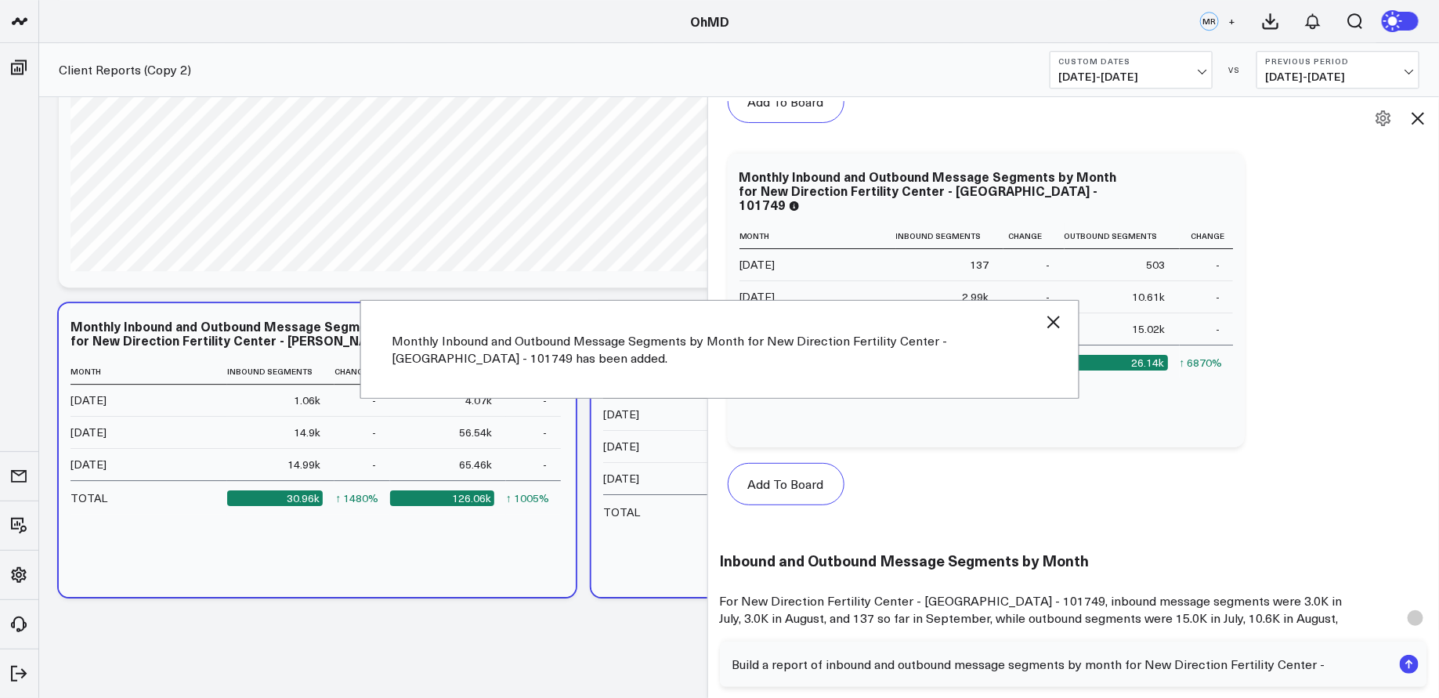
click at [1061, 317] on icon "button" at bounding box center [1053, 322] width 19 height 19
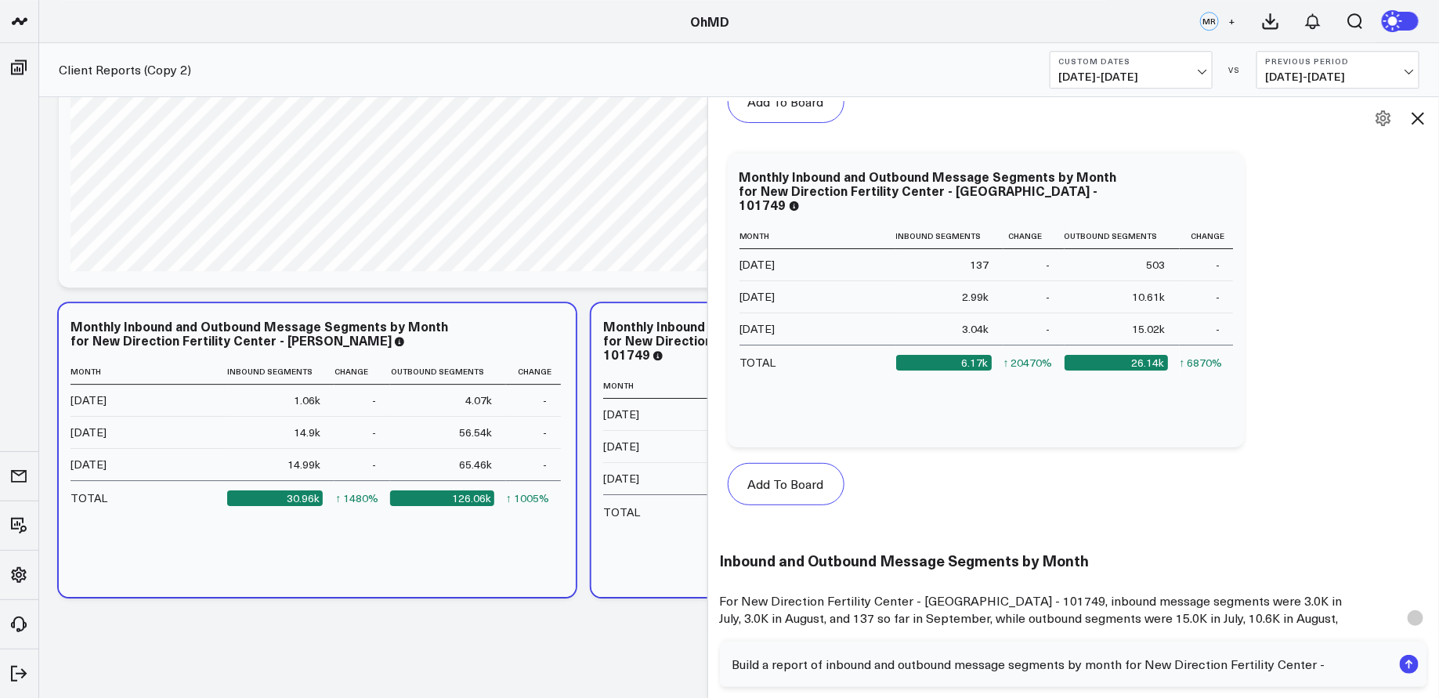
click at [1416, 119] on icon at bounding box center [1418, 118] width 19 height 19
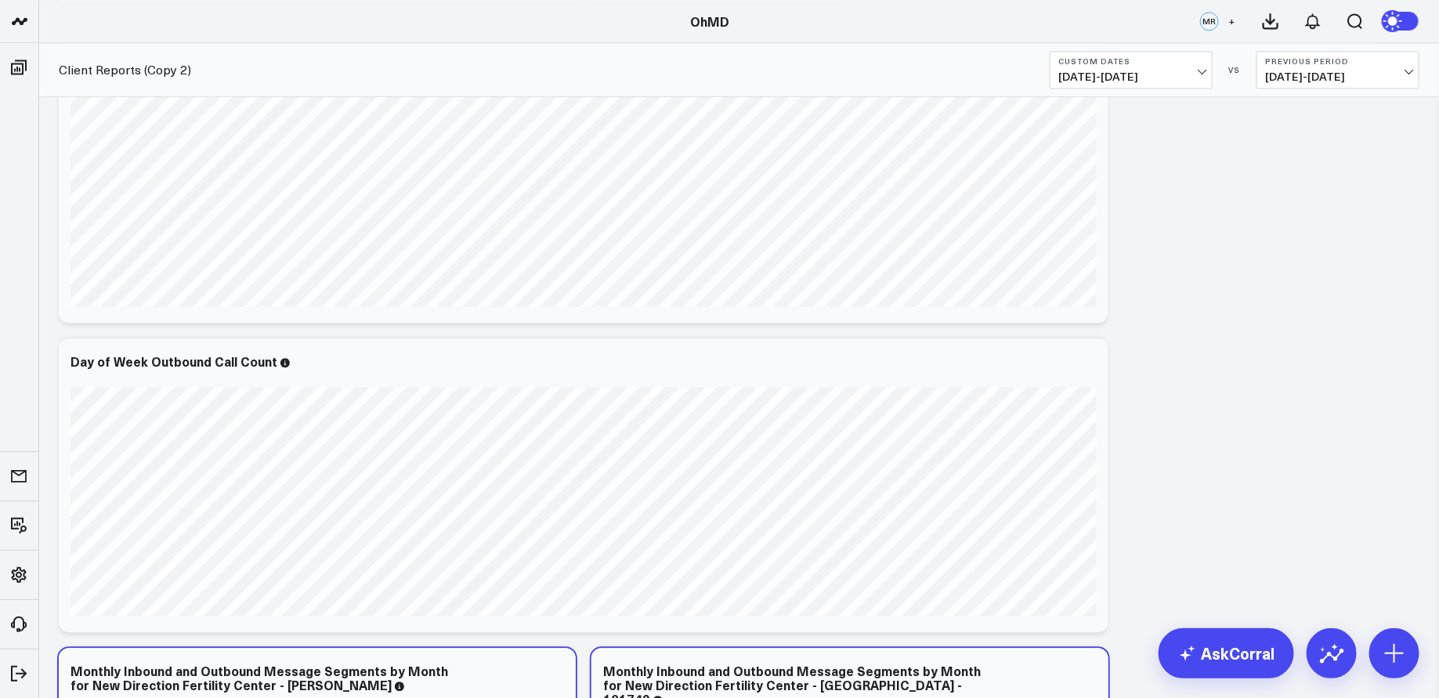
scroll to position [5003, 0]
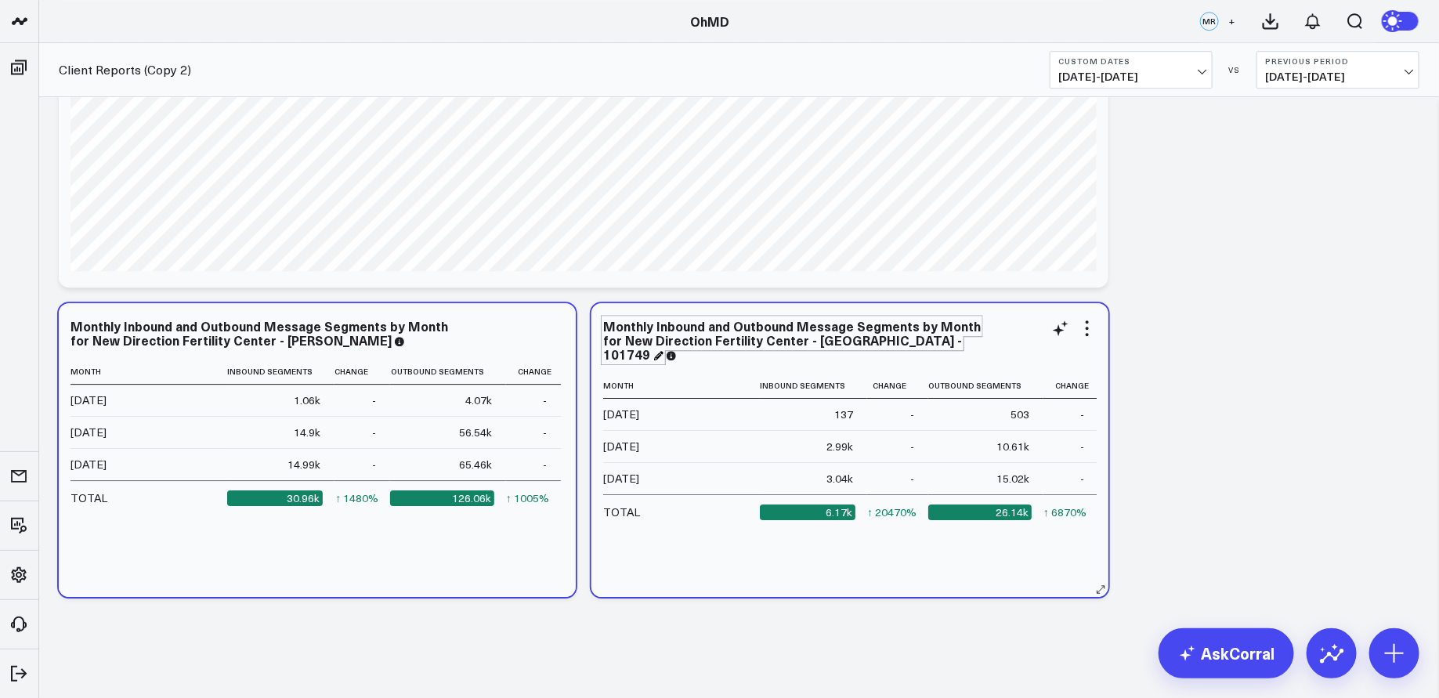
click at [914, 339] on div "Monthly Inbound and Outbound Message Segments by Month for New Direction Fertil…" at bounding box center [792, 339] width 378 height 45
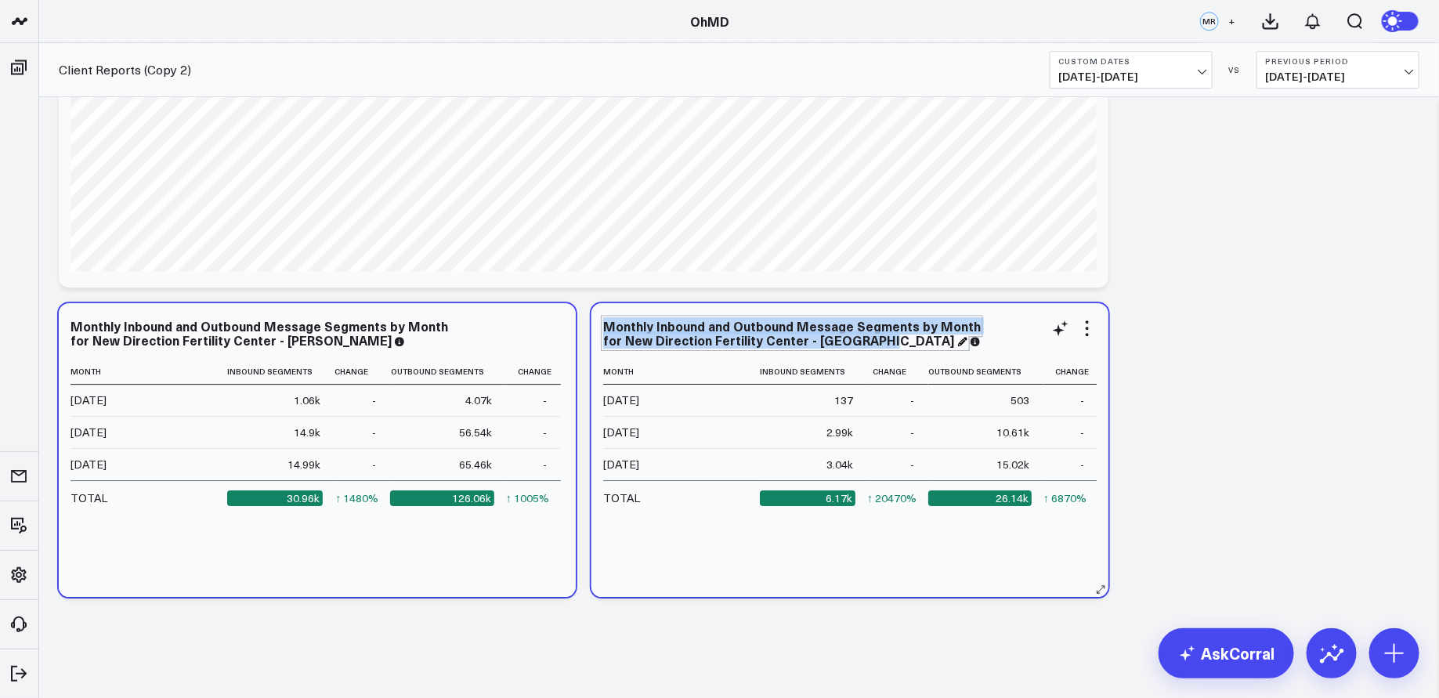
drag, startPoint x: 848, startPoint y: 341, endPoint x: 607, endPoint y: 330, distance: 241.5
click at [607, 330] on div "Monthly Inbound and Outbound Message Segments by Month for New Direction Fertil…" at bounding box center [792, 332] width 378 height 31
copy div "Monthly Inbound and Outbound Message Segments by Month for New Direction Fertil…"
click at [1091, 330] on icon at bounding box center [1087, 328] width 19 height 19
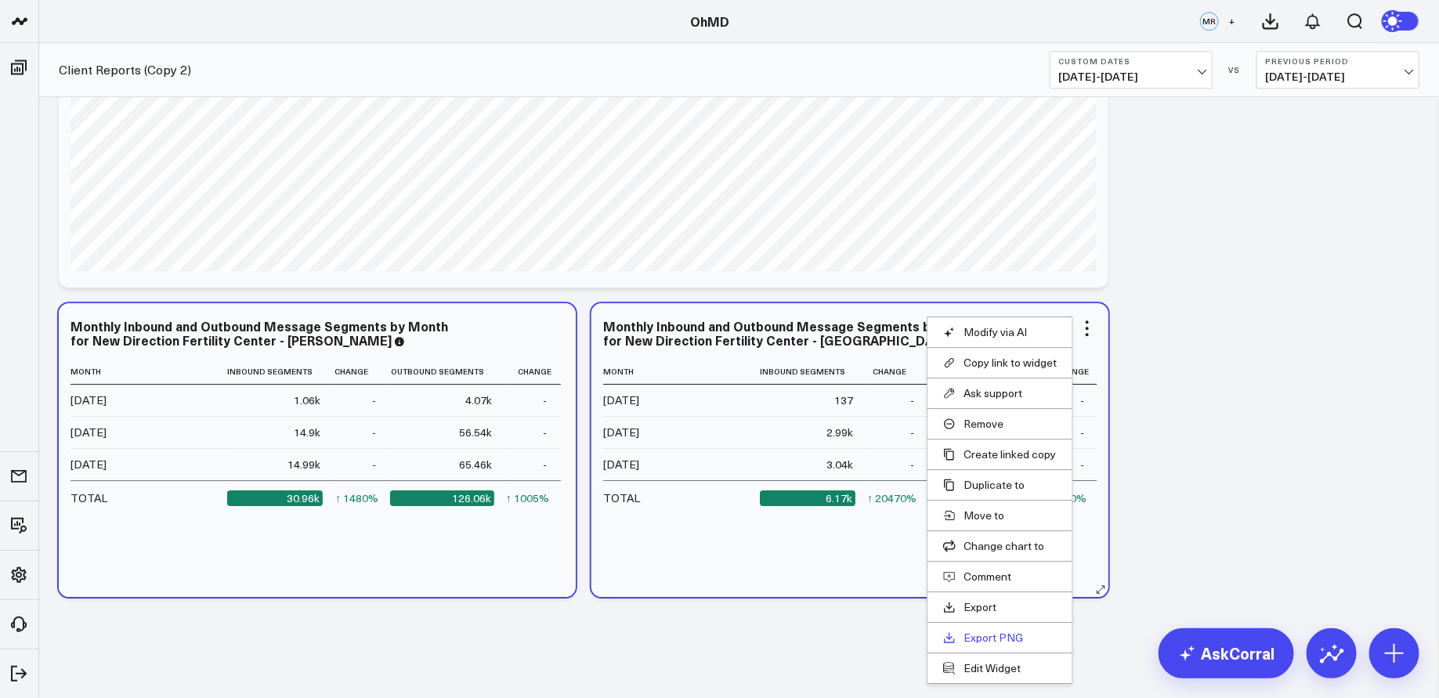
click at [1010, 638] on link "Export PNG" at bounding box center [1000, 638] width 114 height 14
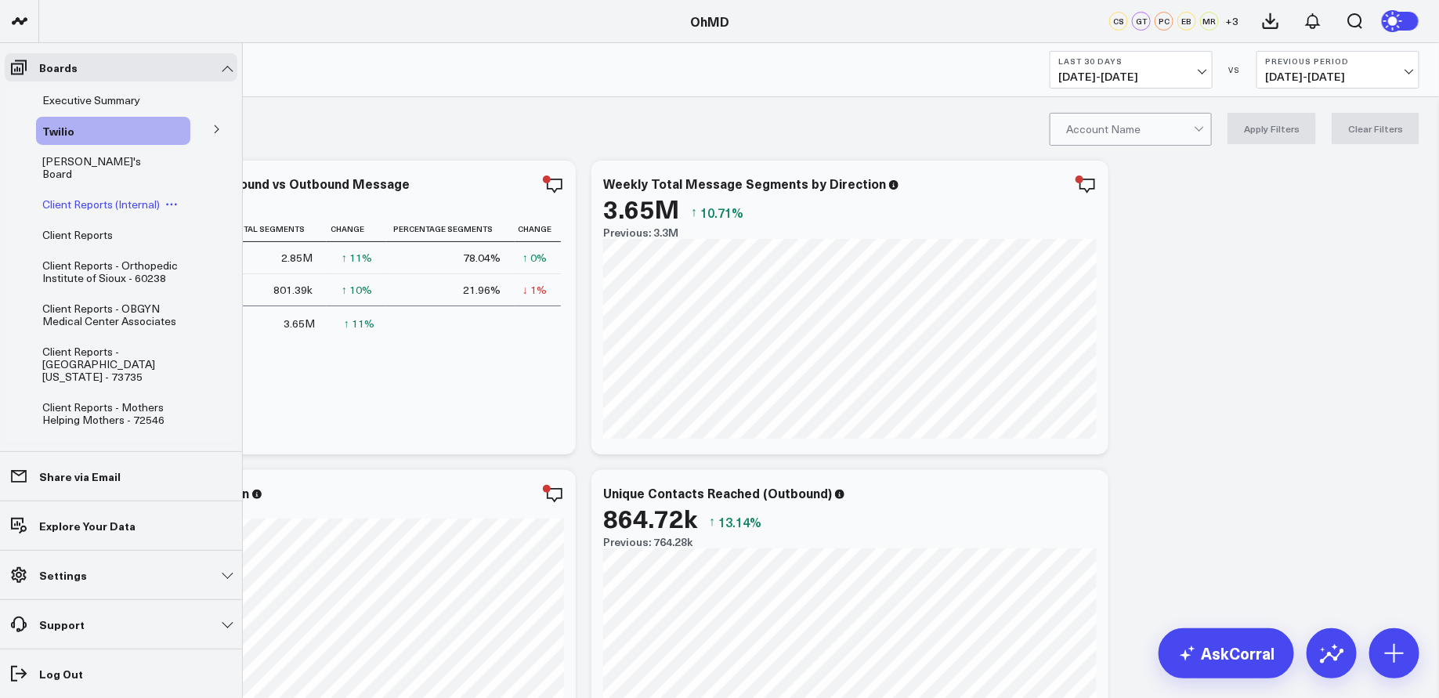
click at [110, 197] on span "Client Reports (Internal)" at bounding box center [101, 204] width 118 height 15
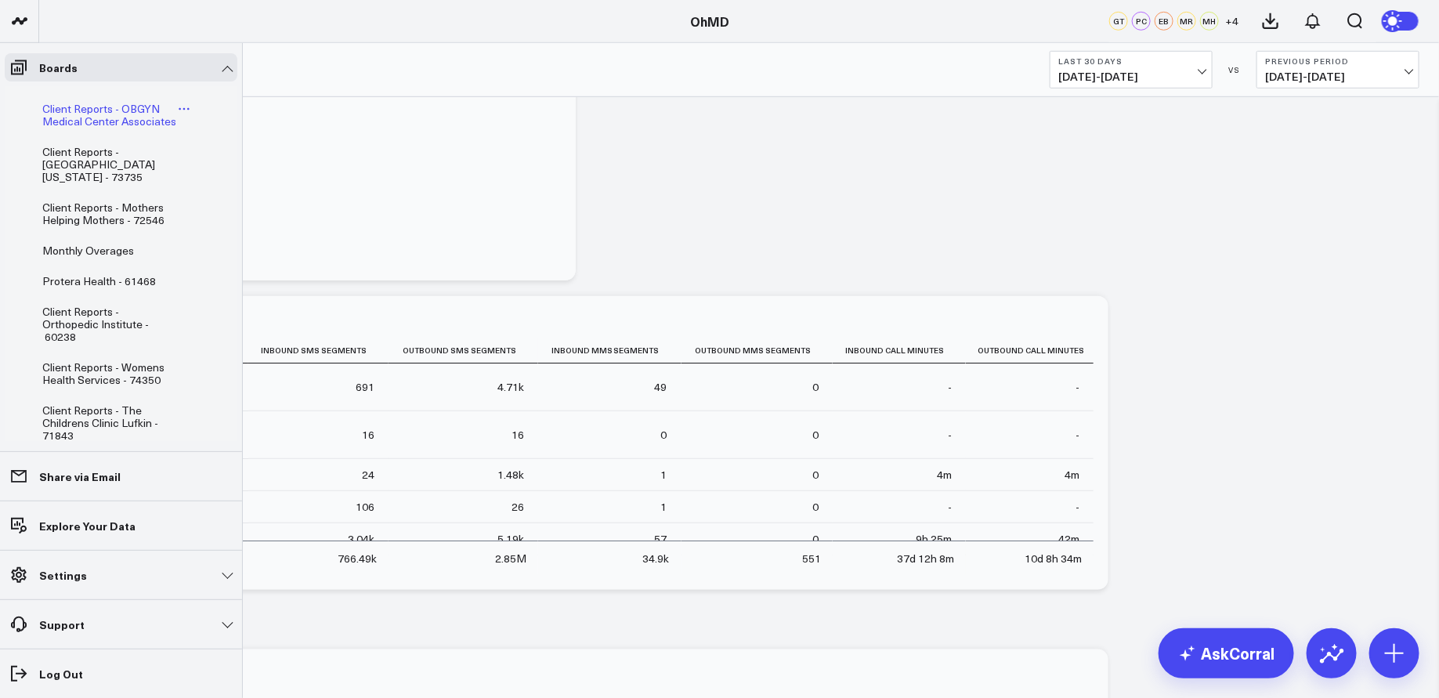
scroll to position [233, 0]
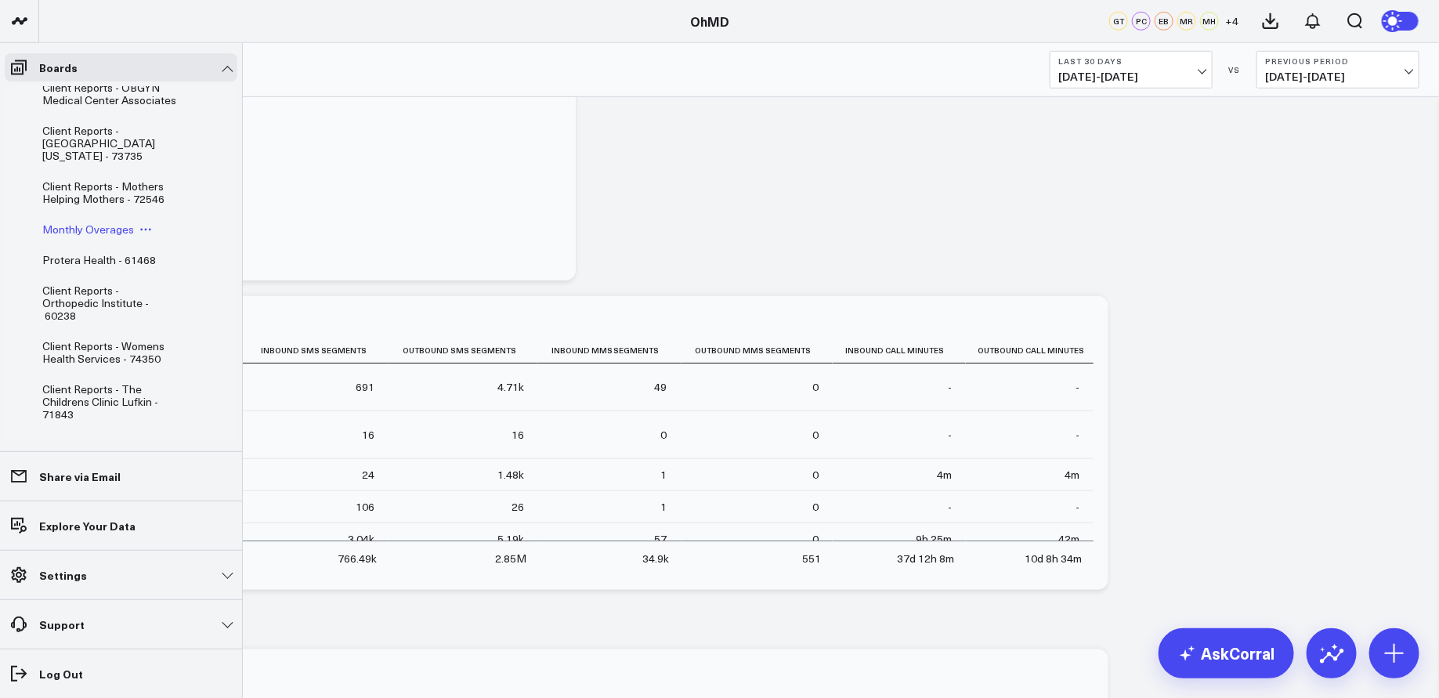
click at [107, 229] on span "Monthly Overages" at bounding box center [88, 229] width 92 height 15
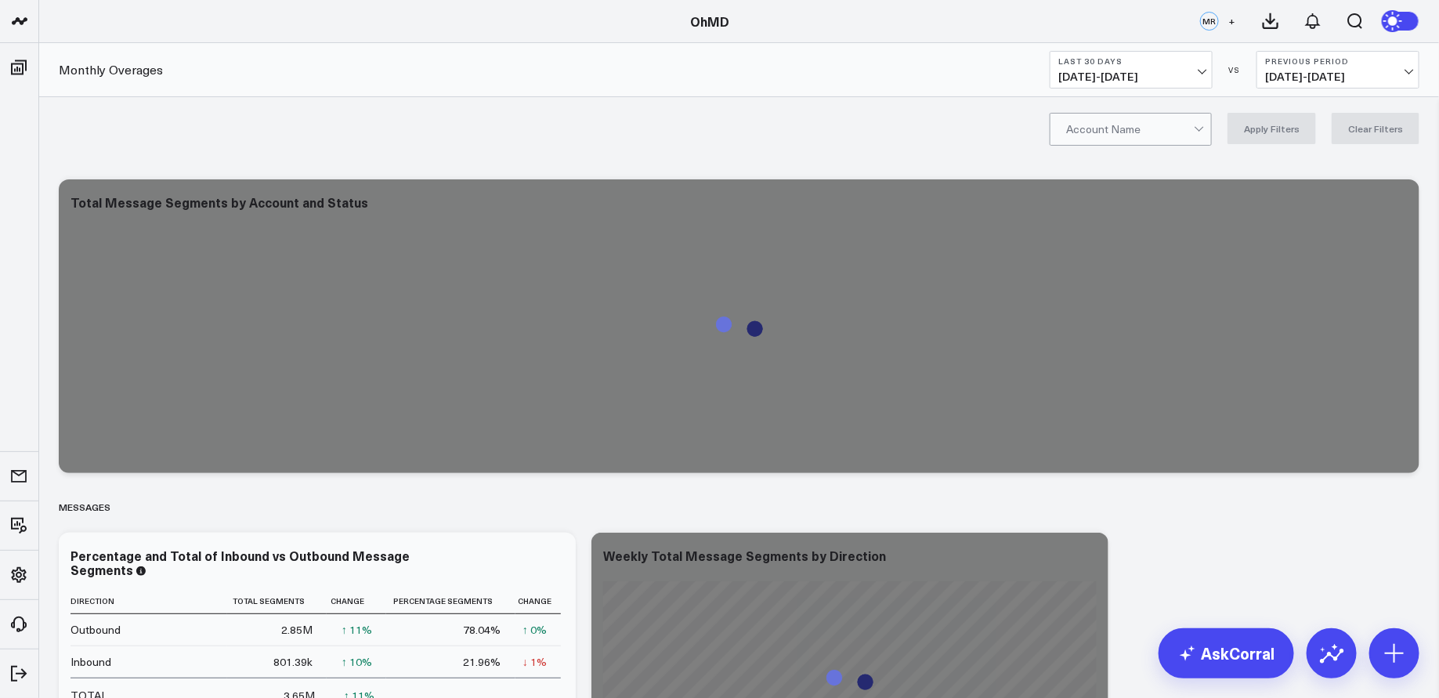
click at [1149, 128] on div at bounding box center [1130, 129] width 128 height 31
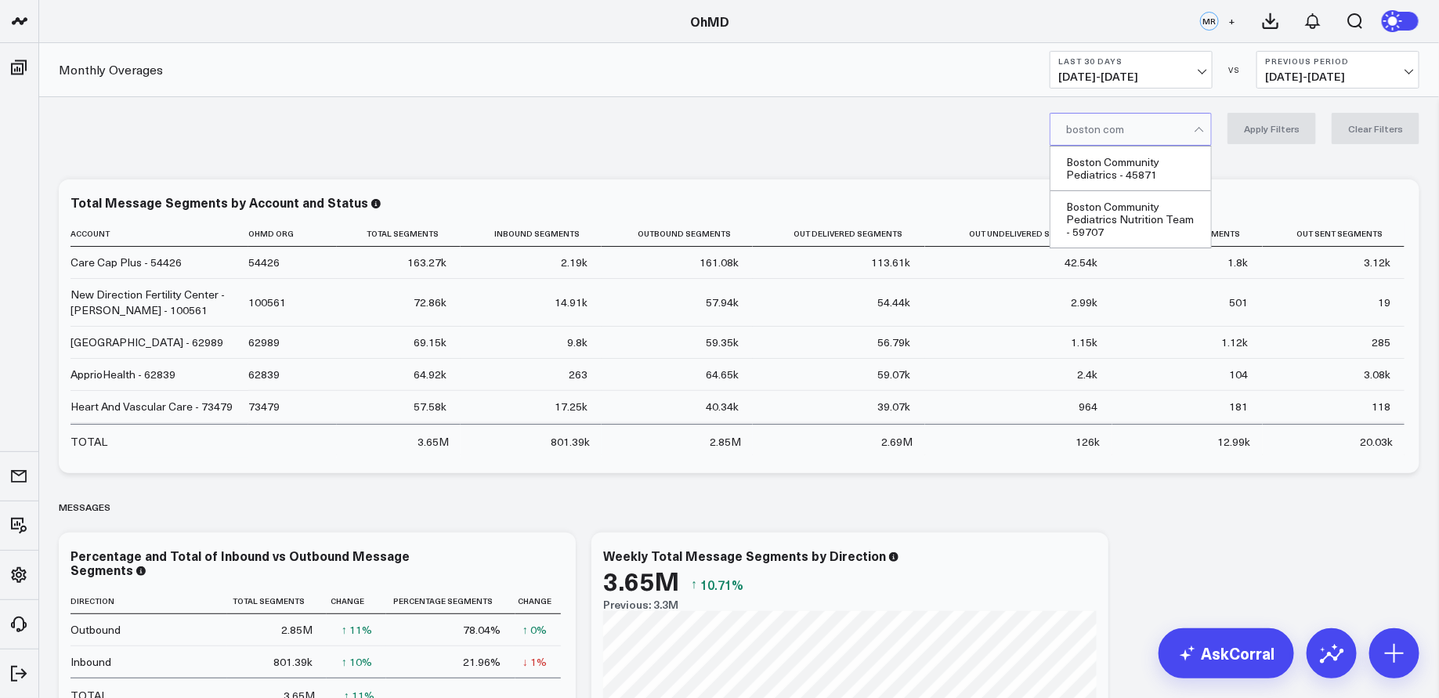
type input "boston comm"
click at [1150, 168] on div "Boston Community Pediatrics - 45871" at bounding box center [1131, 169] width 161 height 45
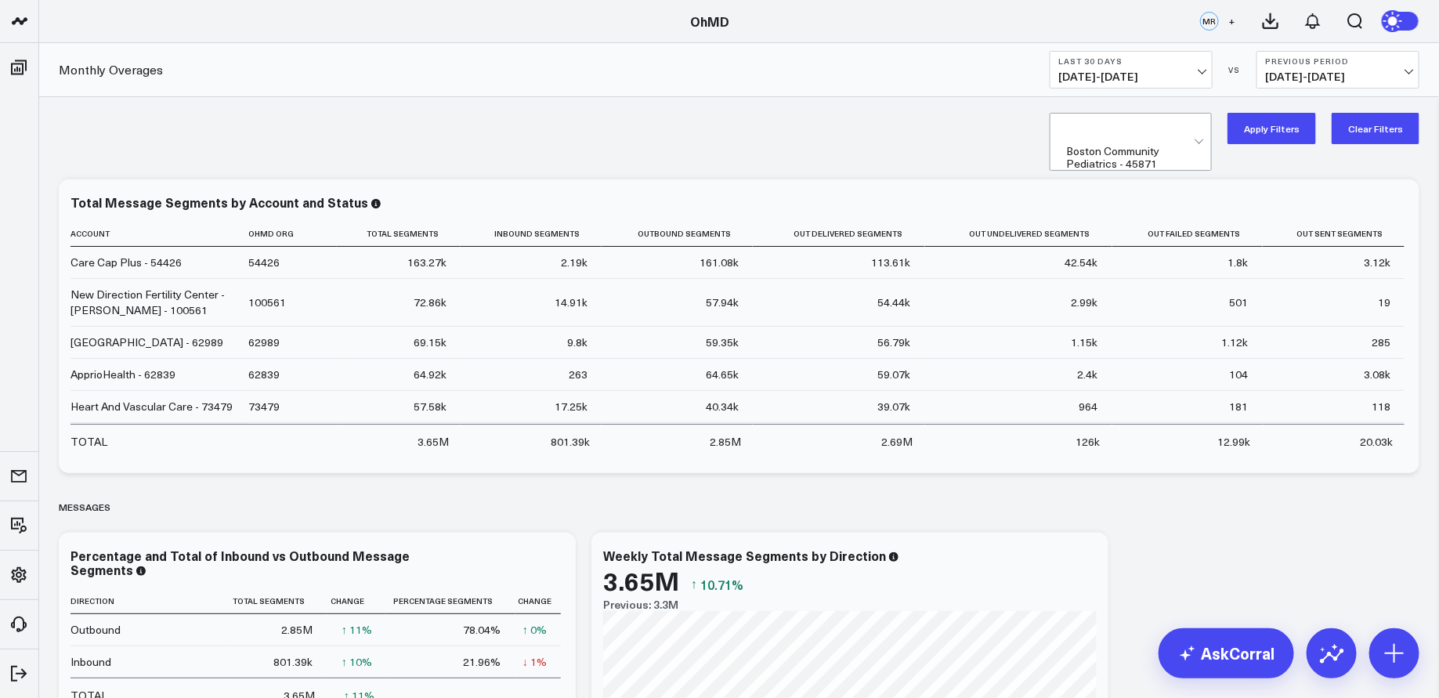
click at [1305, 137] on button "Apply Filters" at bounding box center [1272, 128] width 89 height 31
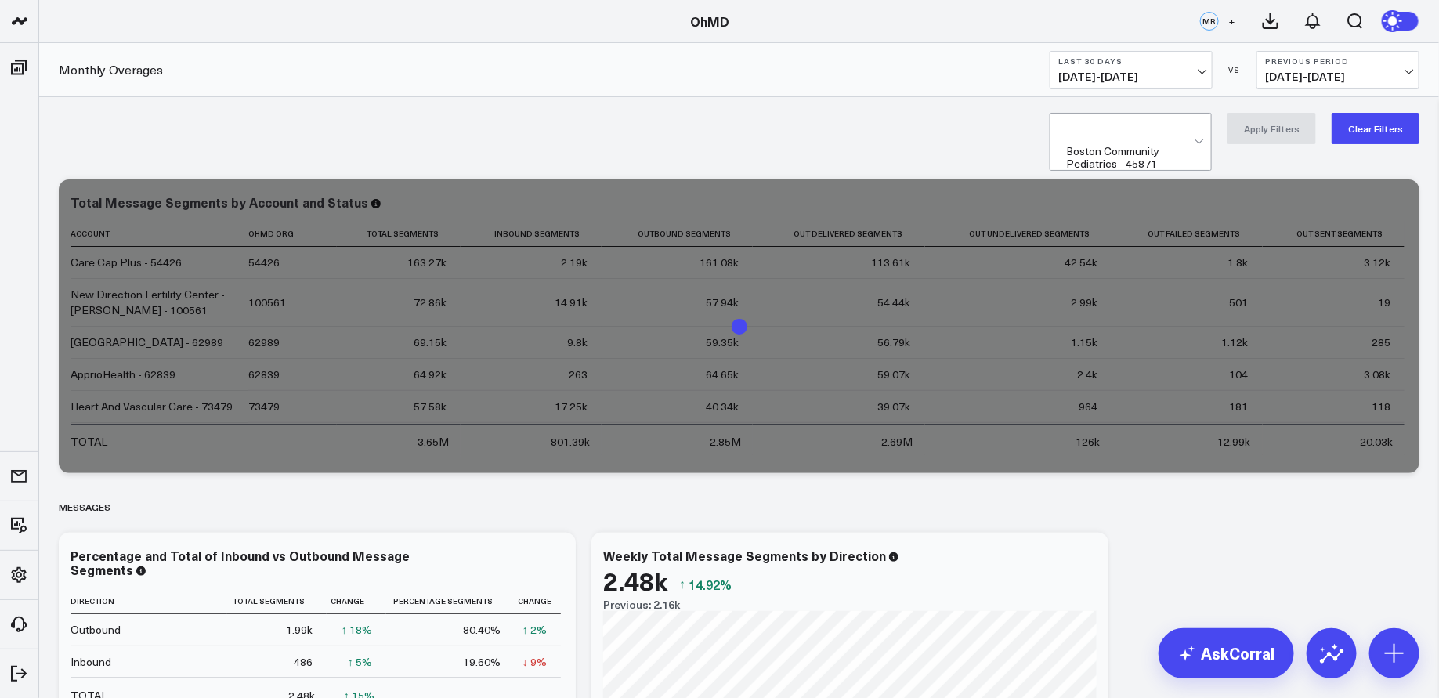
click at [1196, 71] on span "[DATE] - [DATE]" at bounding box center [1131, 77] width 146 height 13
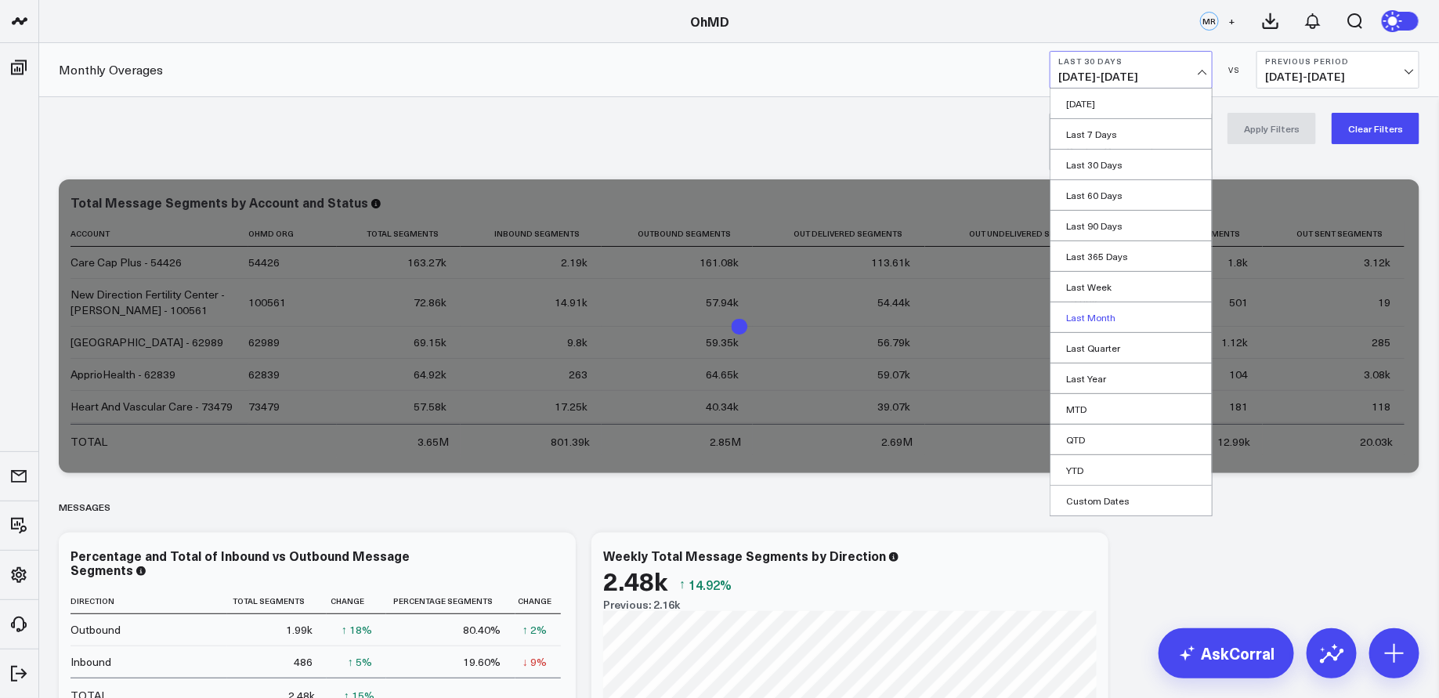
click at [1101, 317] on link "Last Month" at bounding box center [1131, 317] width 161 height 30
